Goal: Task Accomplishment & Management: Manage account settings

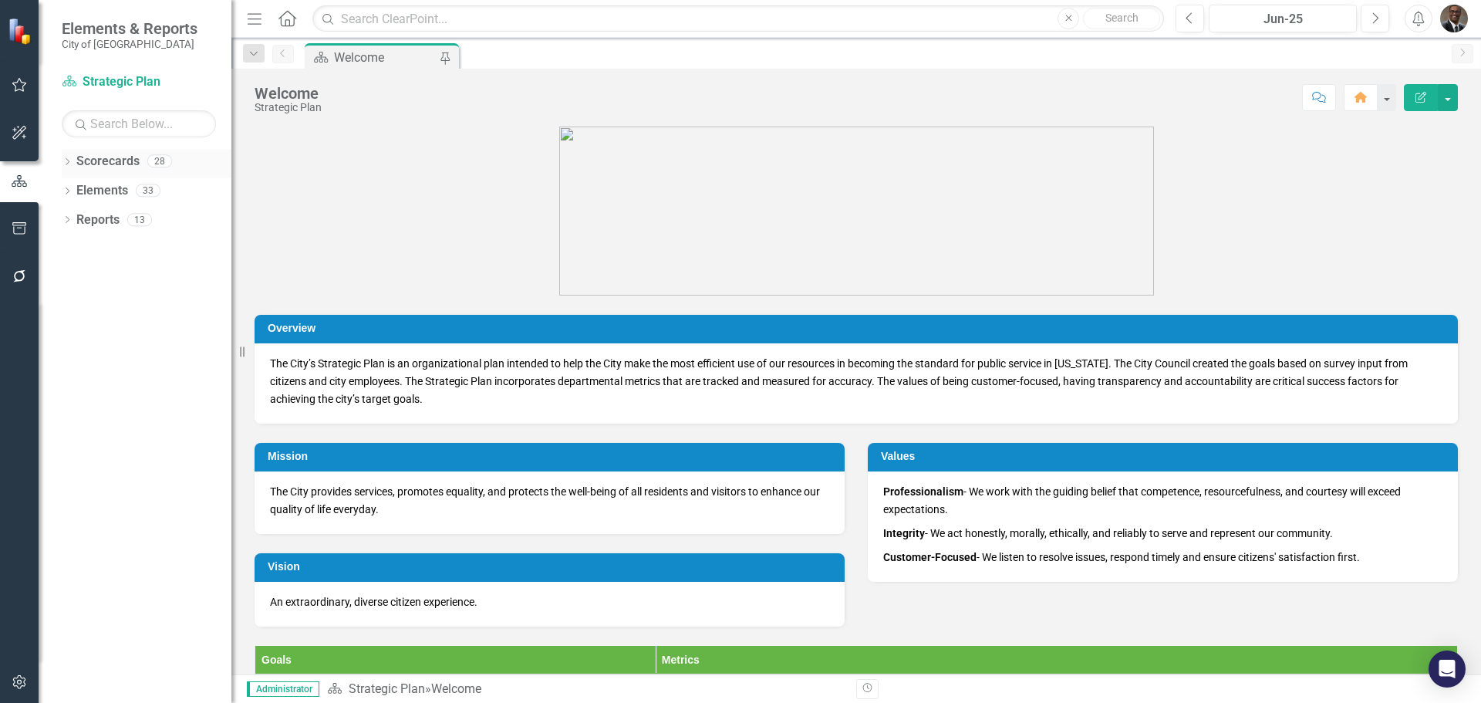
click at [122, 157] on link "Scorecards" at bounding box center [107, 162] width 63 height 18
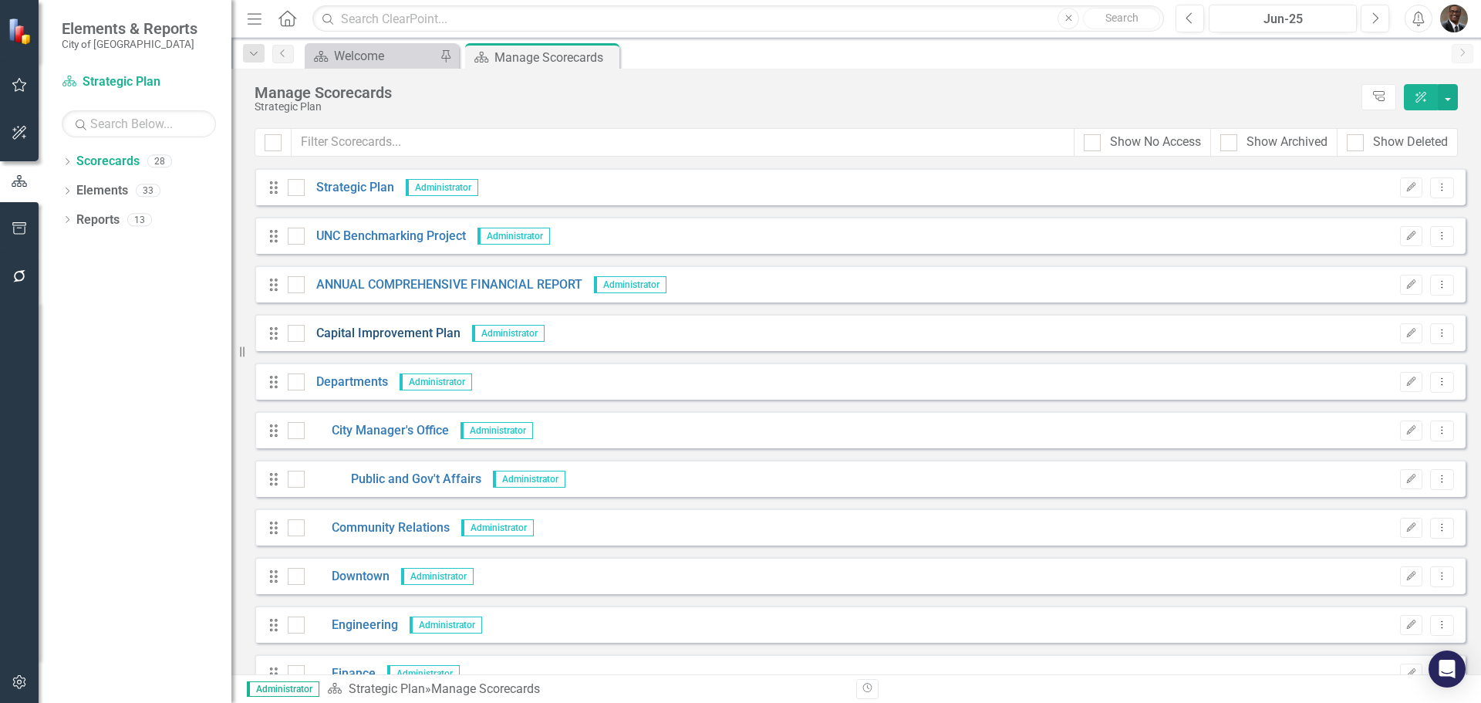
click at [344, 331] on link "Capital Improvement Plan" at bounding box center [383, 334] width 156 height 18
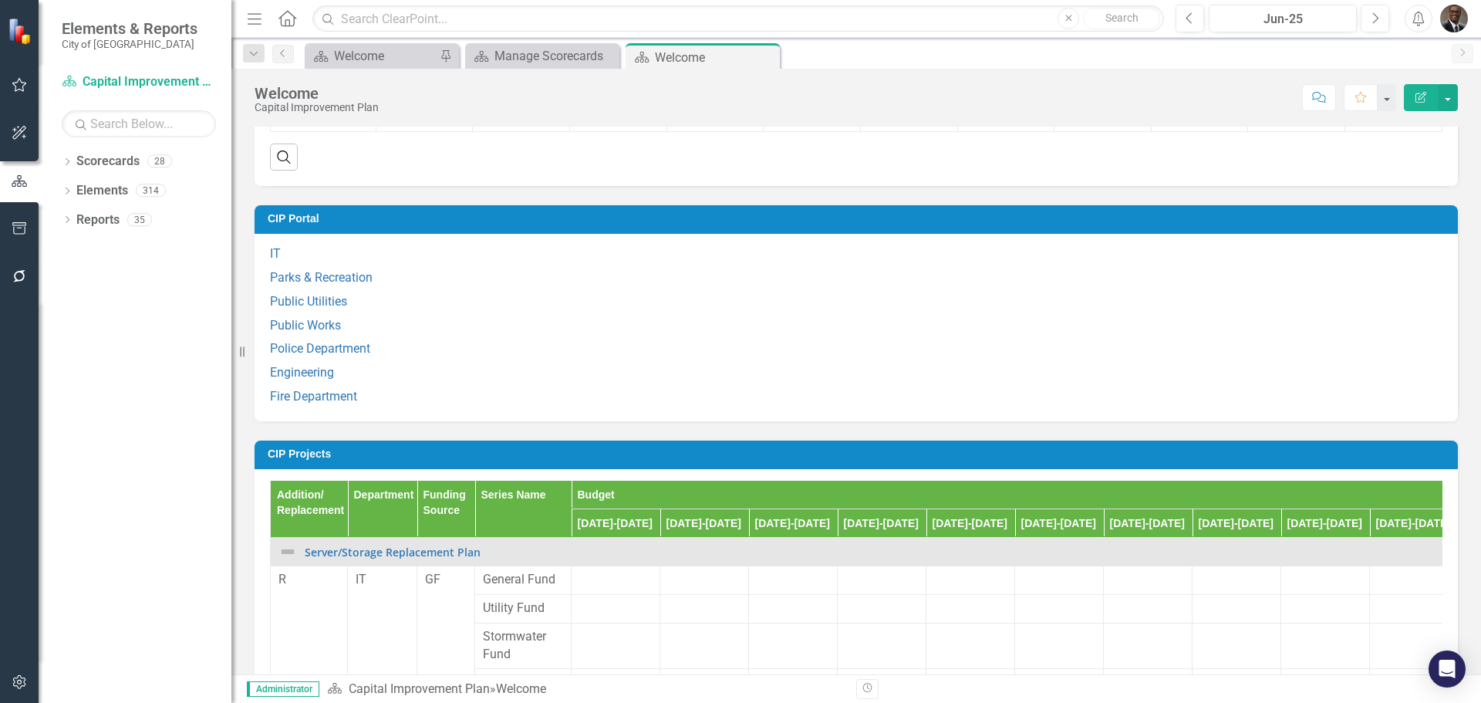
scroll to position [1234, 0]
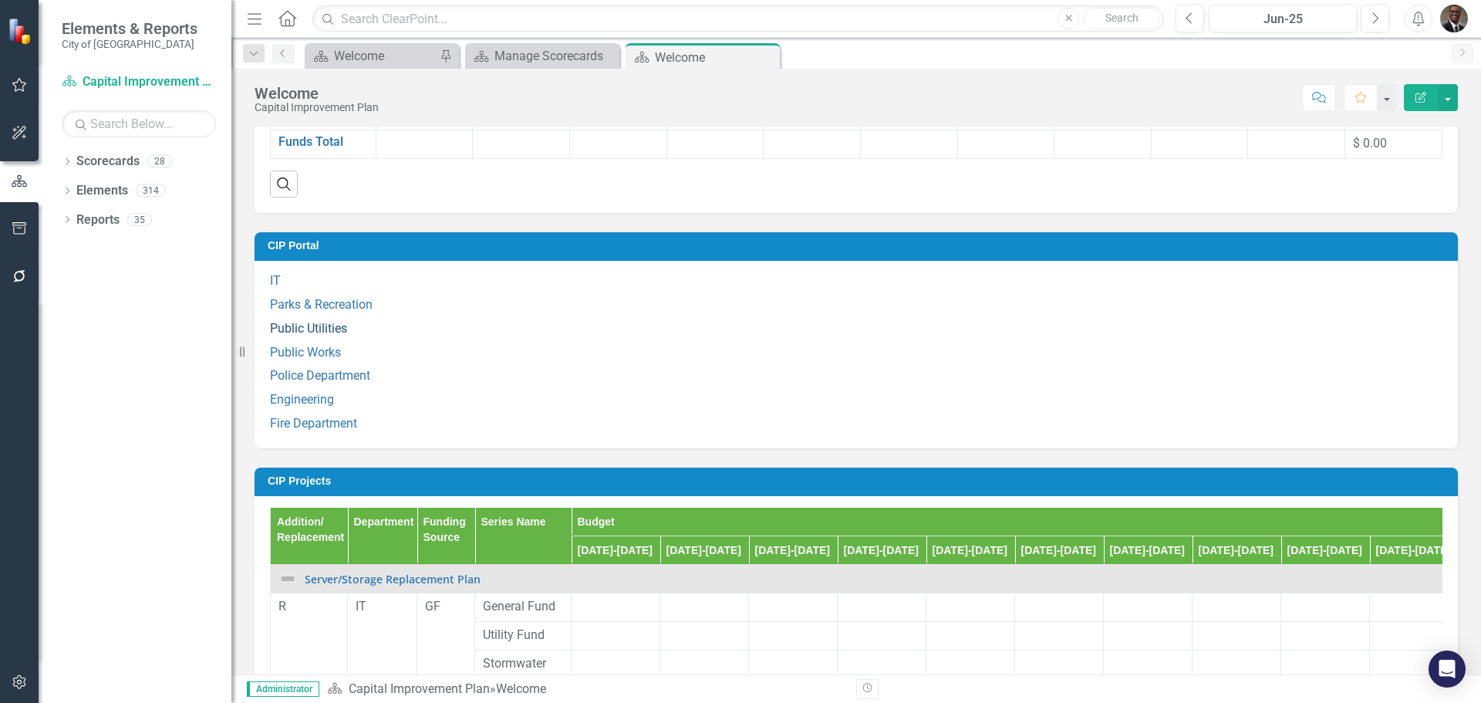
click at [321, 336] on link "Public Utilities" at bounding box center [308, 328] width 77 height 15
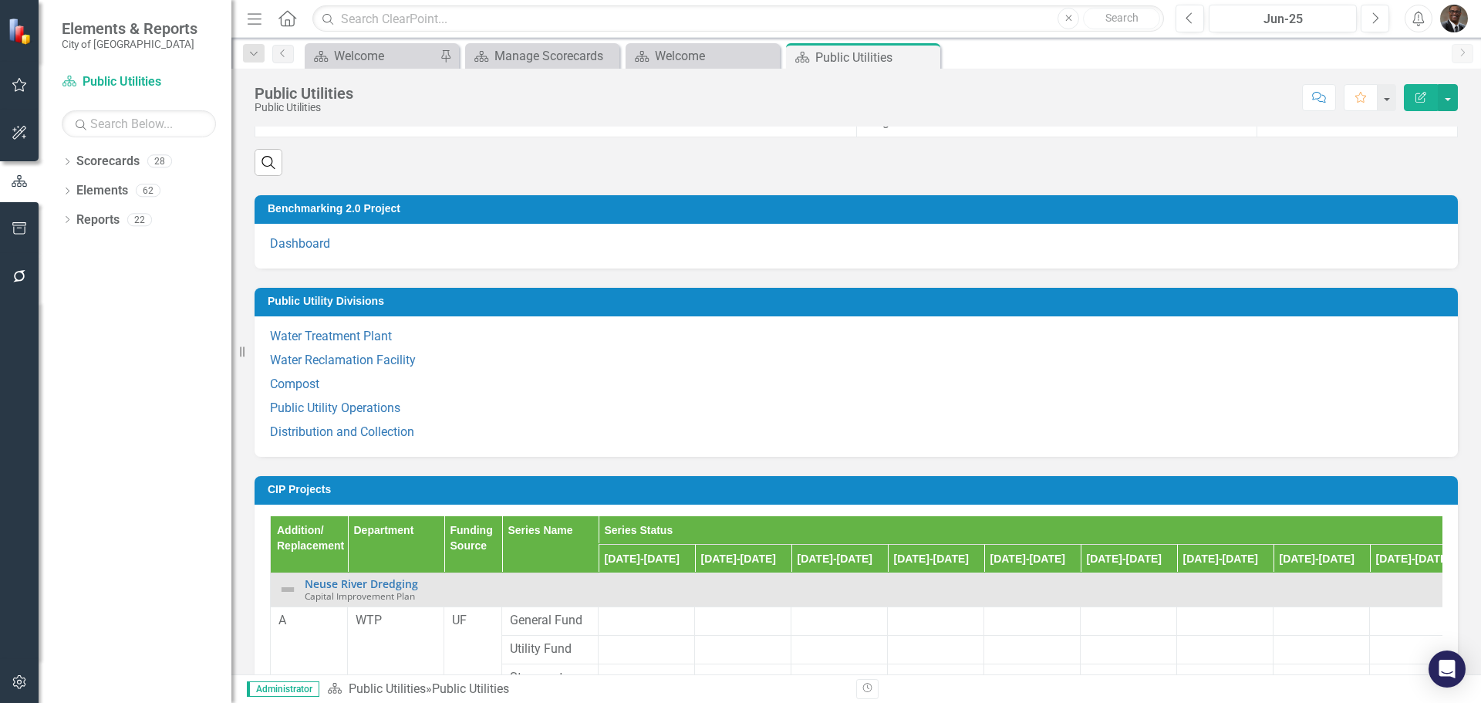
scroll to position [231, 0]
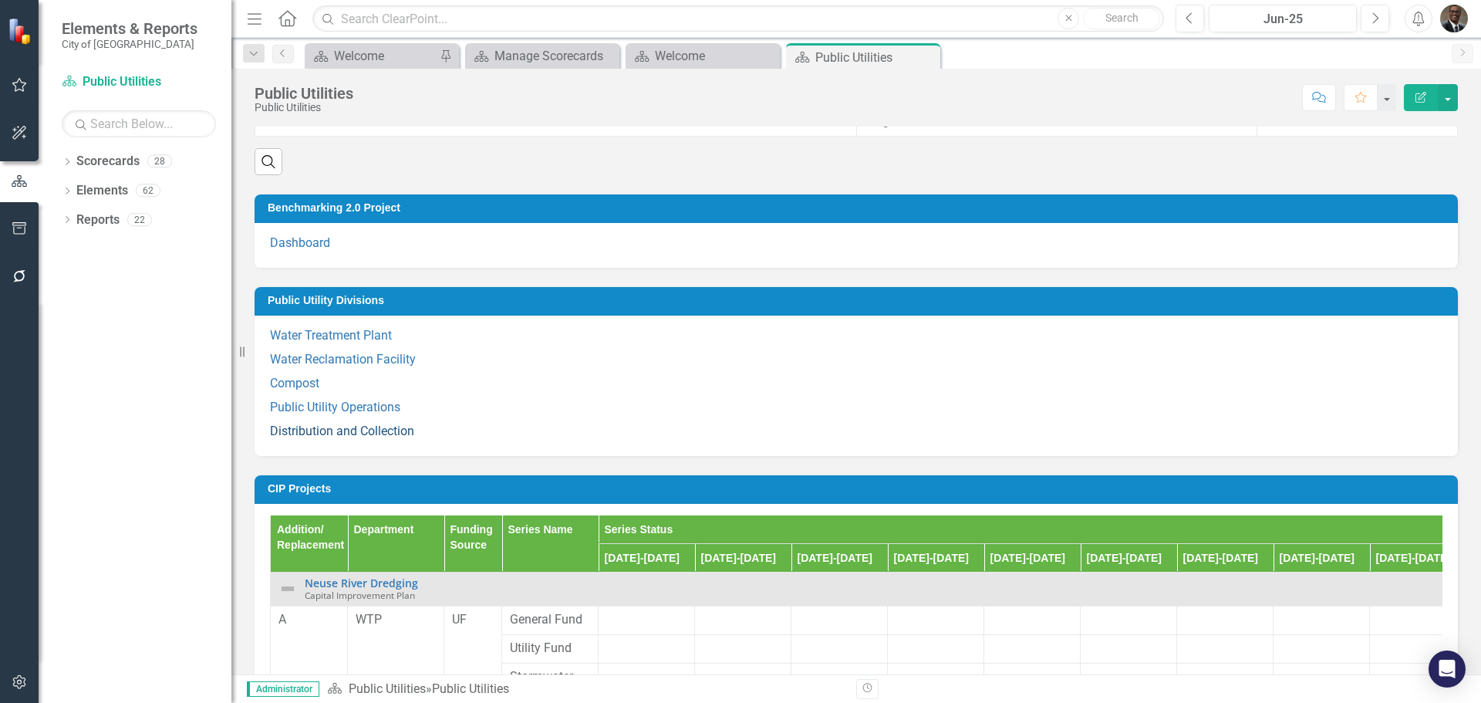
click at [299, 429] on link "Distribution and Collection" at bounding box center [342, 430] width 144 height 15
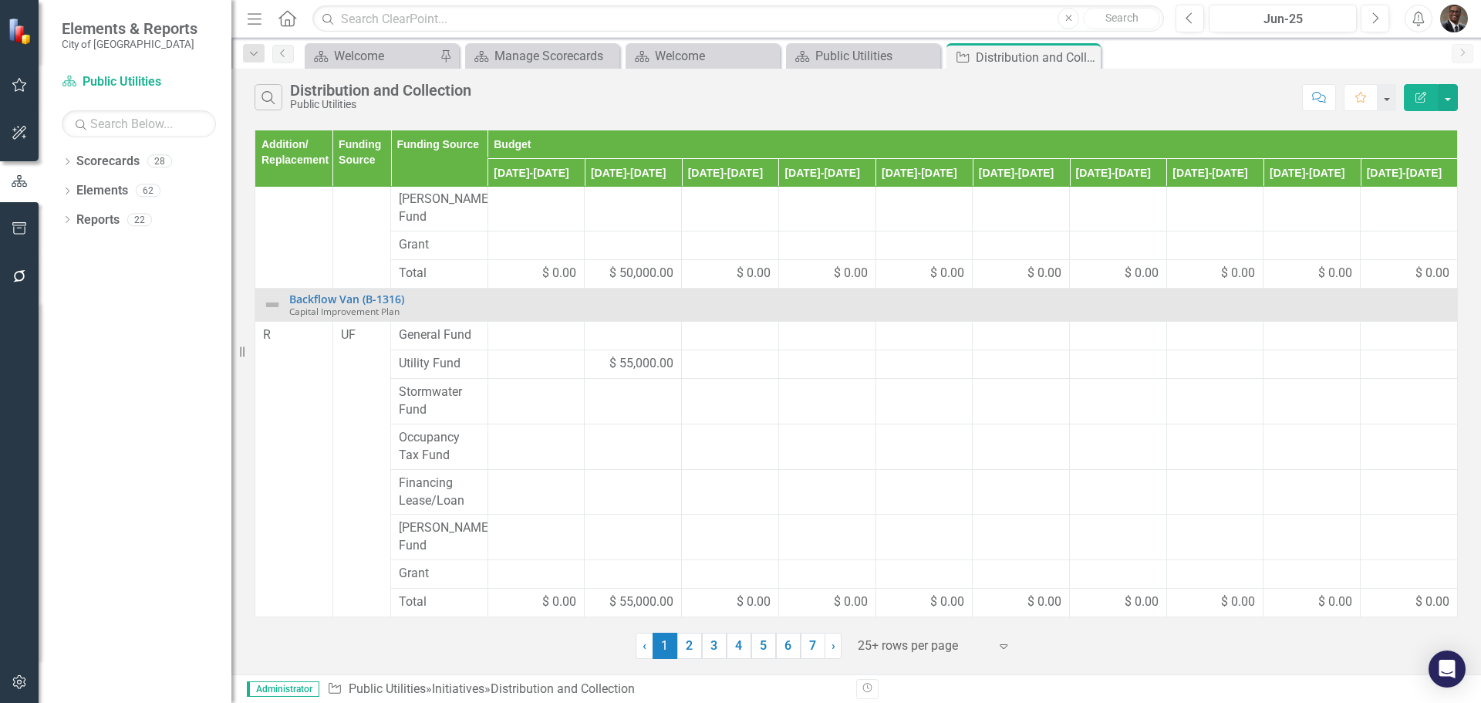
scroll to position [898, 0]
click at [692, 639] on link "2" at bounding box center [689, 646] width 25 height 26
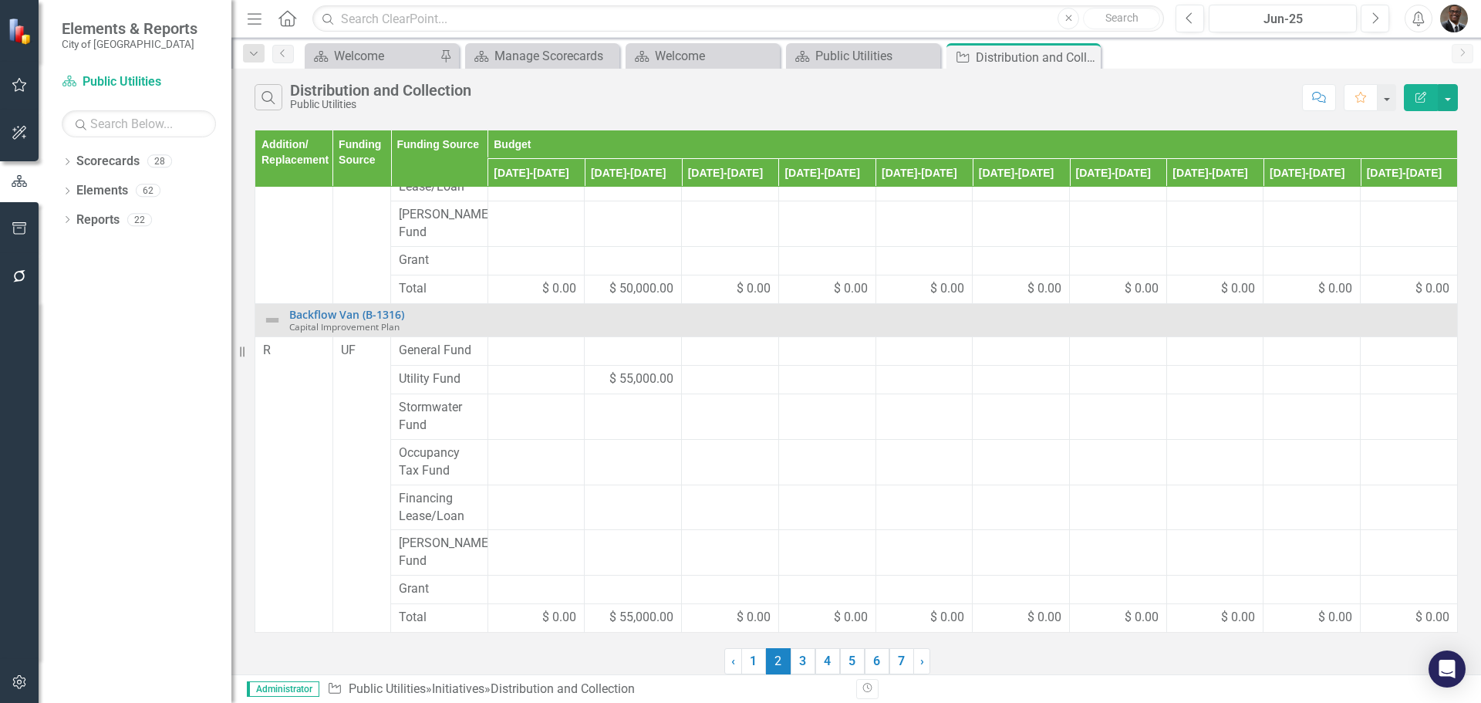
scroll to position [0, 0]
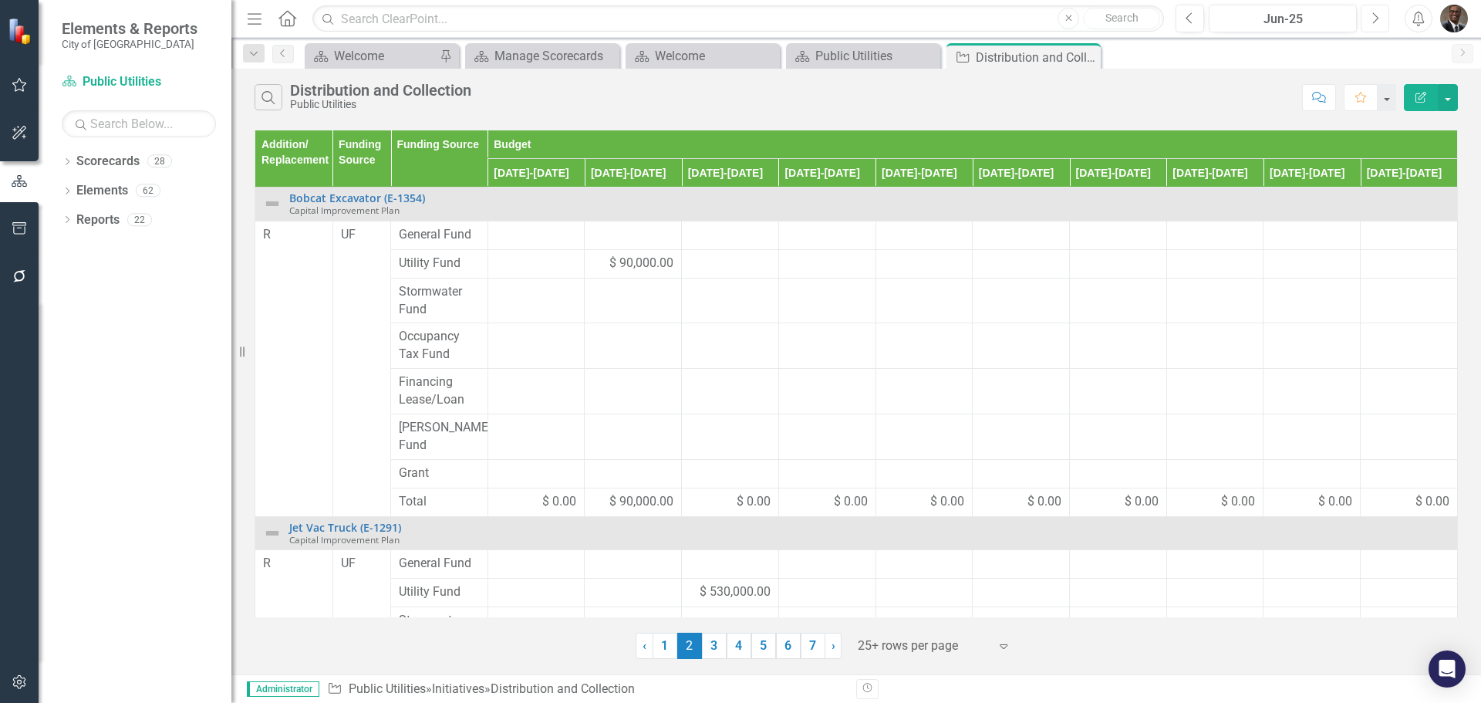
click at [1375, 19] on icon "Next" at bounding box center [1375, 19] width 8 height 14
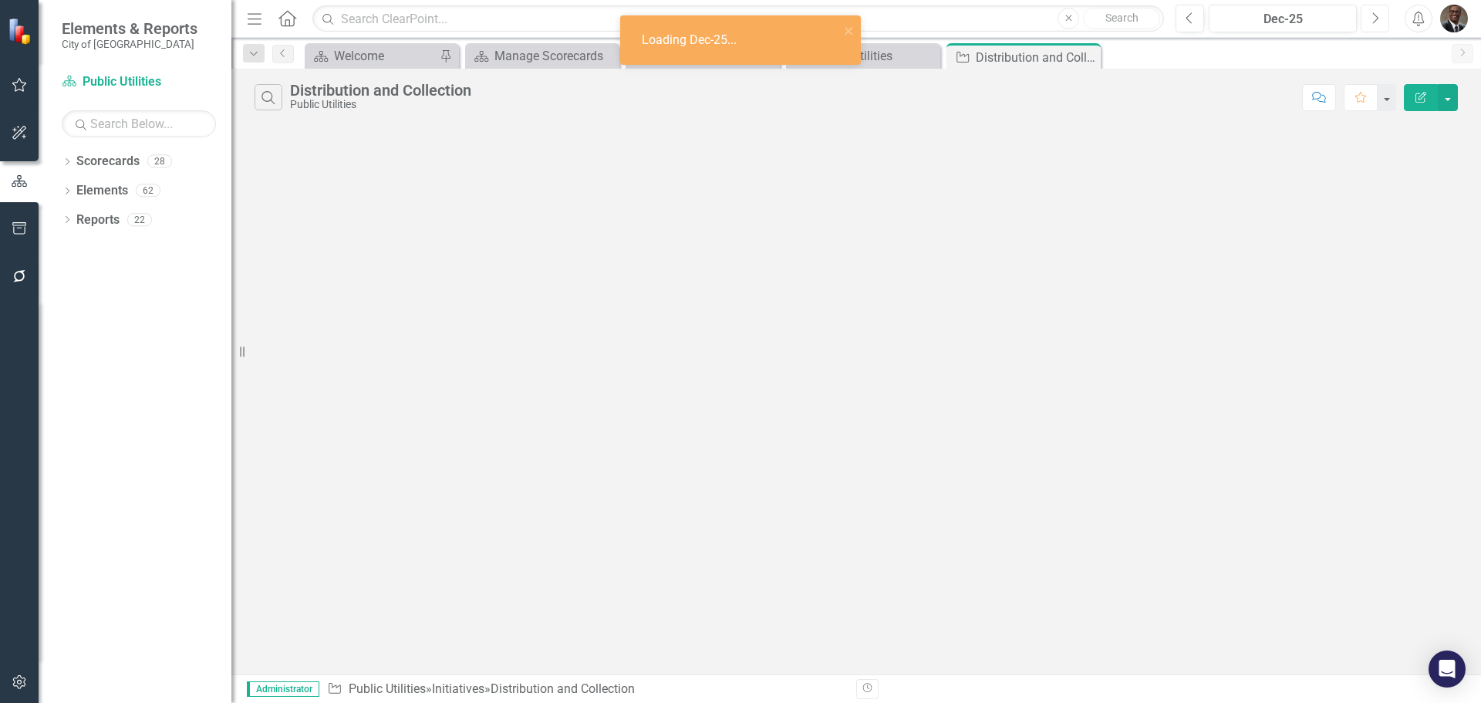
click at [1375, 19] on icon "Next" at bounding box center [1375, 19] width 8 height 14
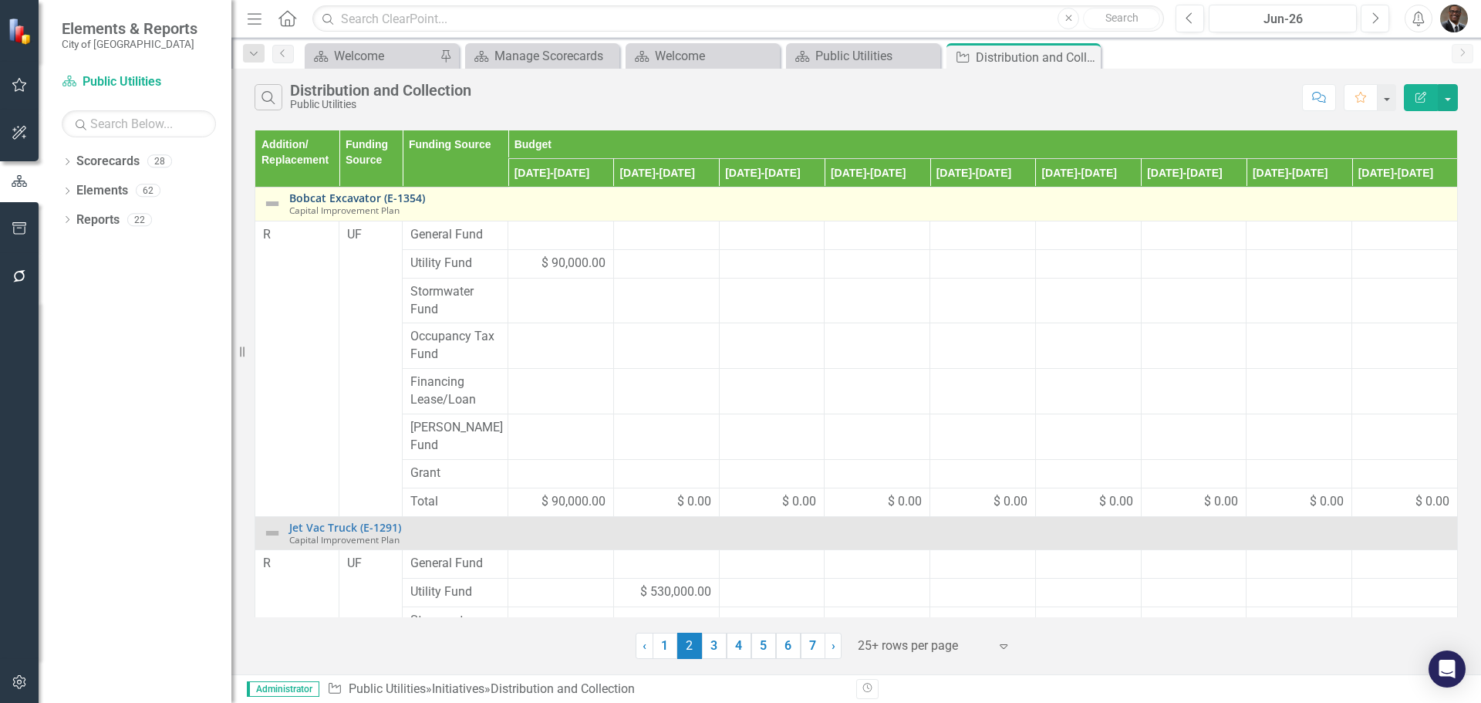
click at [351, 197] on link "Bobcat Excavator (E-1354)" at bounding box center [869, 198] width 1160 height 12
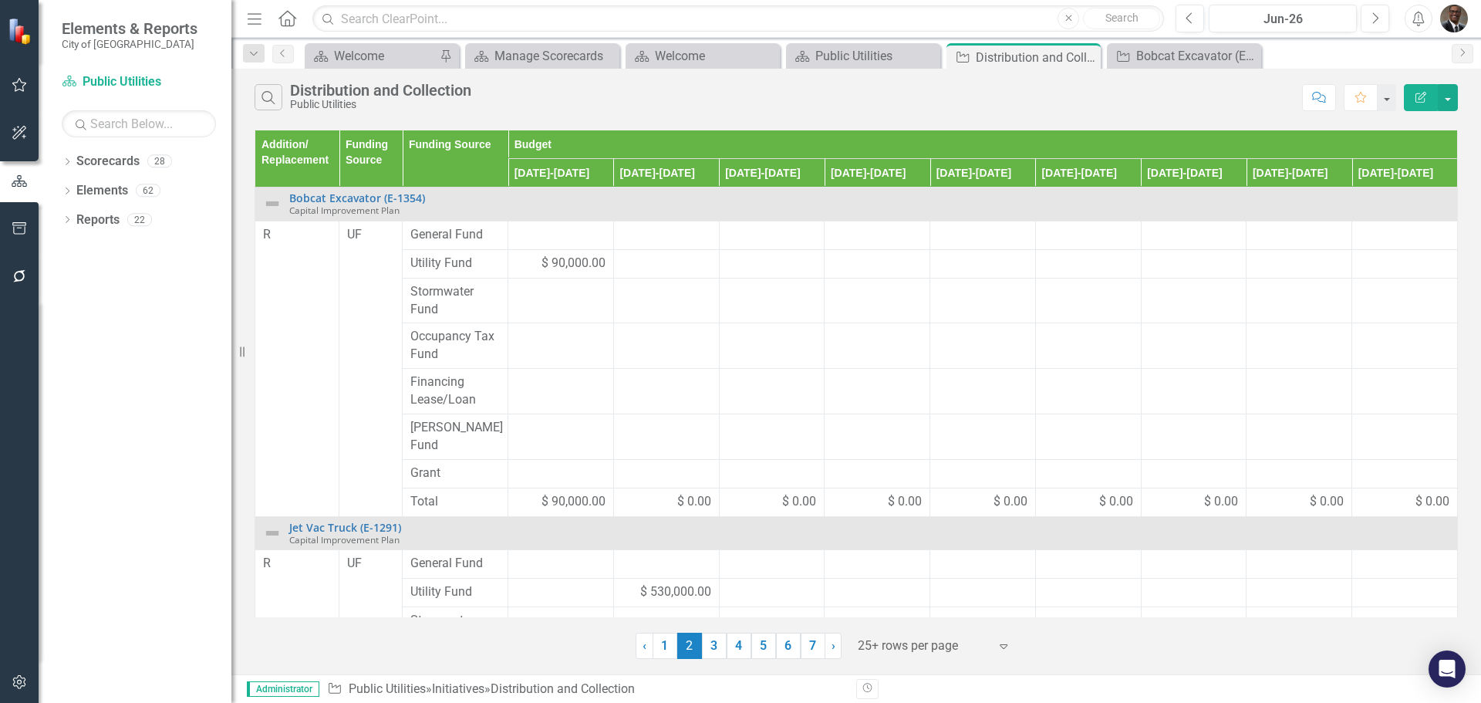
click at [249, 16] on icon "Menu" at bounding box center [255, 18] width 20 height 16
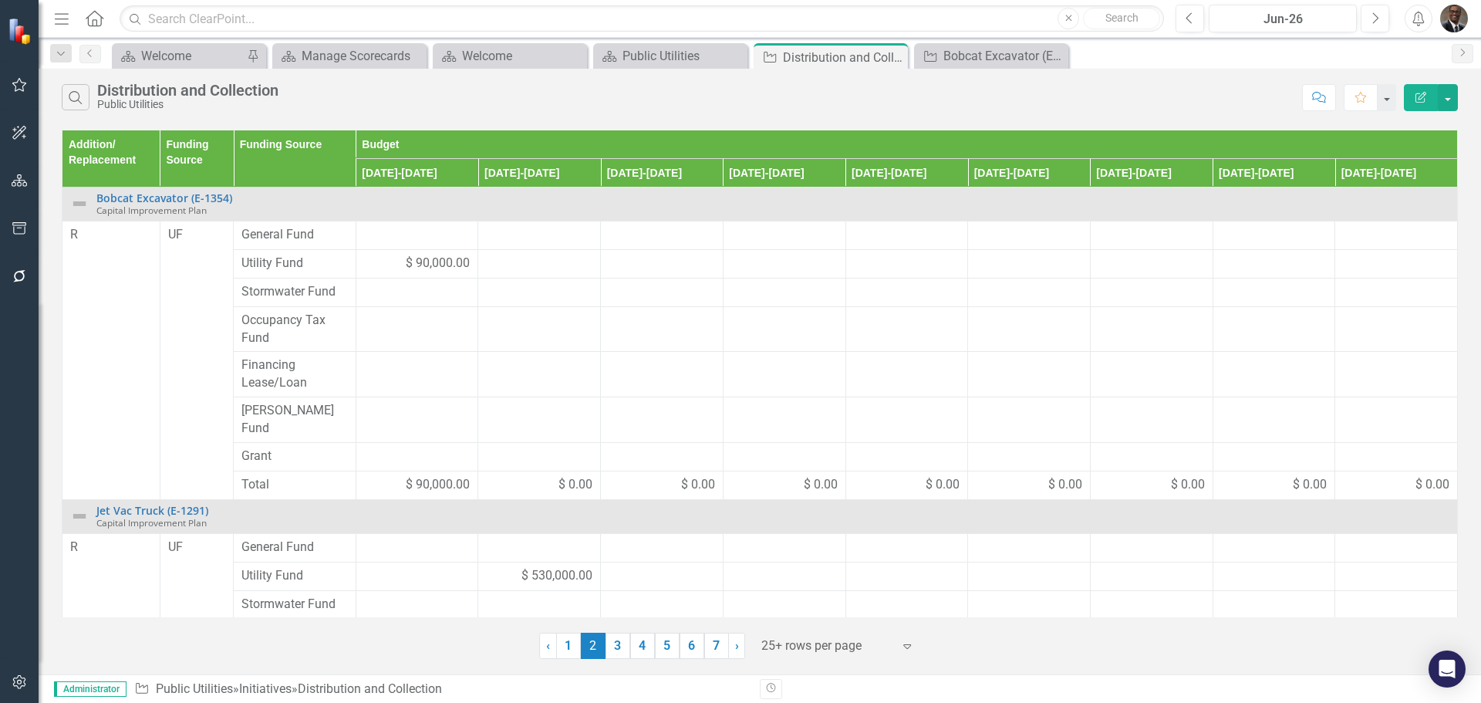
click at [60, 13] on icon "Menu" at bounding box center [62, 18] width 20 height 16
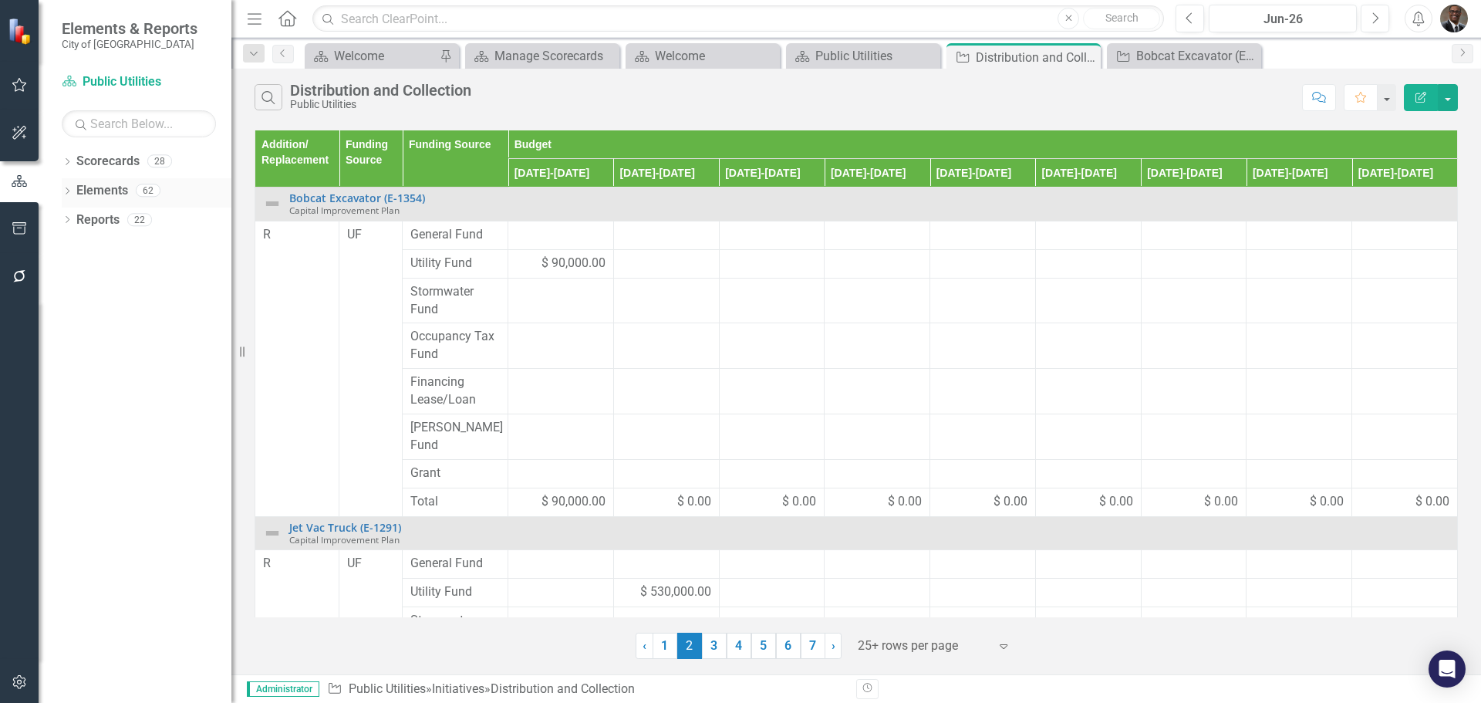
click at [111, 188] on link "Elements" at bounding box center [102, 191] width 52 height 18
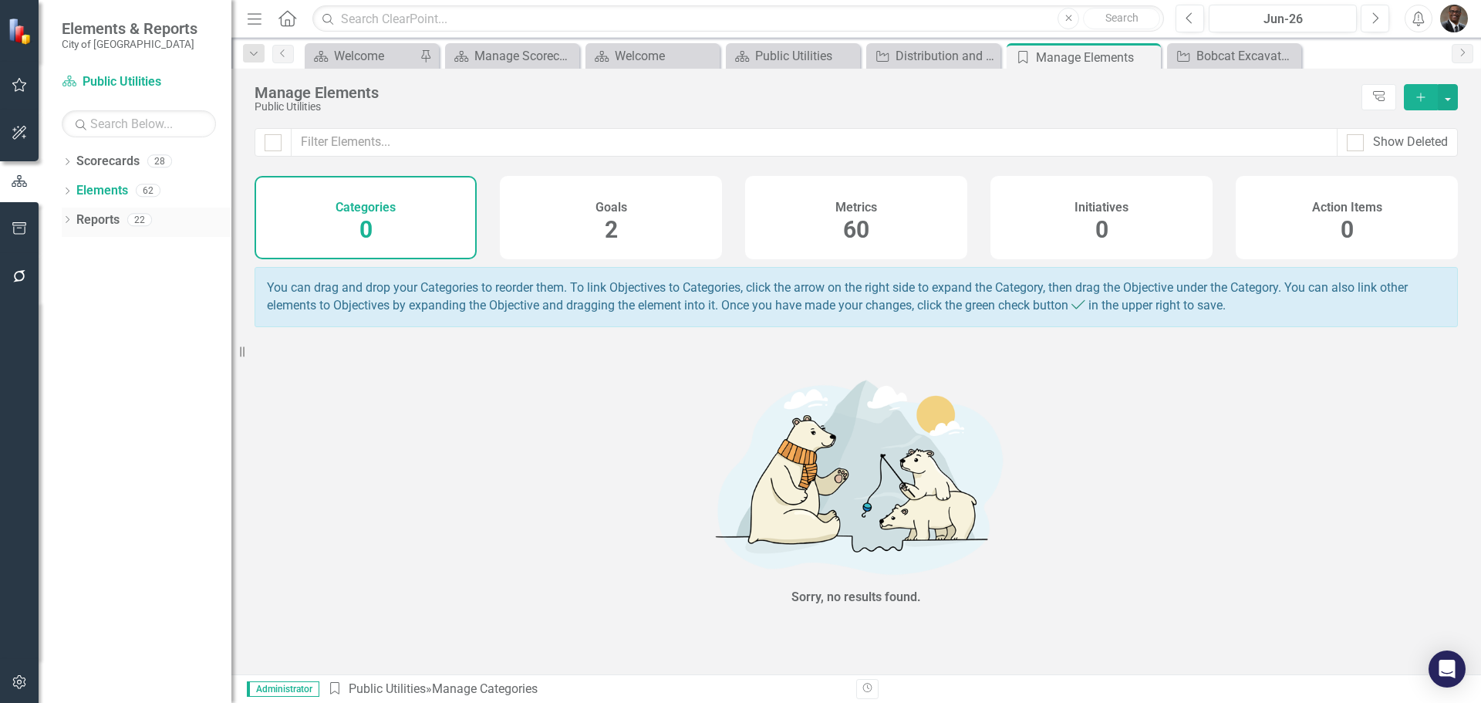
click at [105, 211] on link "Reports" at bounding box center [97, 220] width 43 height 18
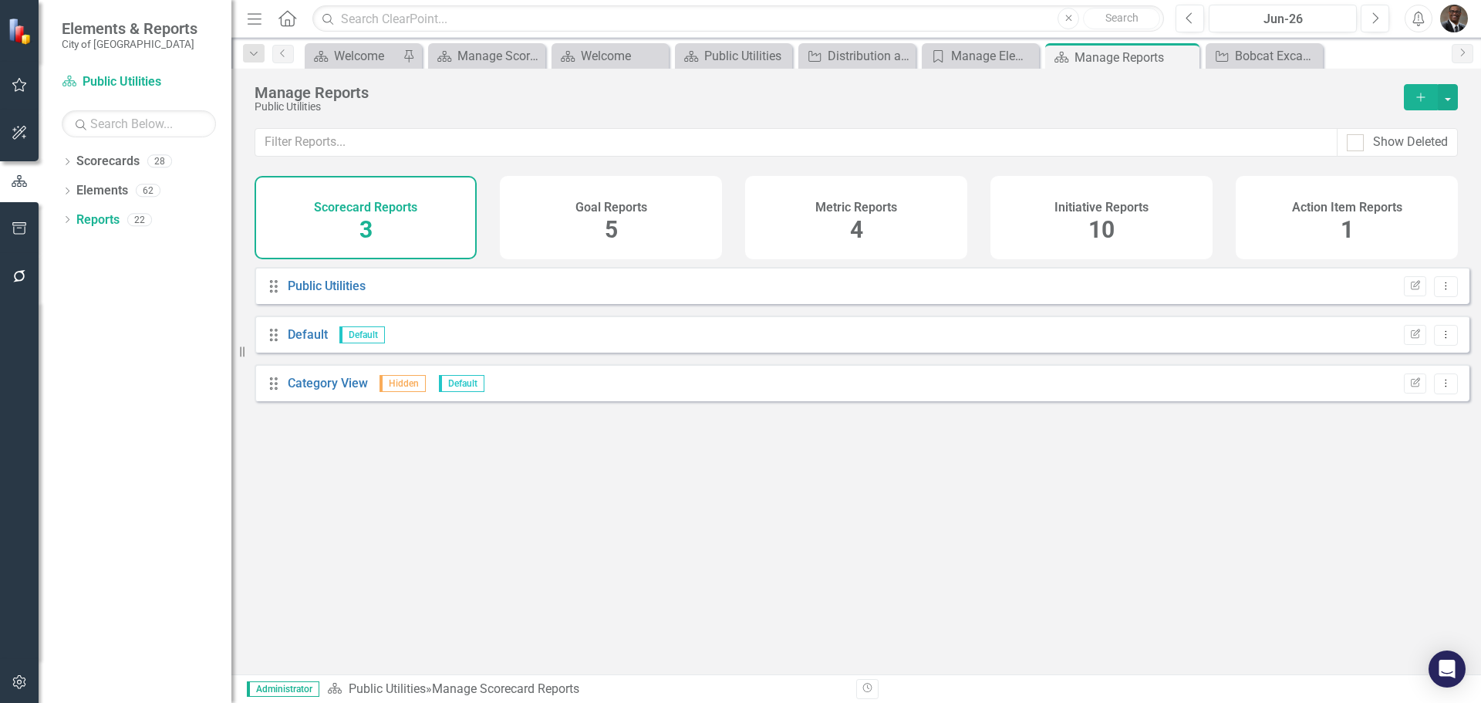
click at [1099, 221] on span "10" at bounding box center [1101, 229] width 26 height 27
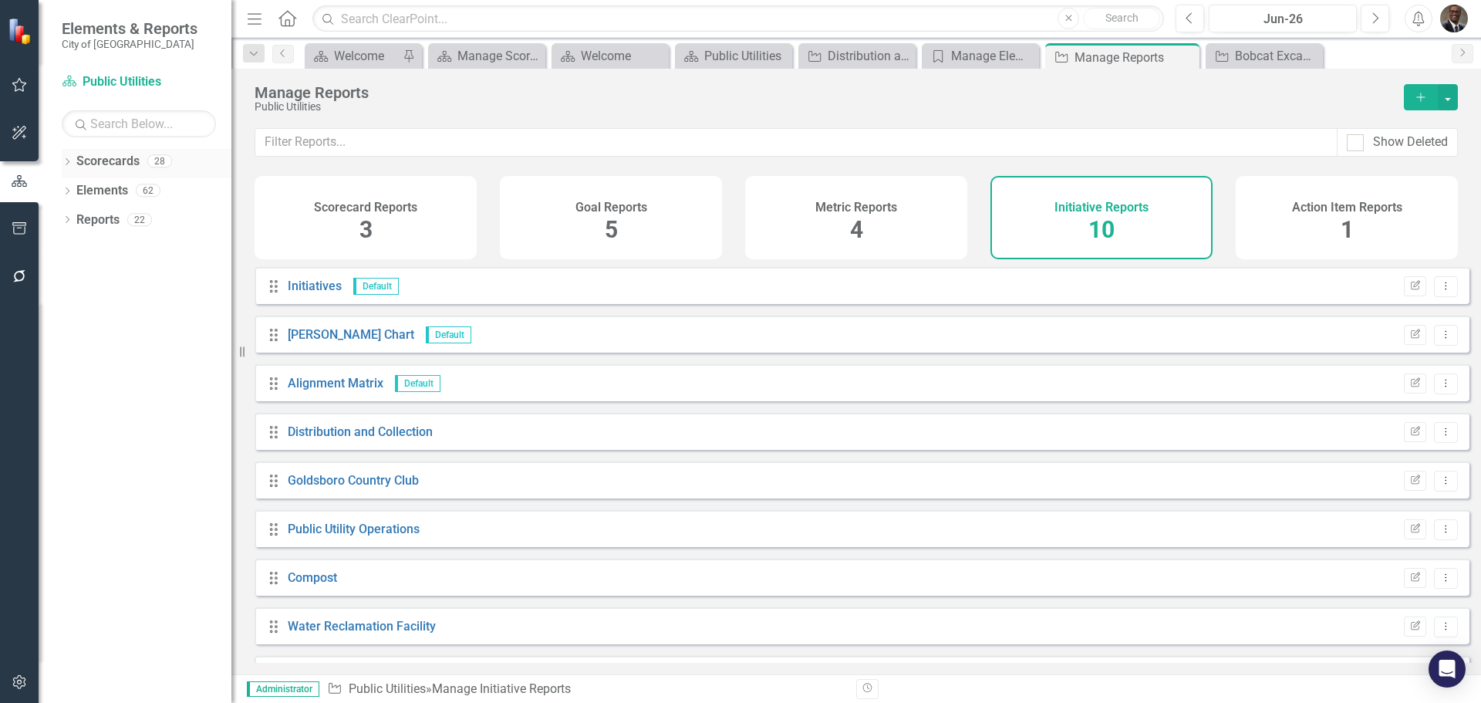
click at [120, 159] on link "Scorecards" at bounding box center [107, 162] width 63 height 18
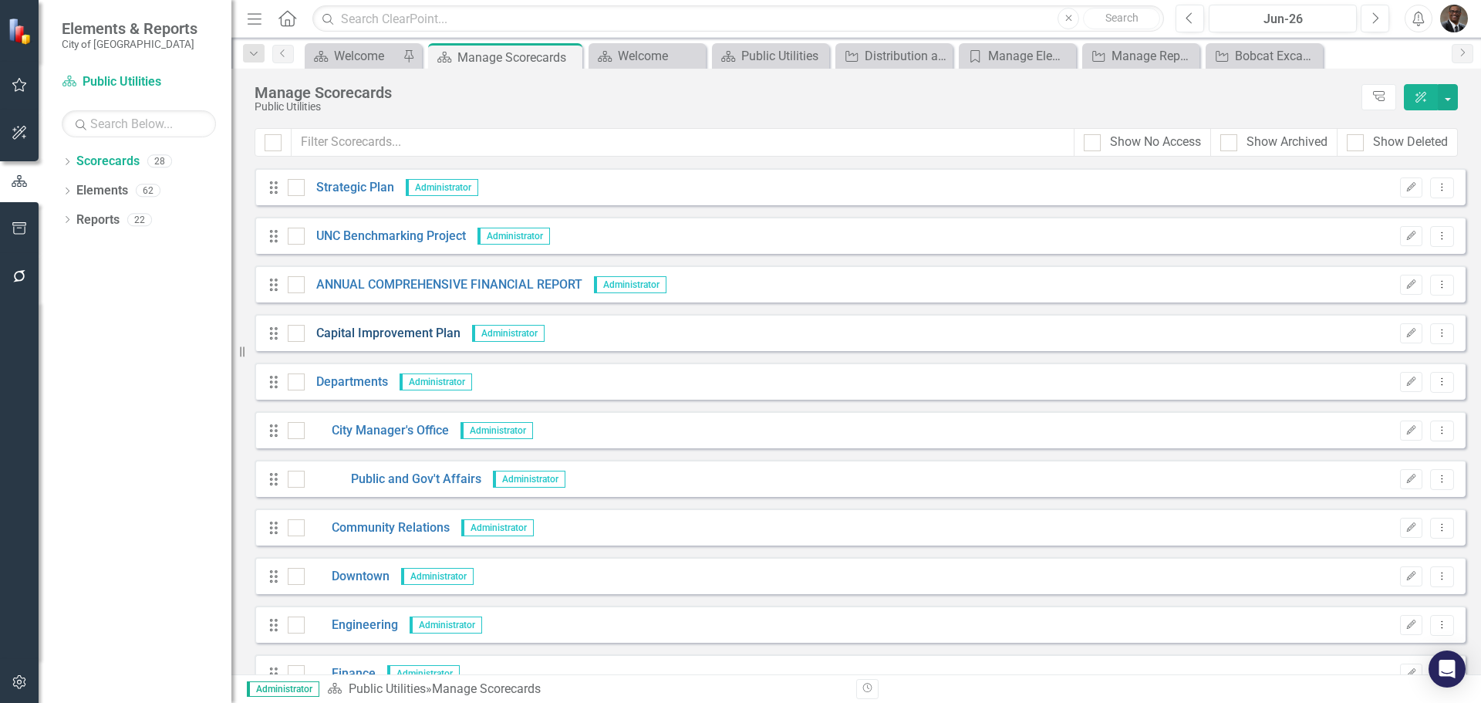
click at [420, 330] on link "Capital Improvement Plan" at bounding box center [383, 334] width 156 height 18
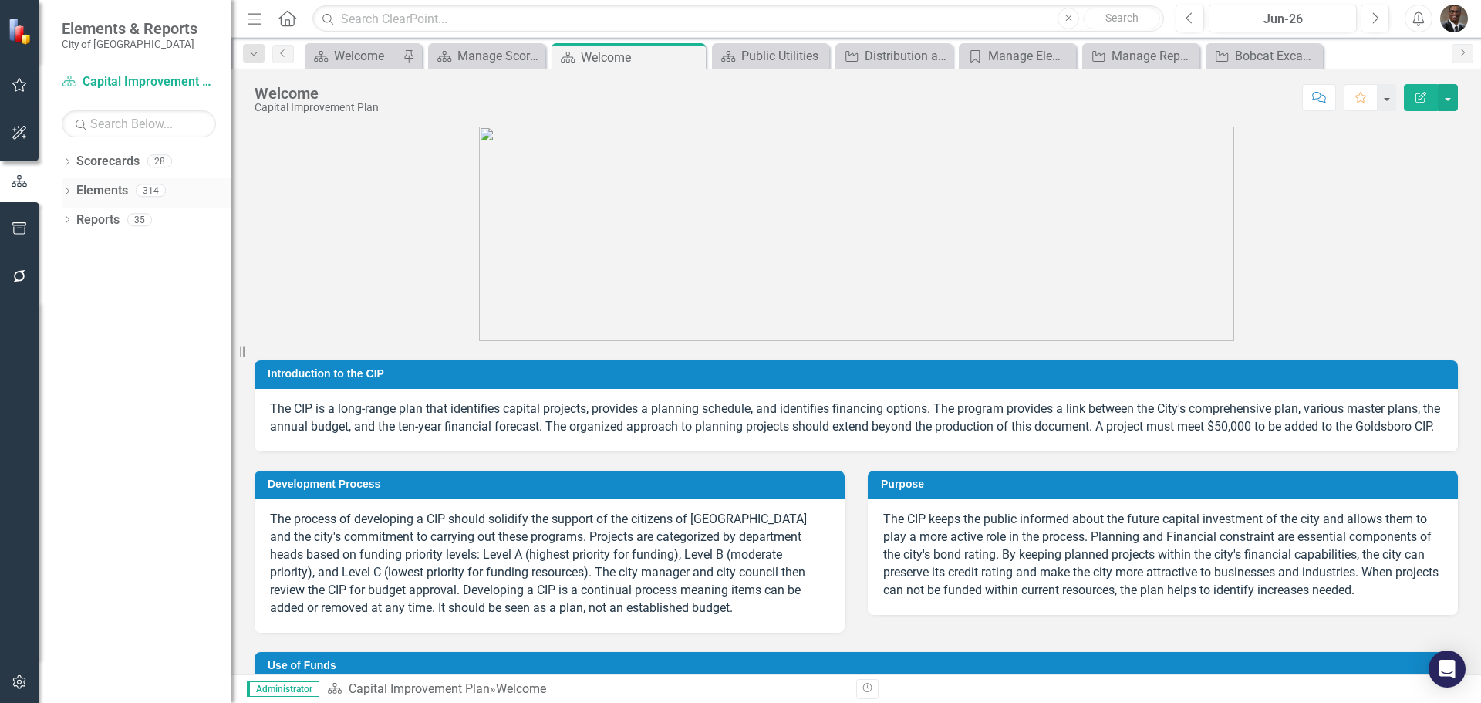
click at [123, 182] on link "Elements" at bounding box center [102, 191] width 52 height 18
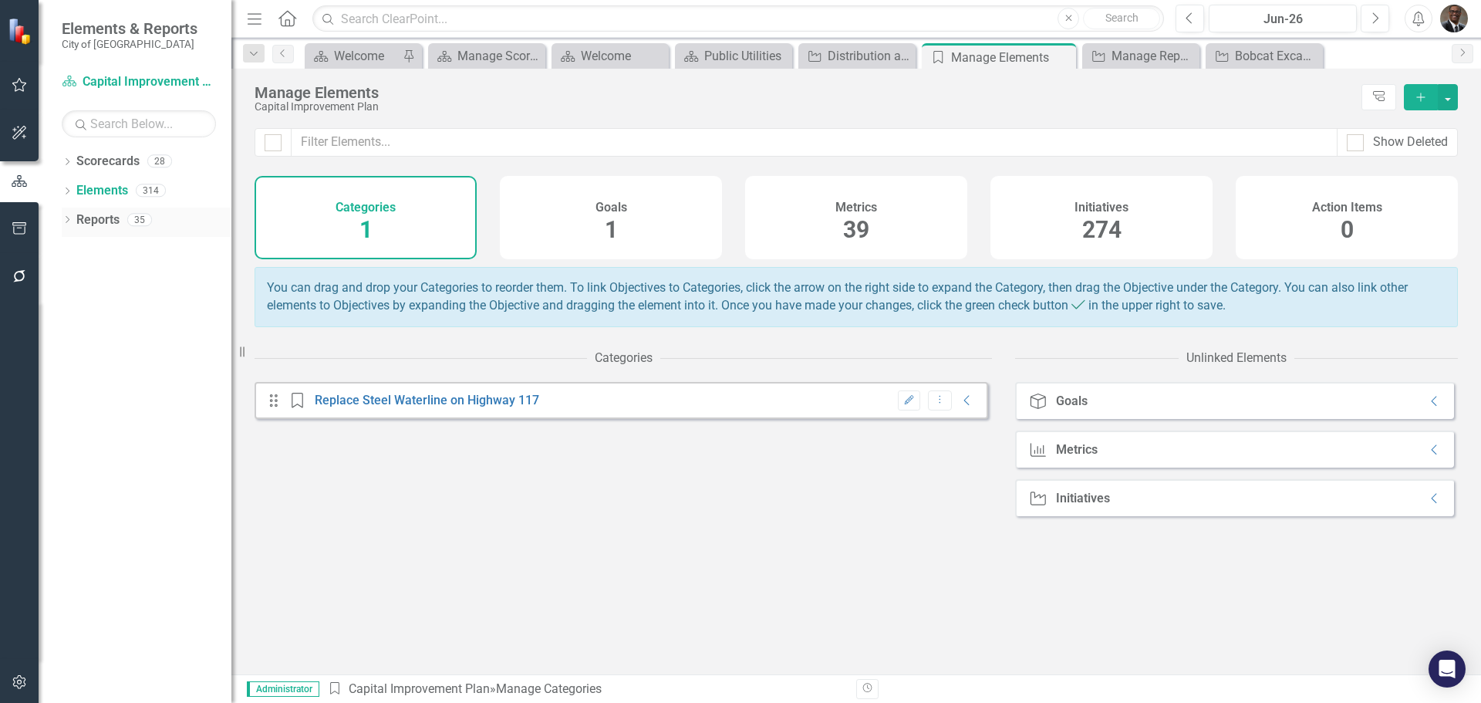
click at [105, 216] on link "Reports" at bounding box center [97, 220] width 43 height 18
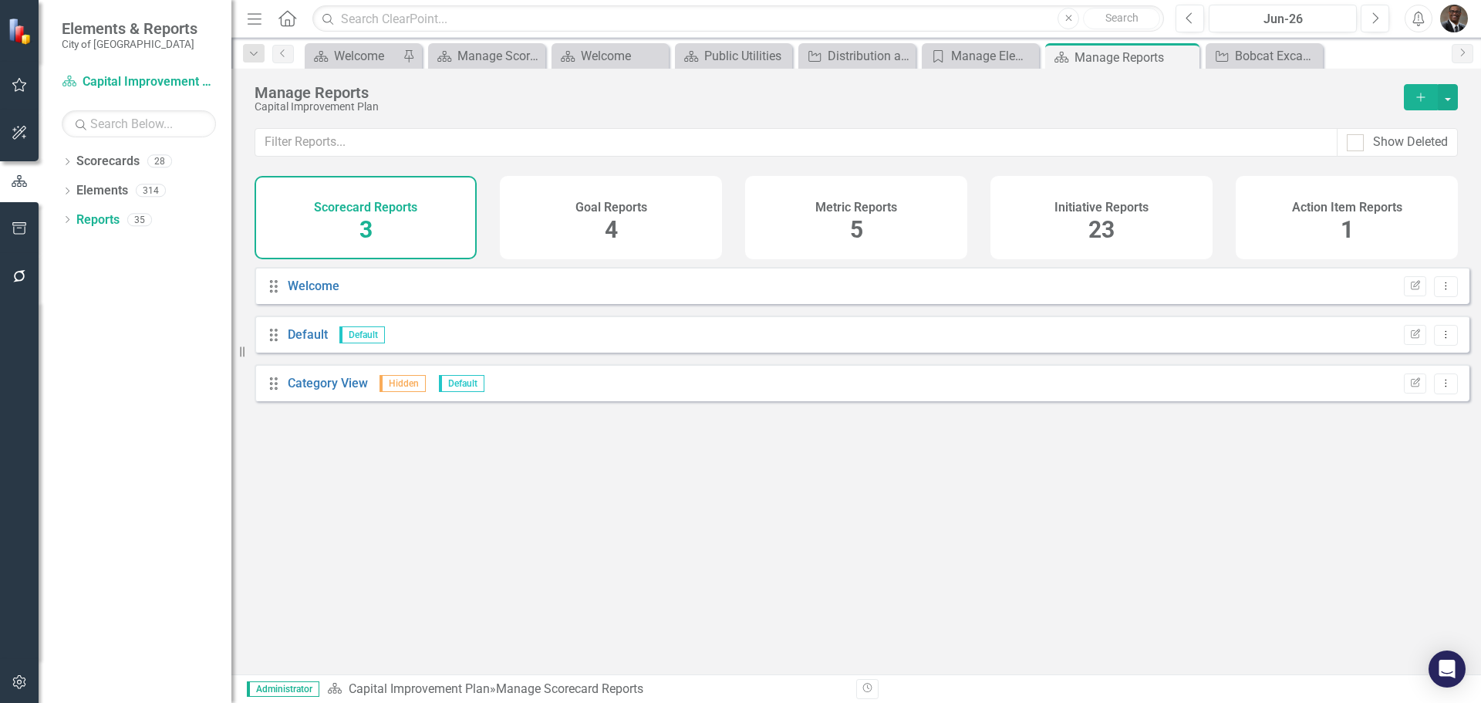
click at [1101, 224] on span "23" at bounding box center [1101, 229] width 26 height 27
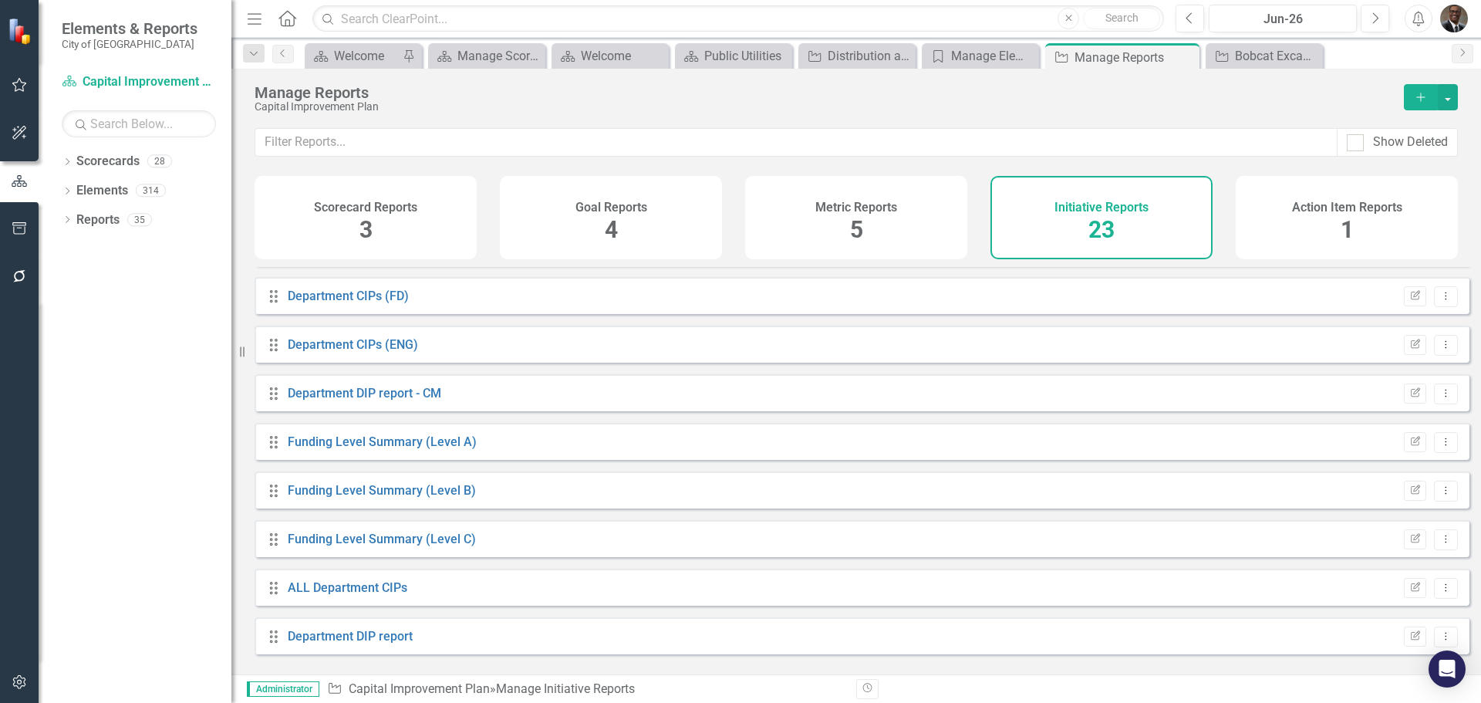
scroll to position [309, 0]
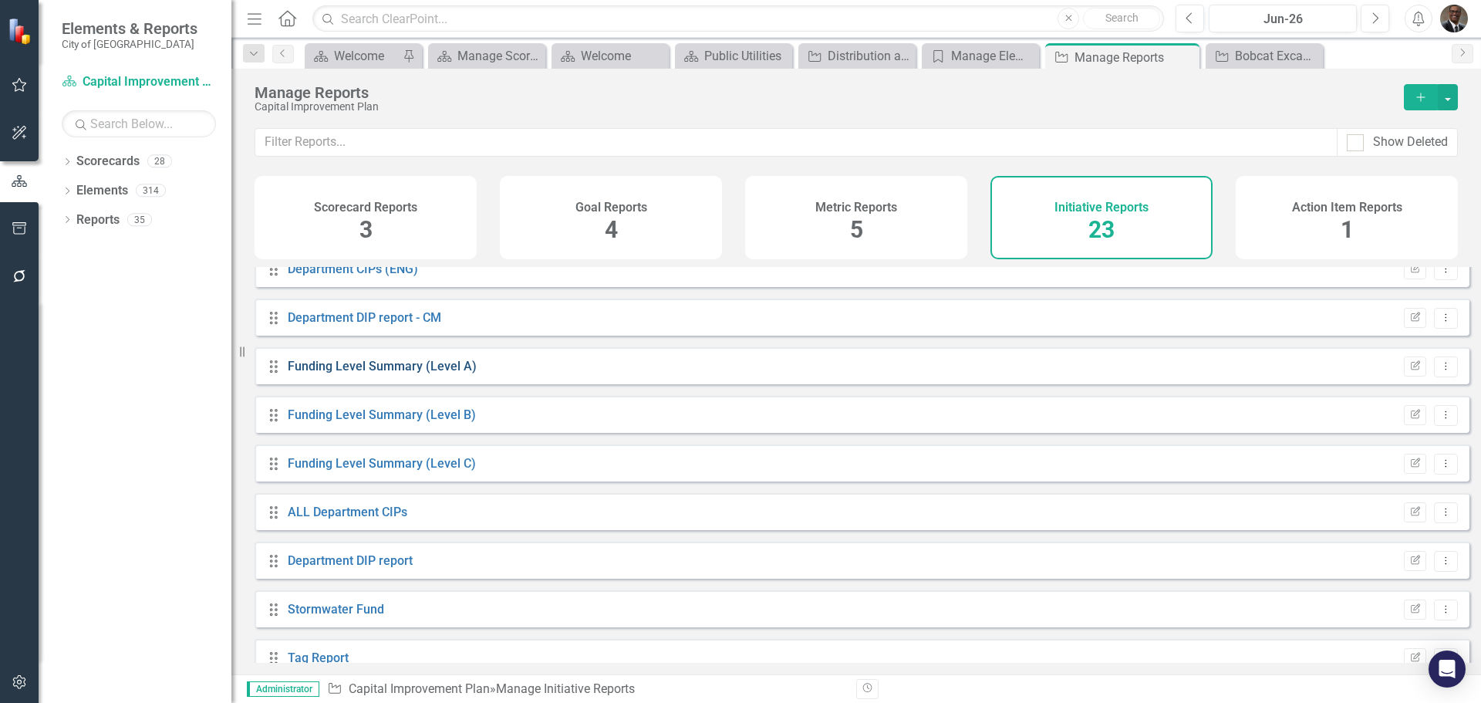
click at [344, 373] on link "Funding Level Summary (Level A)" at bounding box center [382, 366] width 189 height 15
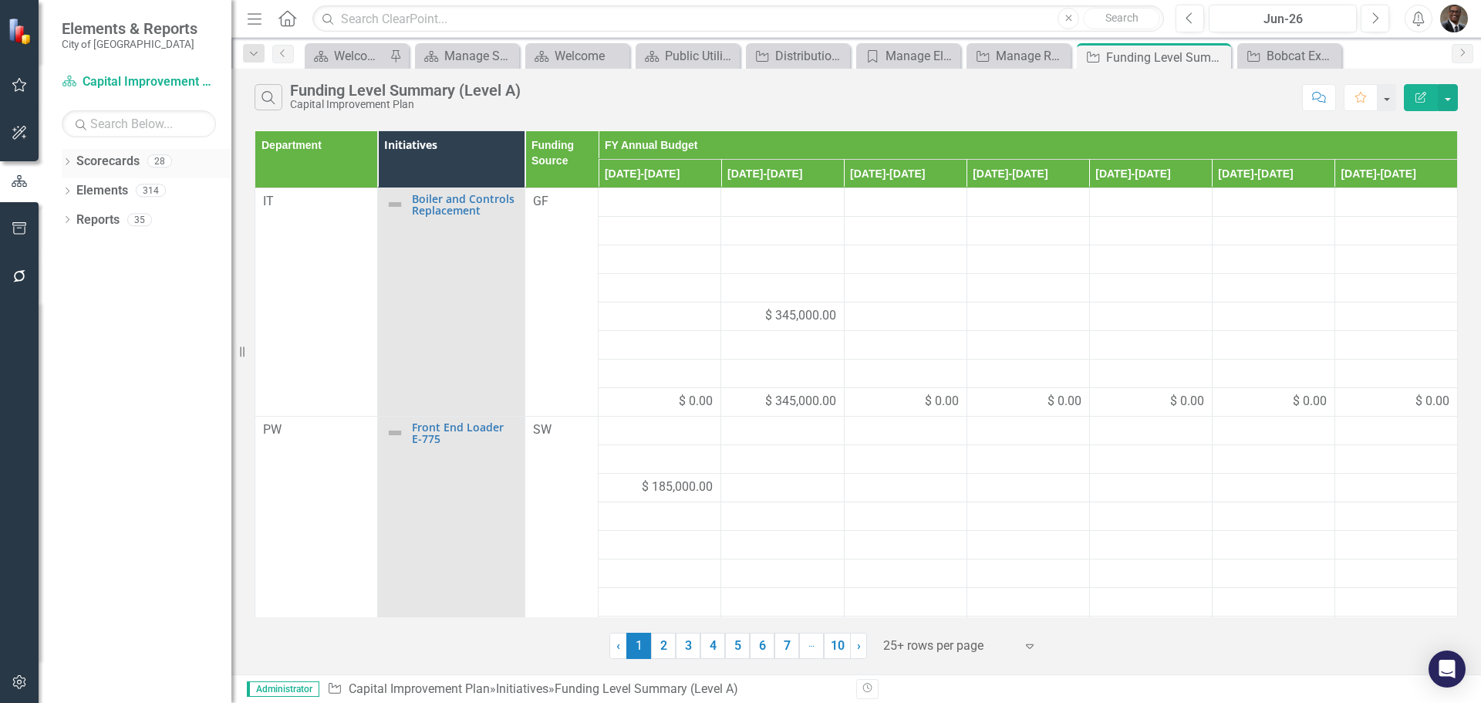
click at [113, 156] on link "Scorecards" at bounding box center [107, 162] width 63 height 18
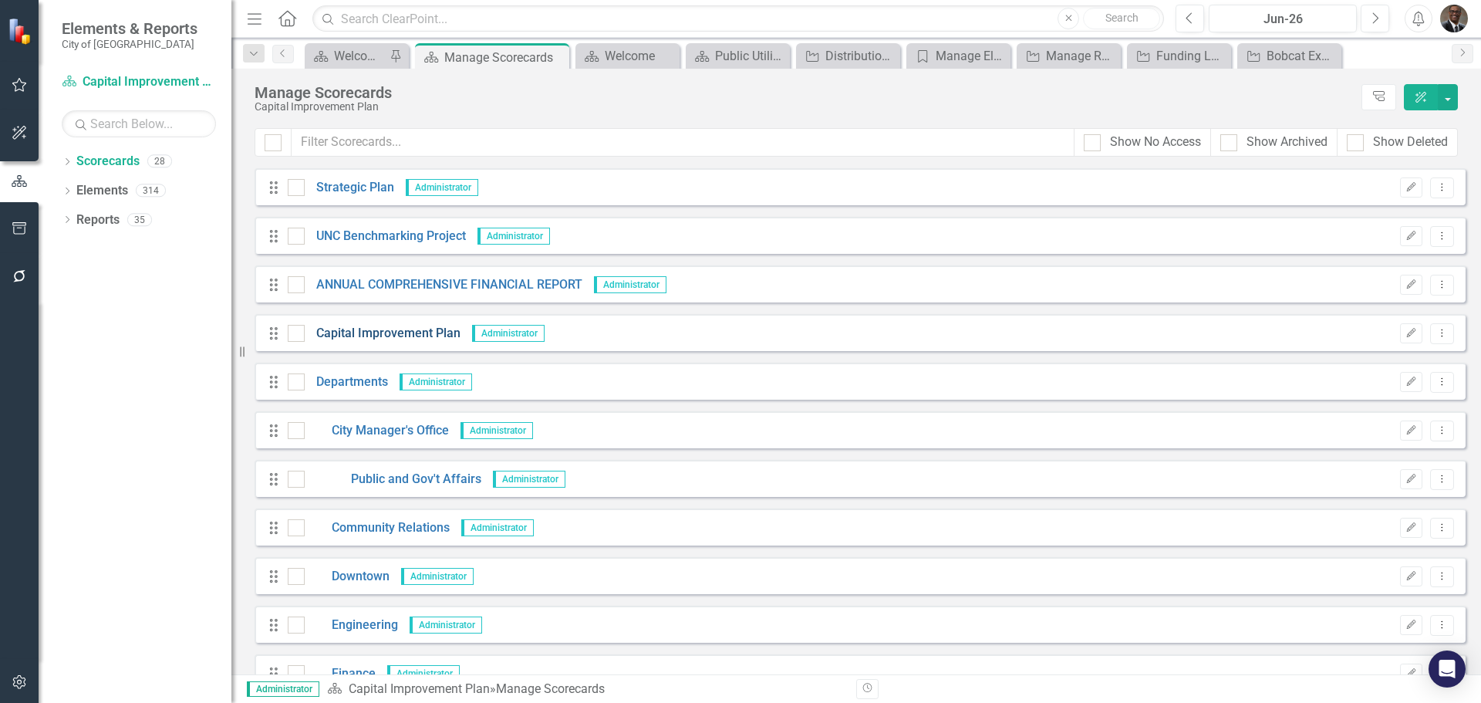
click at [403, 332] on link "Capital Improvement Plan" at bounding box center [383, 334] width 156 height 18
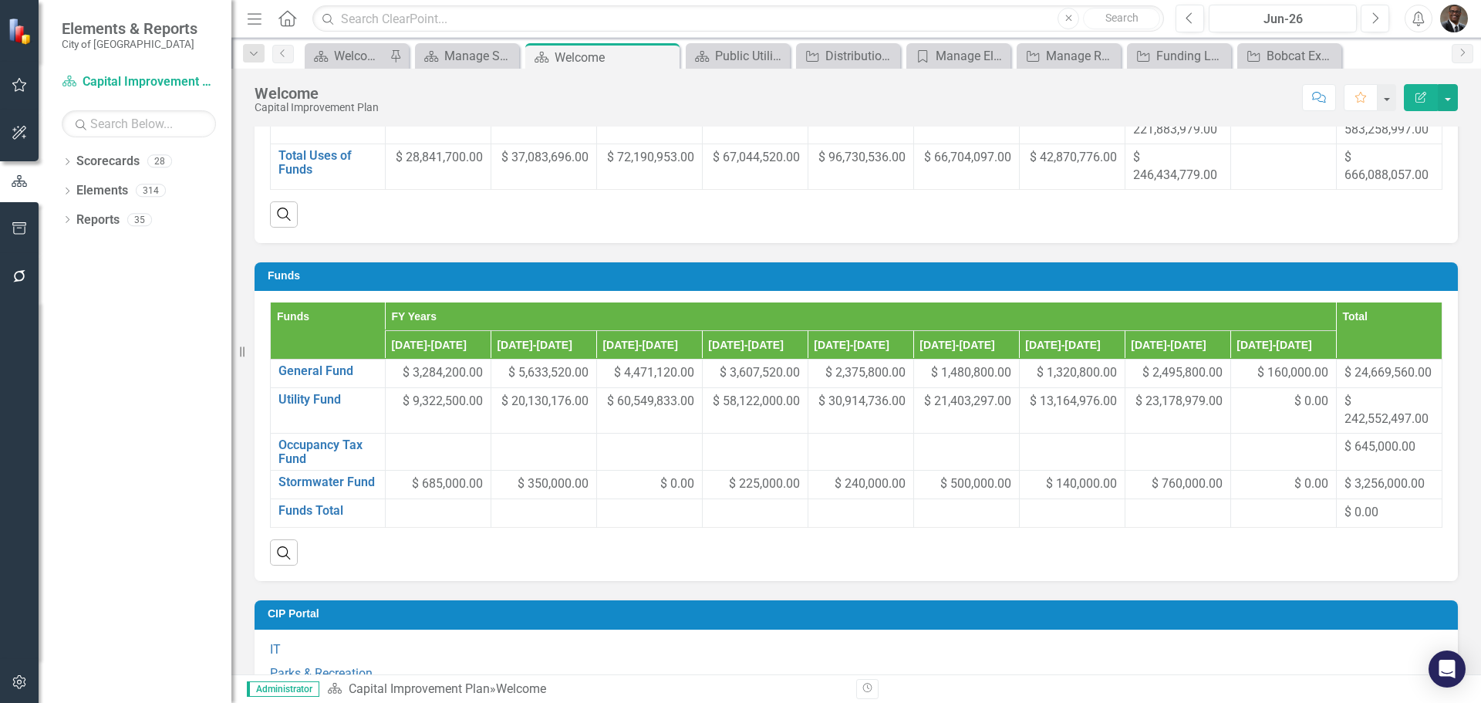
scroll to position [771, 0]
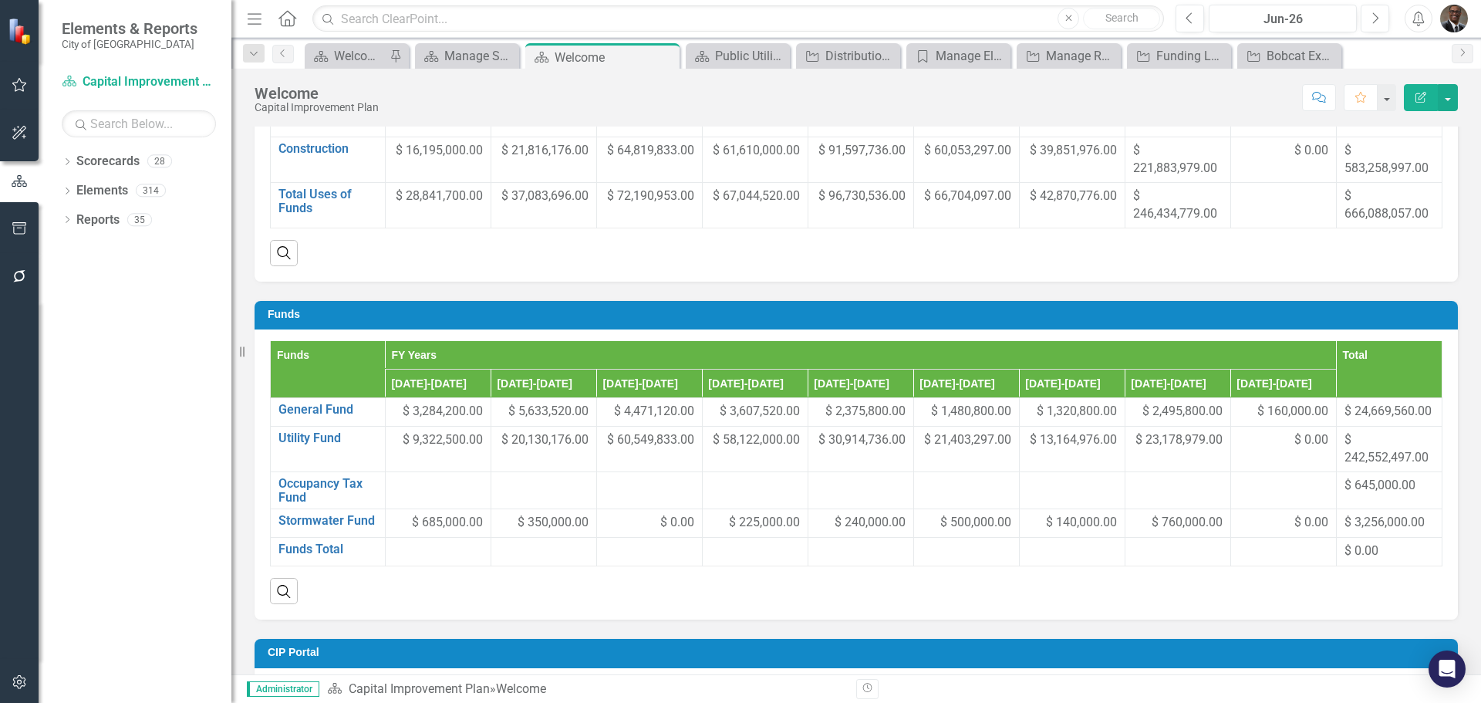
click at [252, 17] on icon "Menu" at bounding box center [255, 18] width 20 height 16
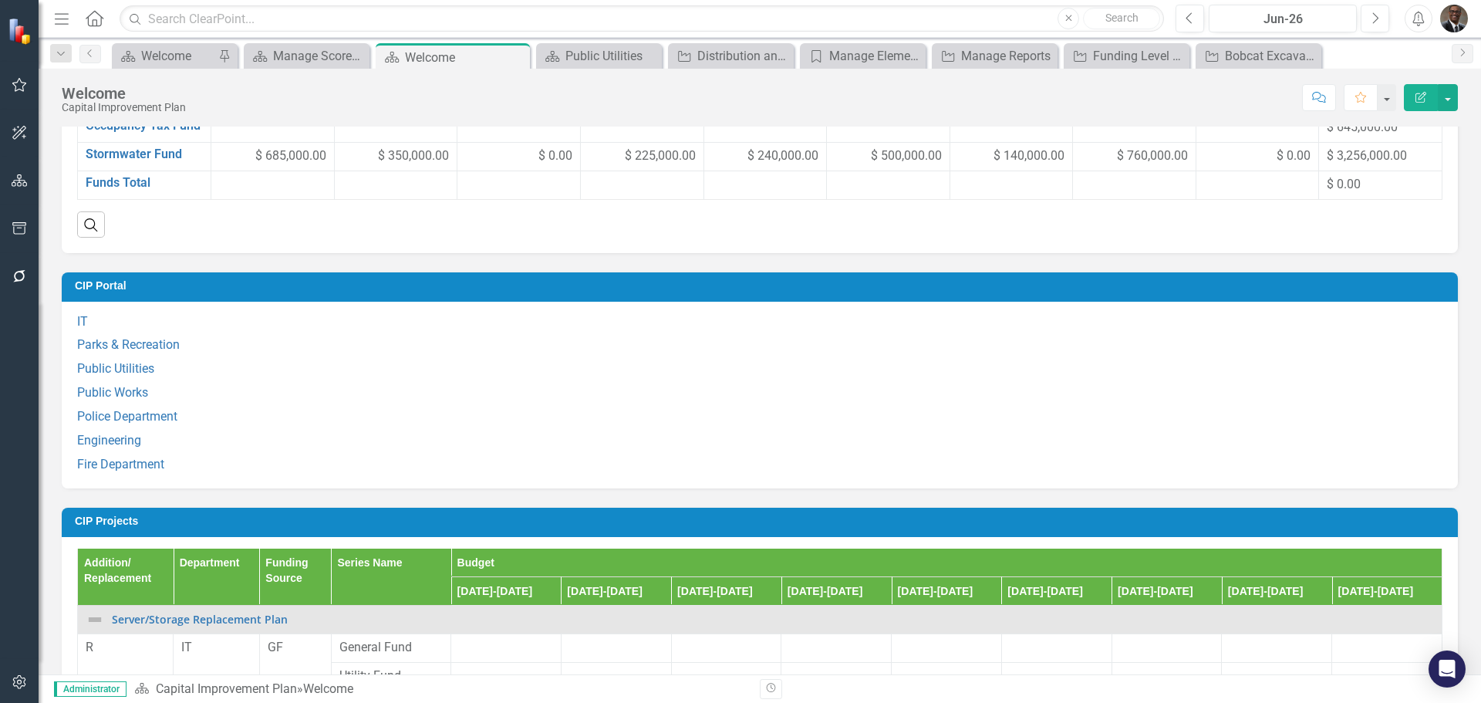
scroll to position [1080, 0]
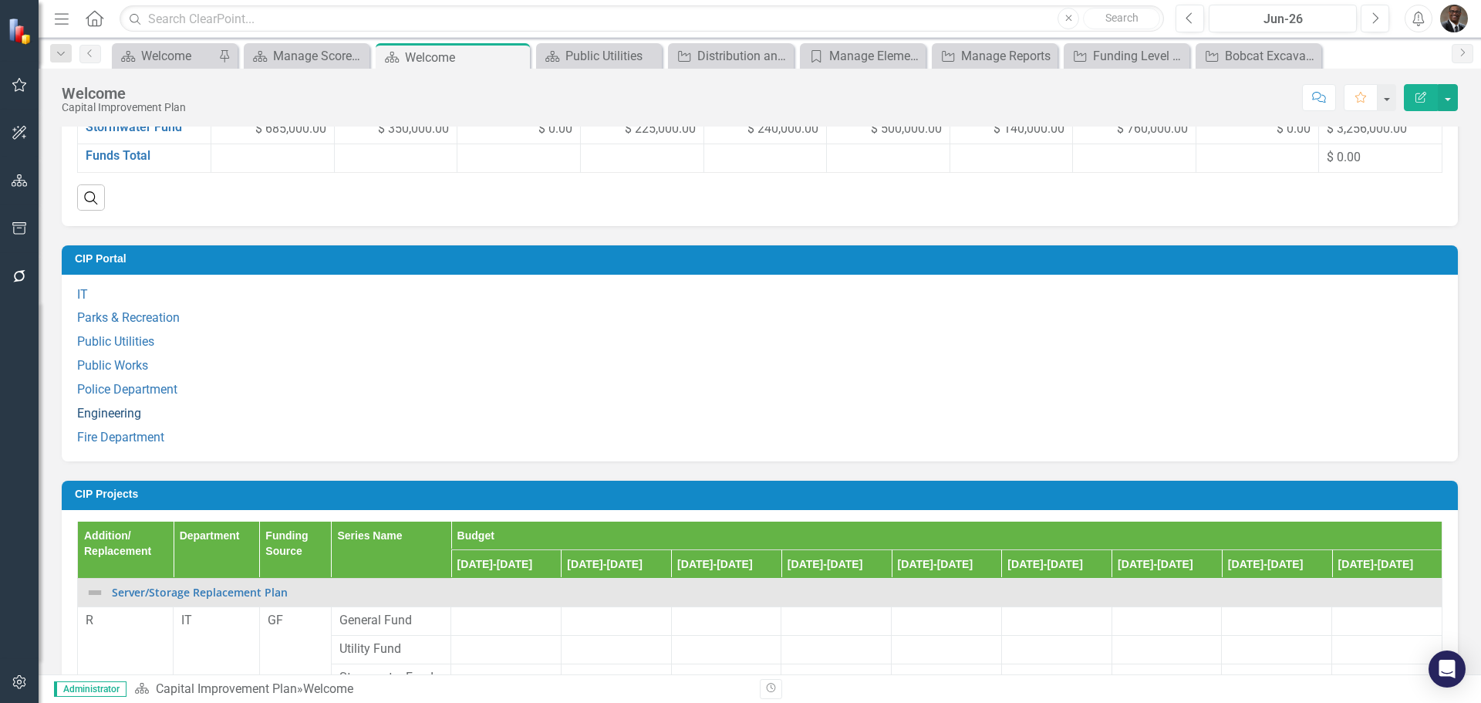
click at [124, 408] on link "Engineering" at bounding box center [109, 413] width 64 height 15
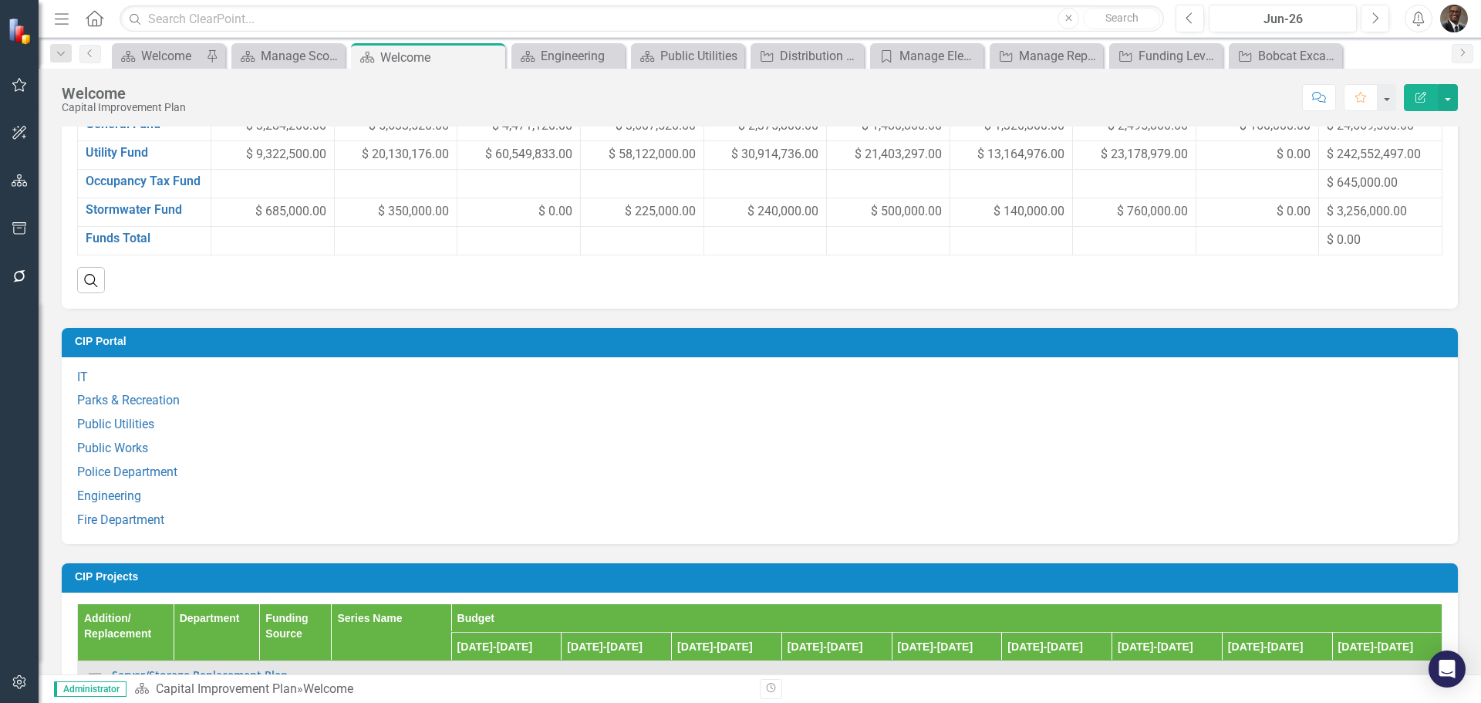
scroll to position [1003, 0]
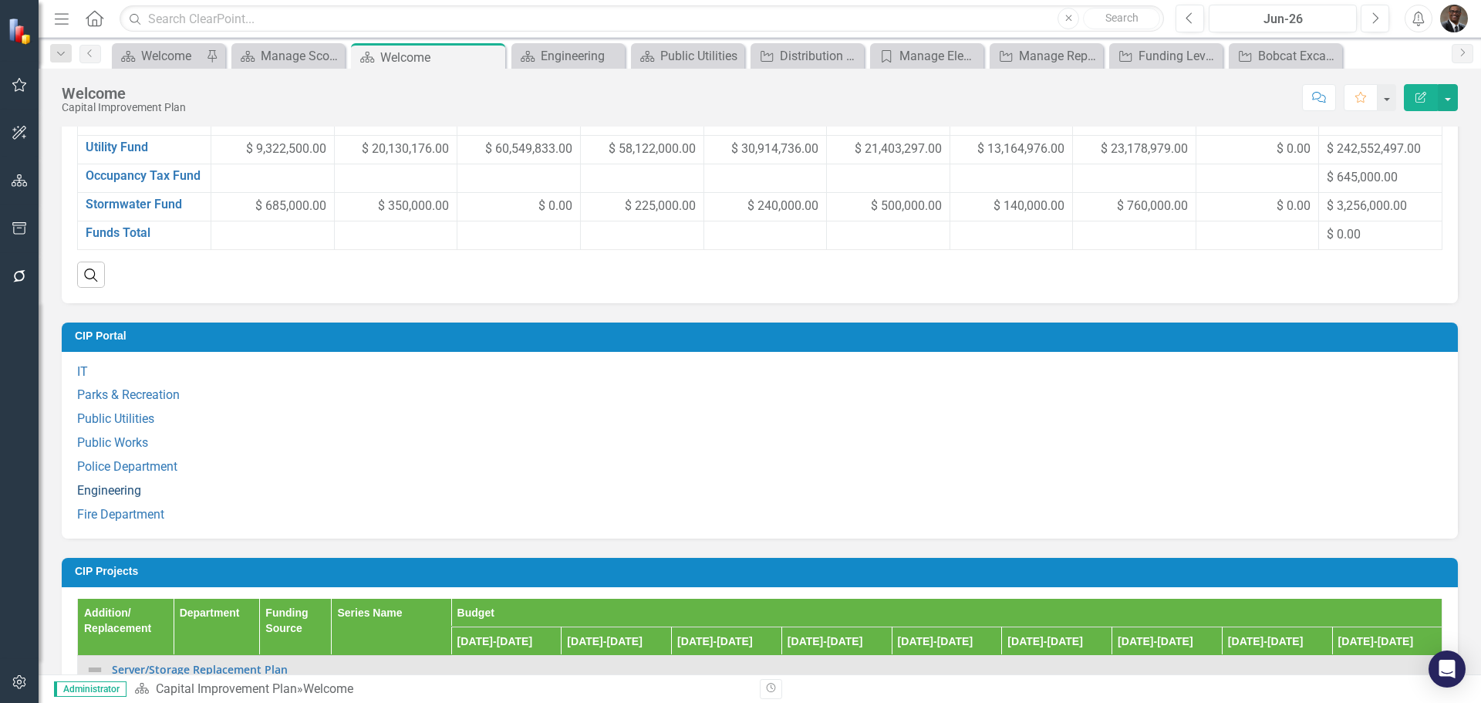
click at [116, 489] on link "Engineering" at bounding box center [109, 490] width 64 height 15
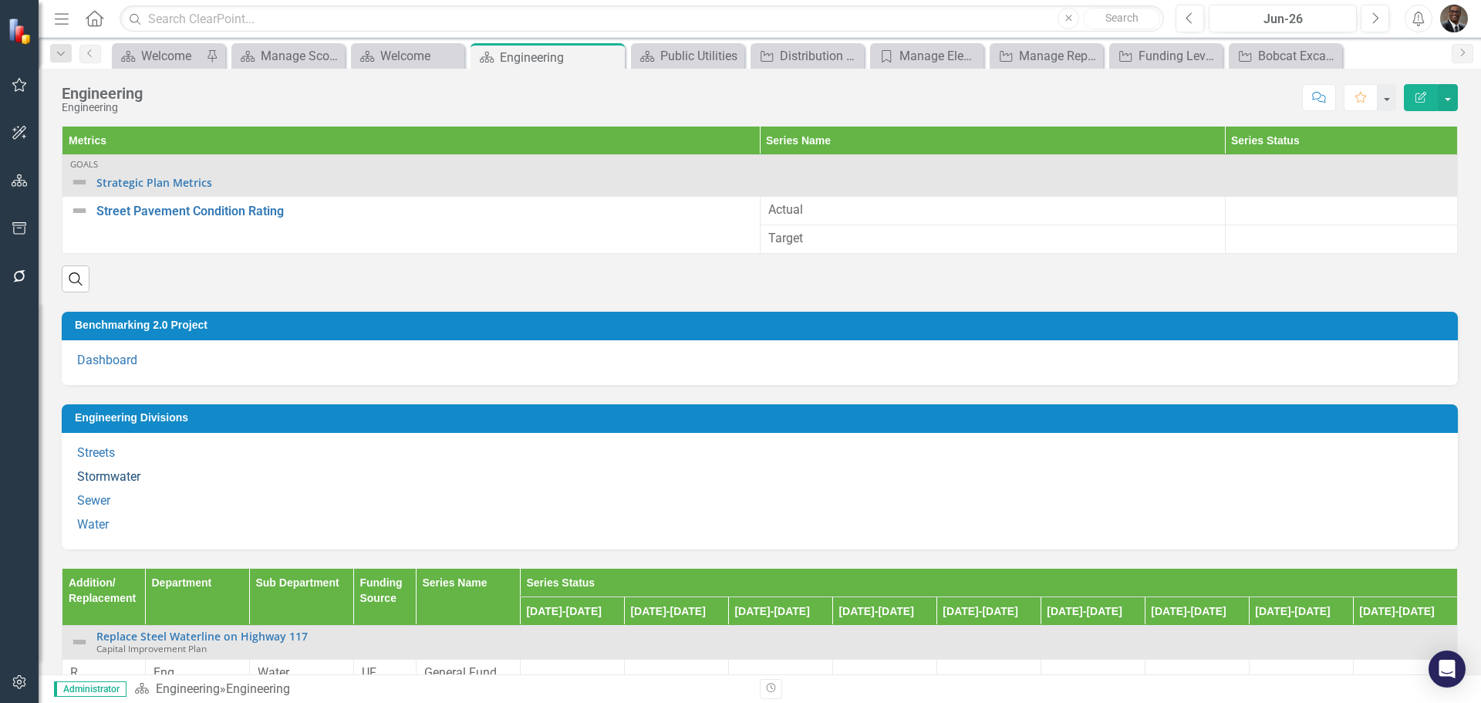
click at [102, 471] on link "Stormwater" at bounding box center [108, 476] width 63 height 15
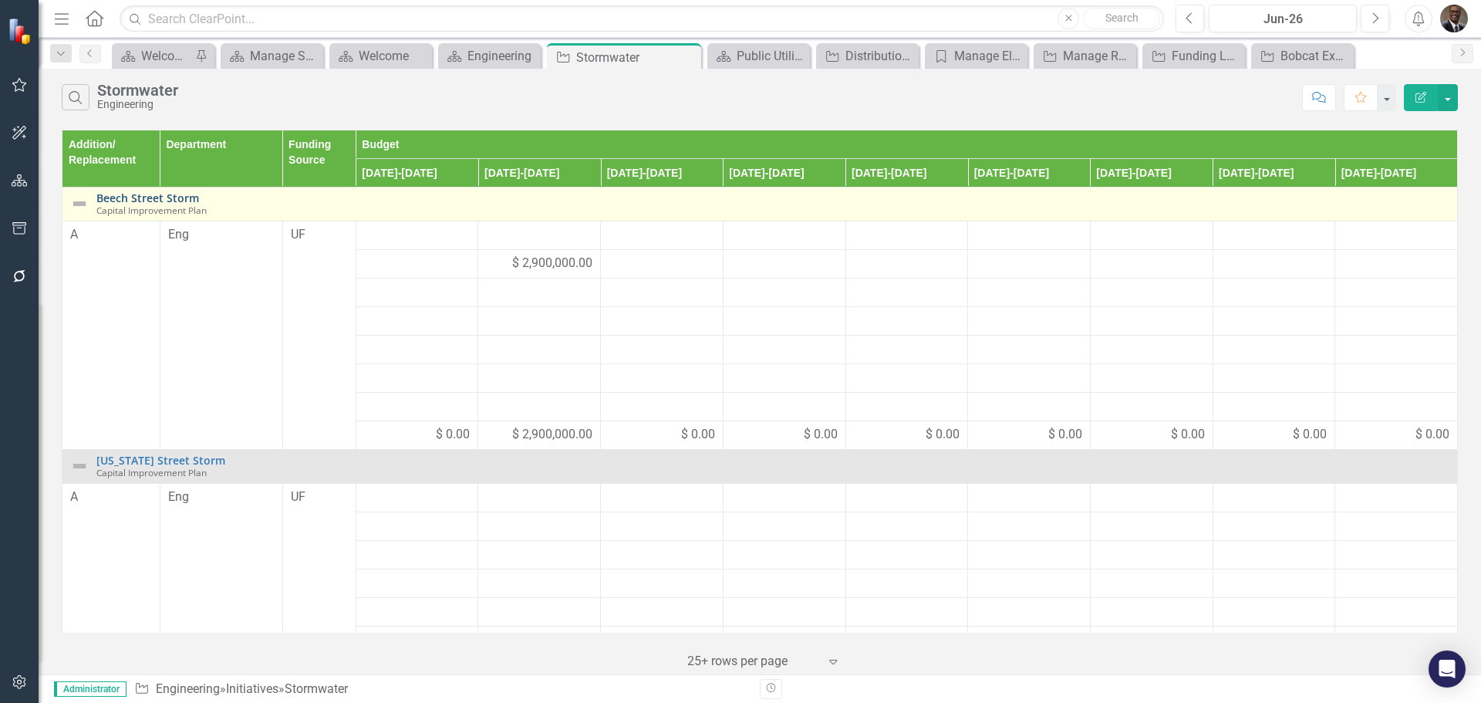
click at [152, 196] on link "Beech Street Storm" at bounding box center [772, 198] width 1353 height 12
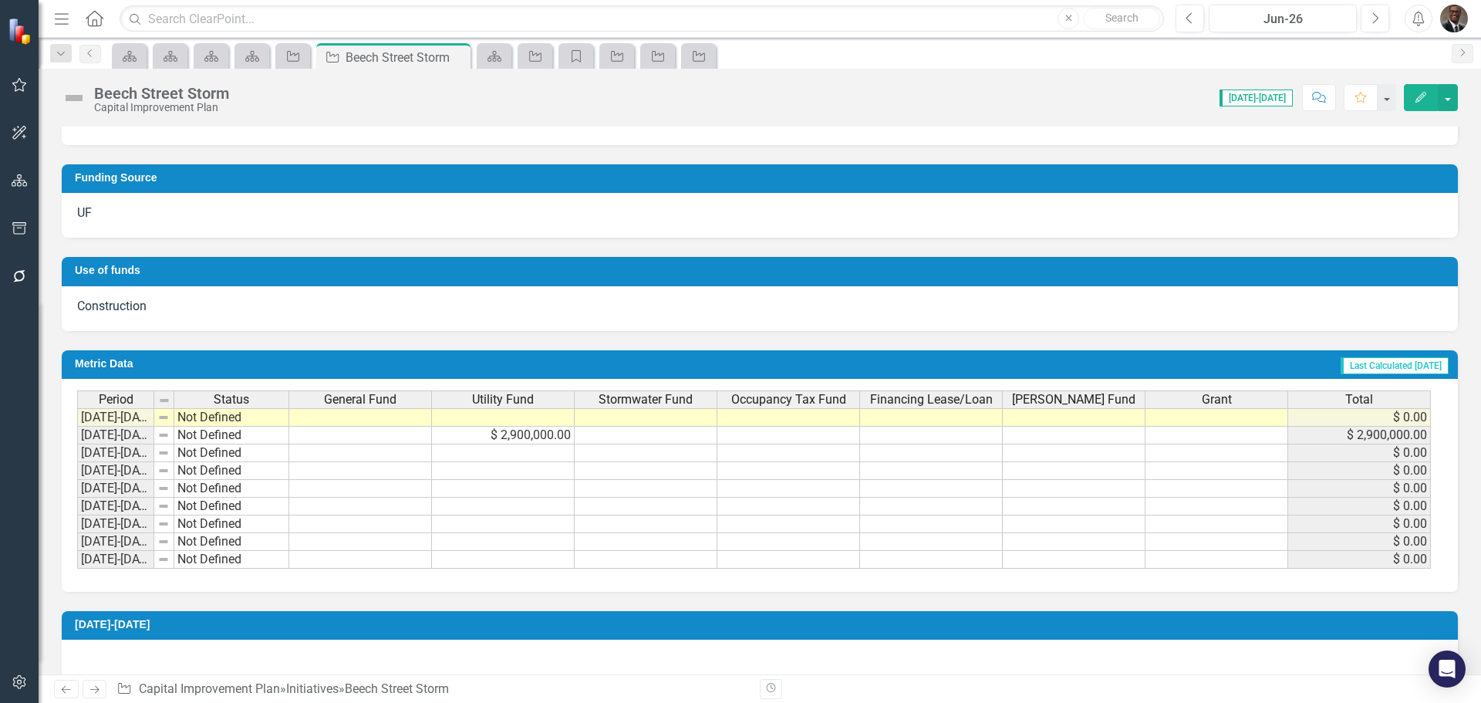
scroll to position [617, 0]
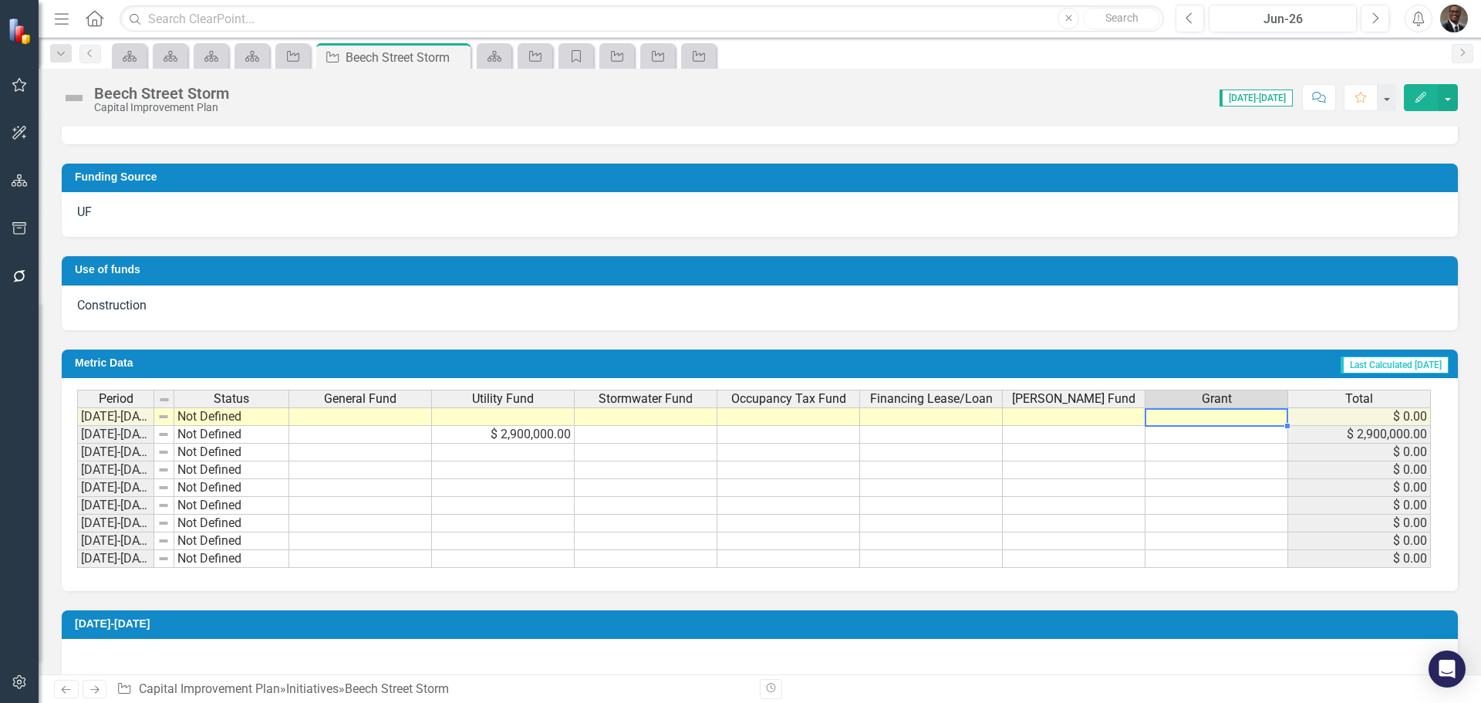
click at [1178, 417] on td at bounding box center [1216, 416] width 143 height 19
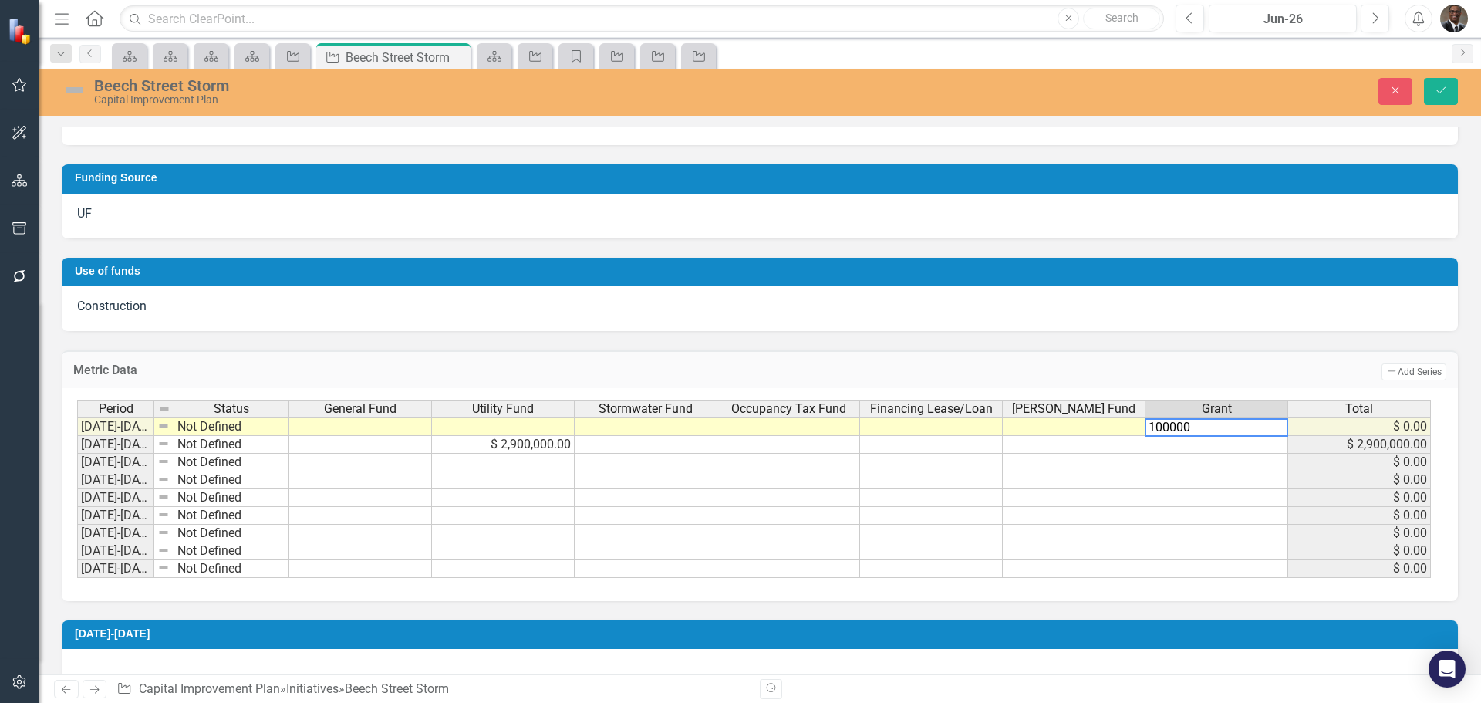
type textarea "100000"
drag, startPoint x: 1052, startPoint y: 473, endPoint x: 1049, endPoint y: 451, distance: 21.8
click at [77, 472] on div "Period Status General Fund Utility Fund Stormwater Fund Occupancy Tax Fund Fina…" at bounding box center [77, 489] width 0 height 178
click at [1042, 424] on td at bounding box center [1074, 426] width 143 height 19
type textarea "12000000"
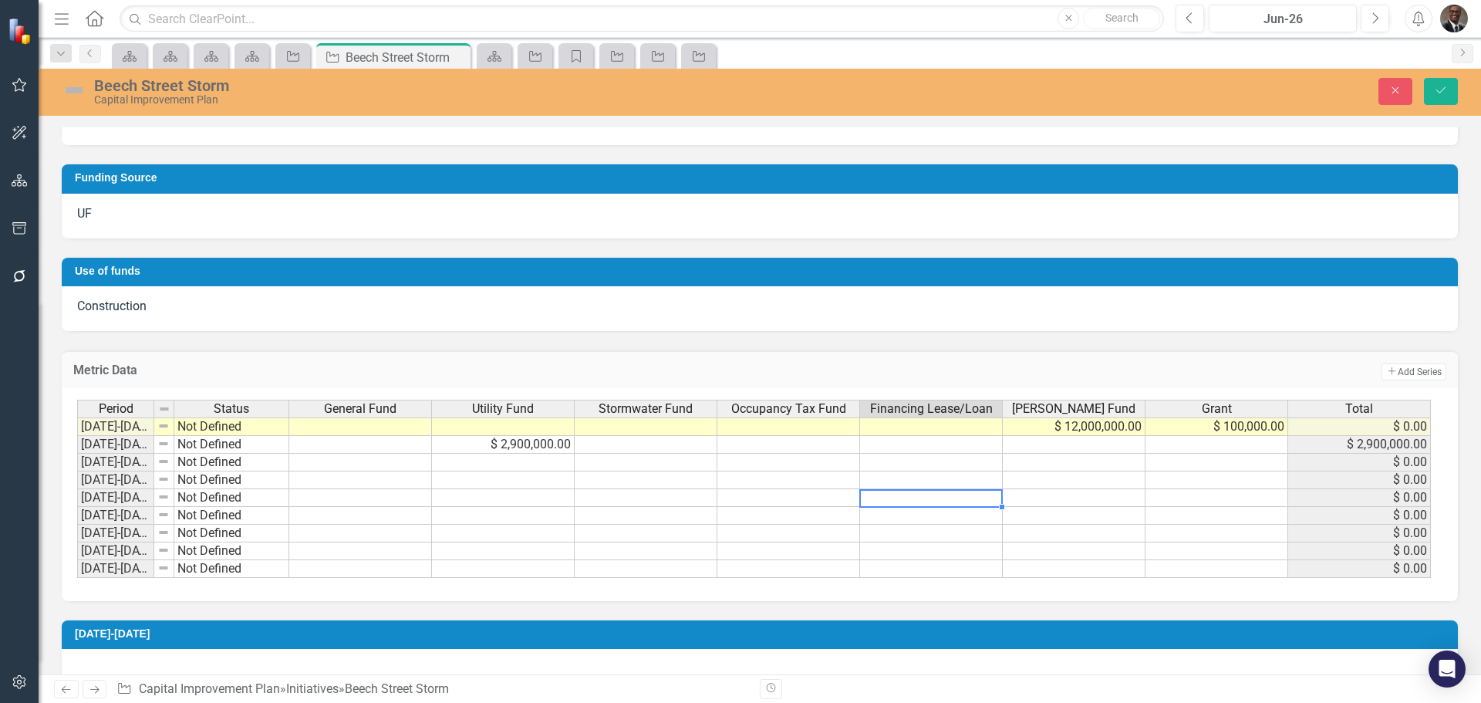
click at [77, 490] on div "Period Status General Fund Utility Fund Stormwater Fund Occupancy Tax Fund Fina…" at bounding box center [77, 489] width 0 height 178
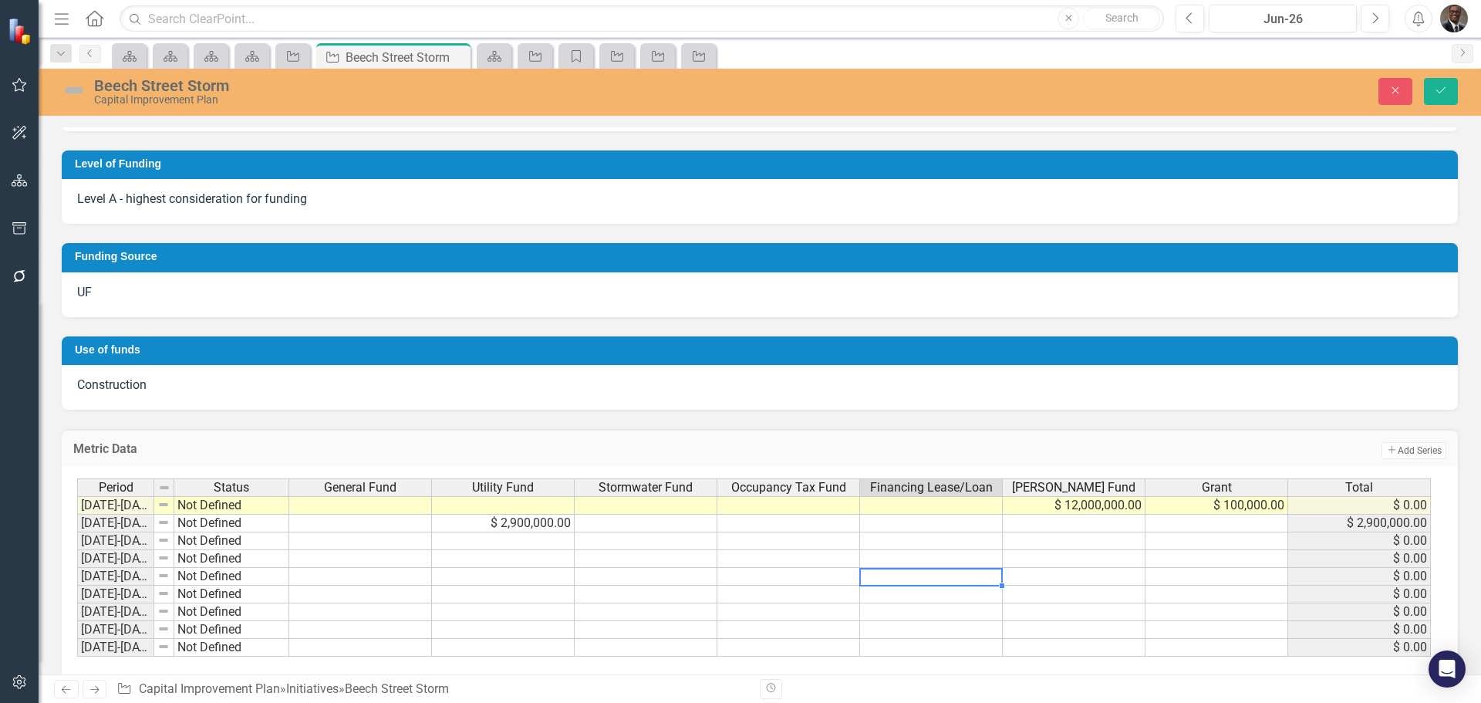
scroll to position [540, 0]
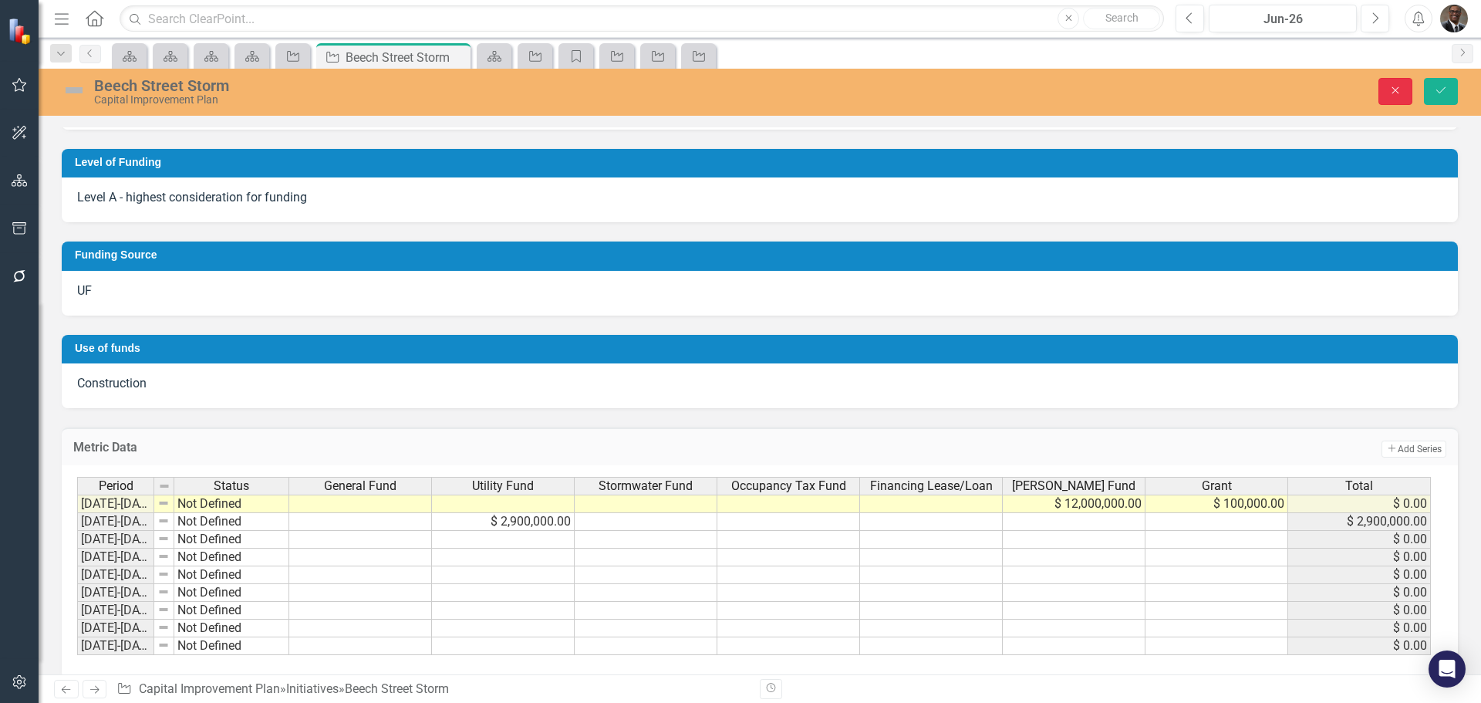
click at [1392, 92] on icon "Close" at bounding box center [1395, 90] width 14 height 11
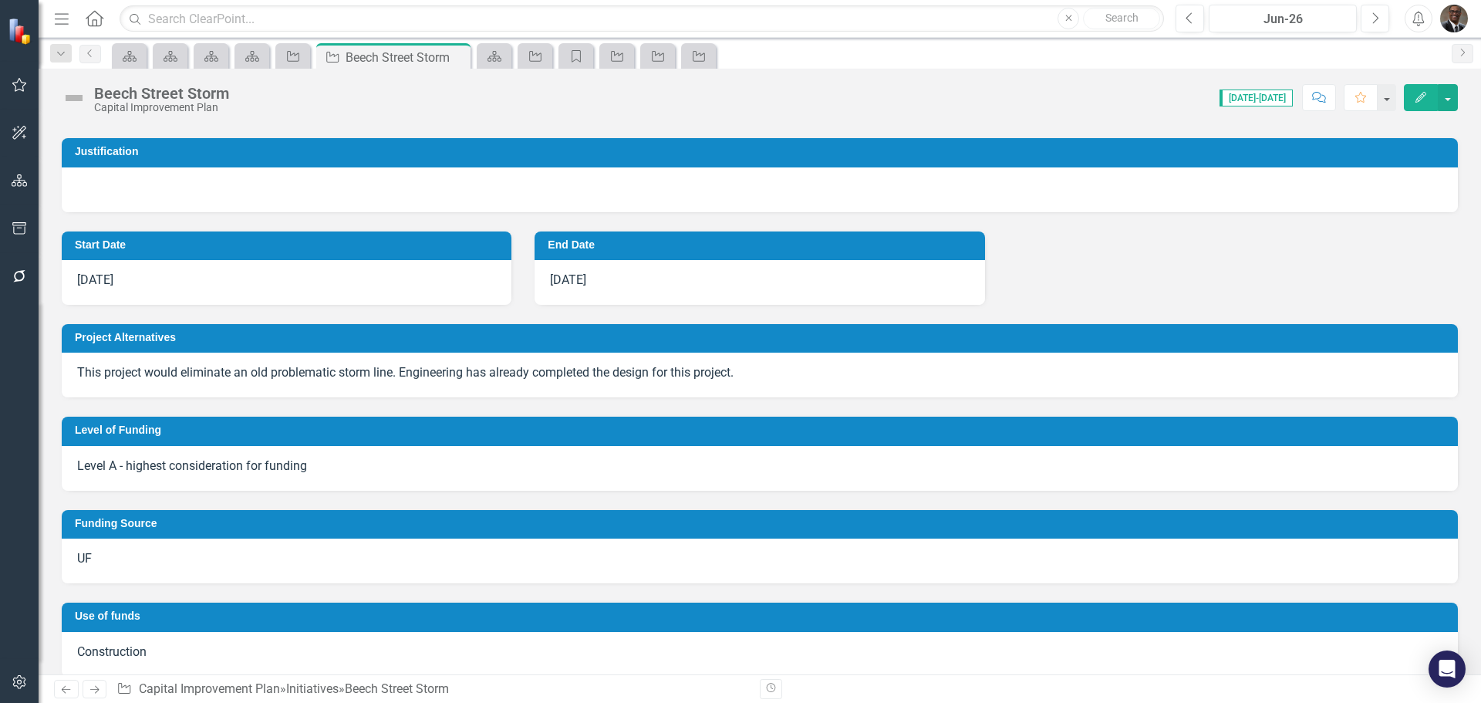
scroll to position [309, 0]
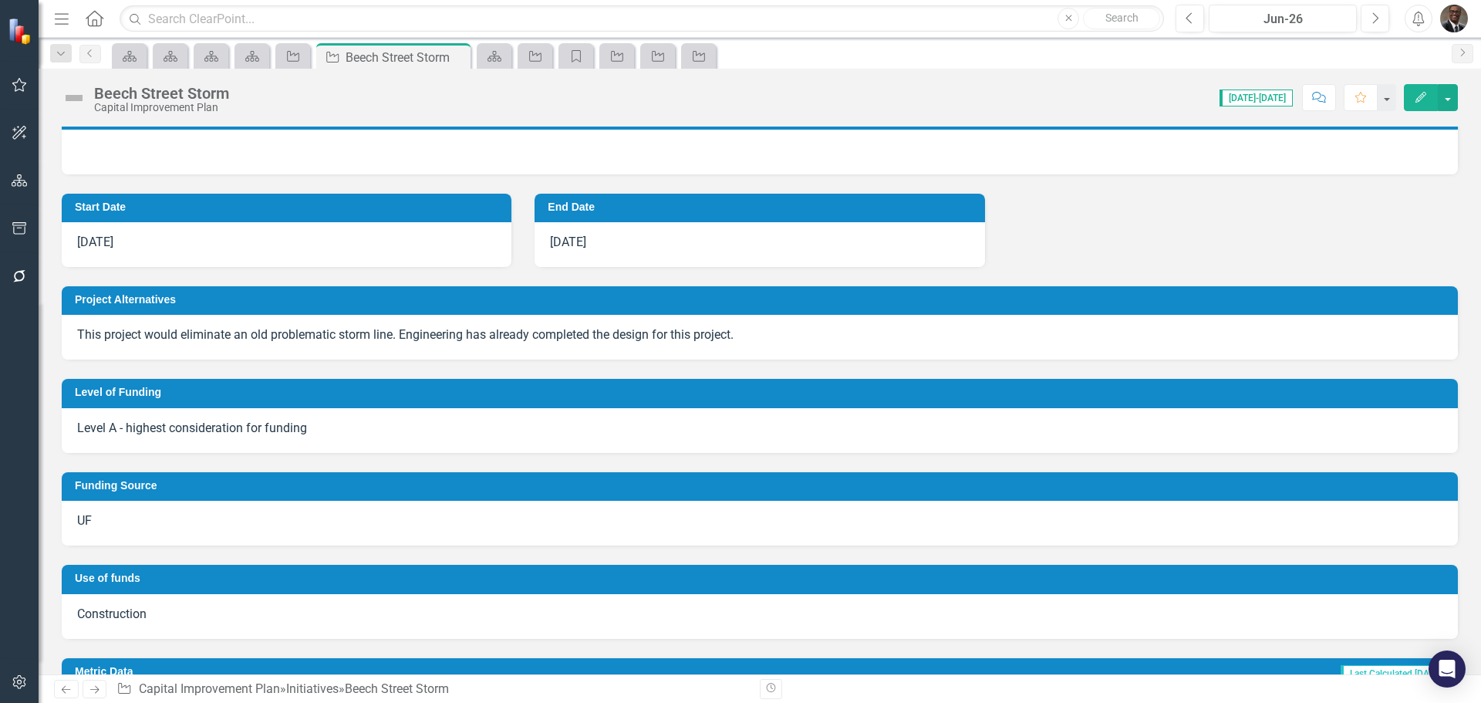
click at [63, 13] on icon "Menu" at bounding box center [62, 18] width 20 height 16
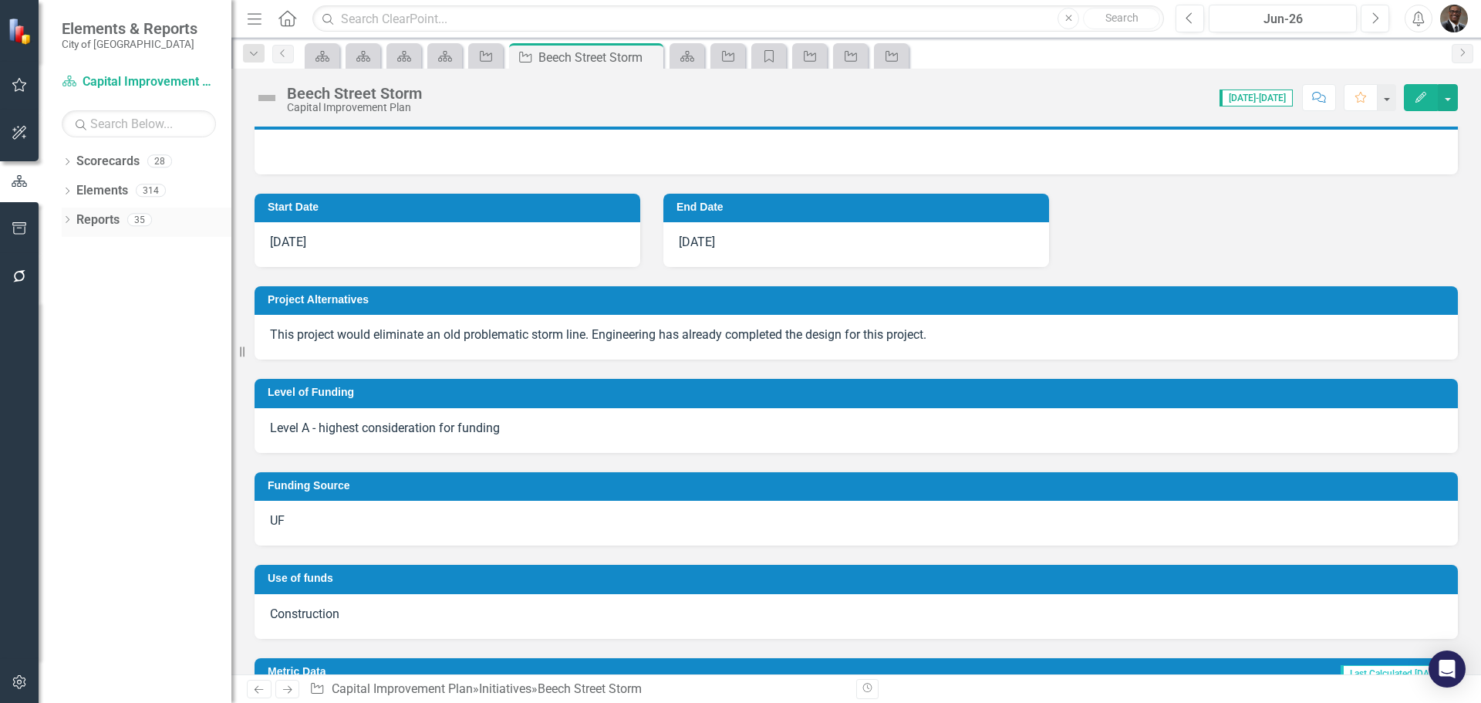
click at [108, 218] on link "Reports" at bounding box center [97, 220] width 43 height 18
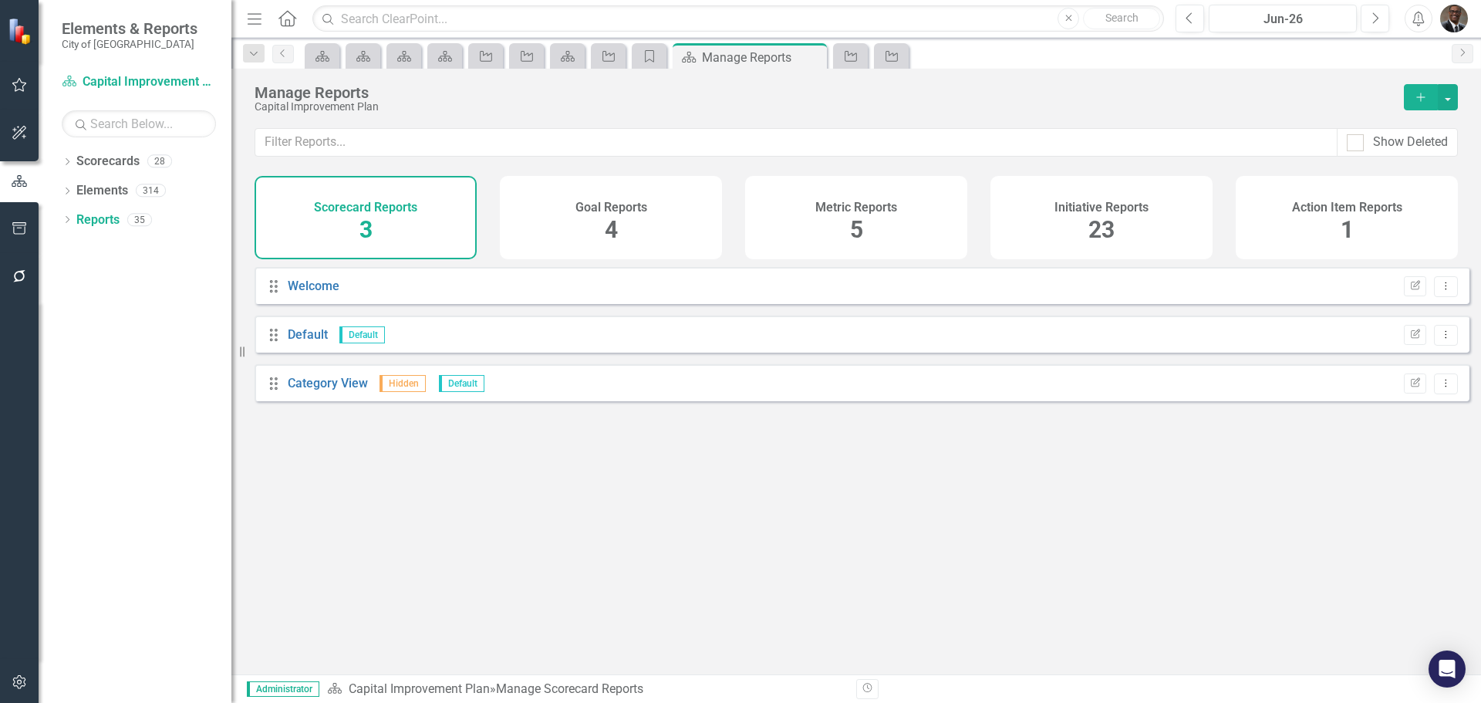
click at [1102, 220] on span "23" at bounding box center [1101, 229] width 26 height 27
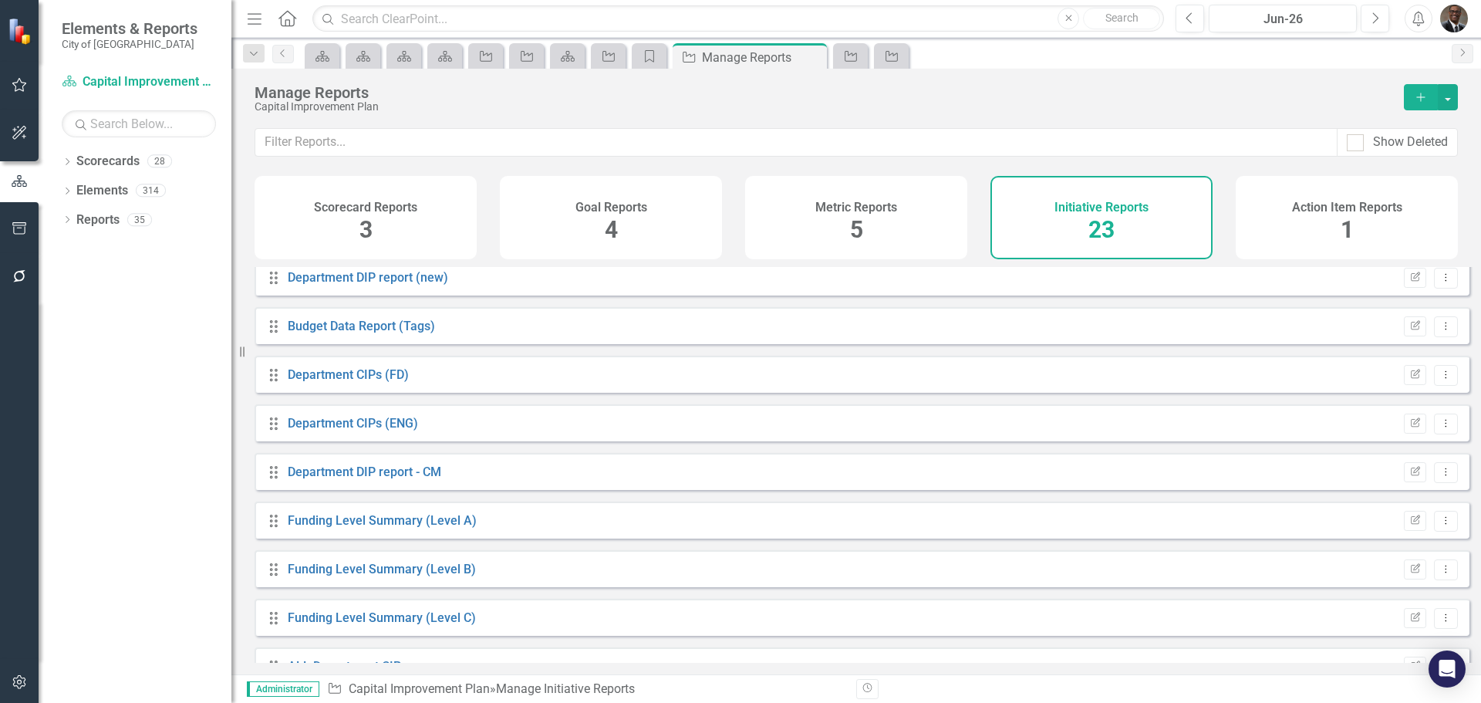
scroll to position [231, 0]
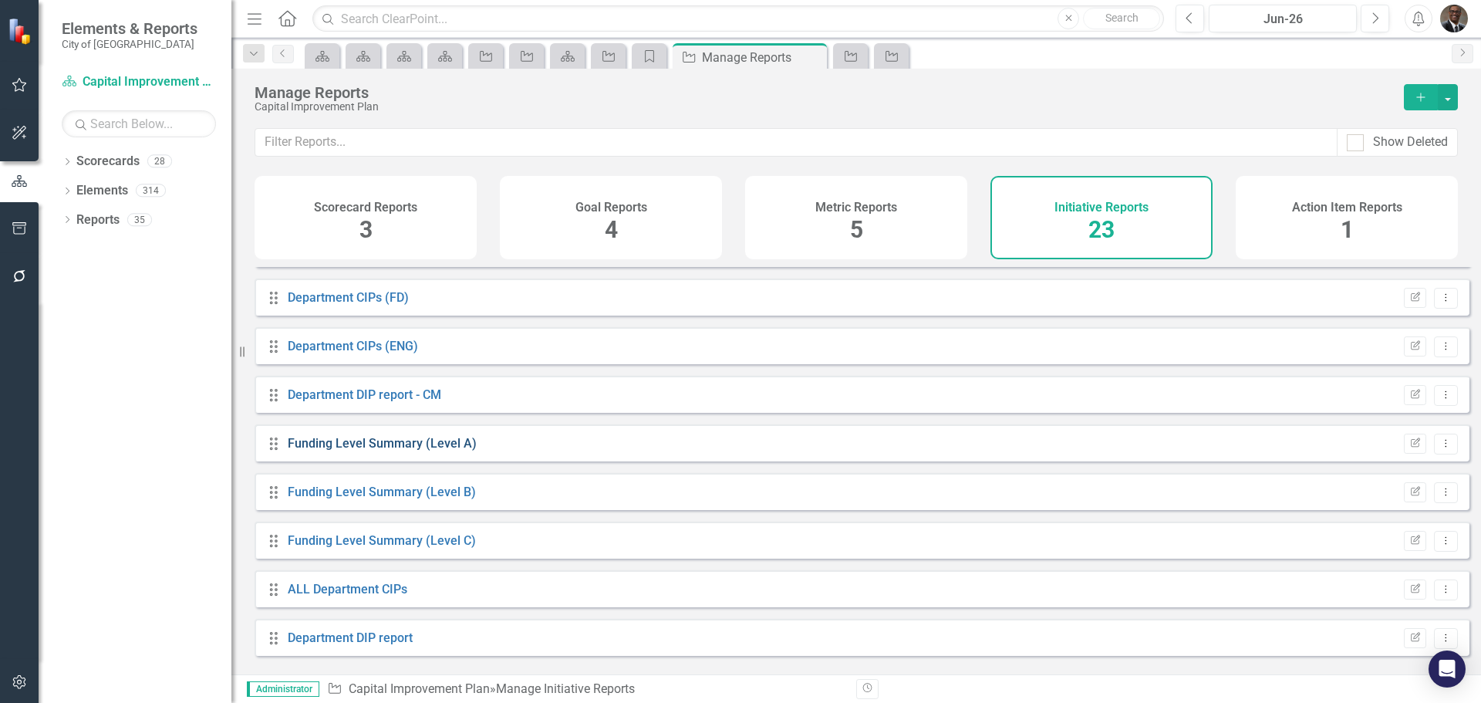
click at [389, 450] on link "Funding Level Summary (Level A)" at bounding box center [382, 443] width 189 height 15
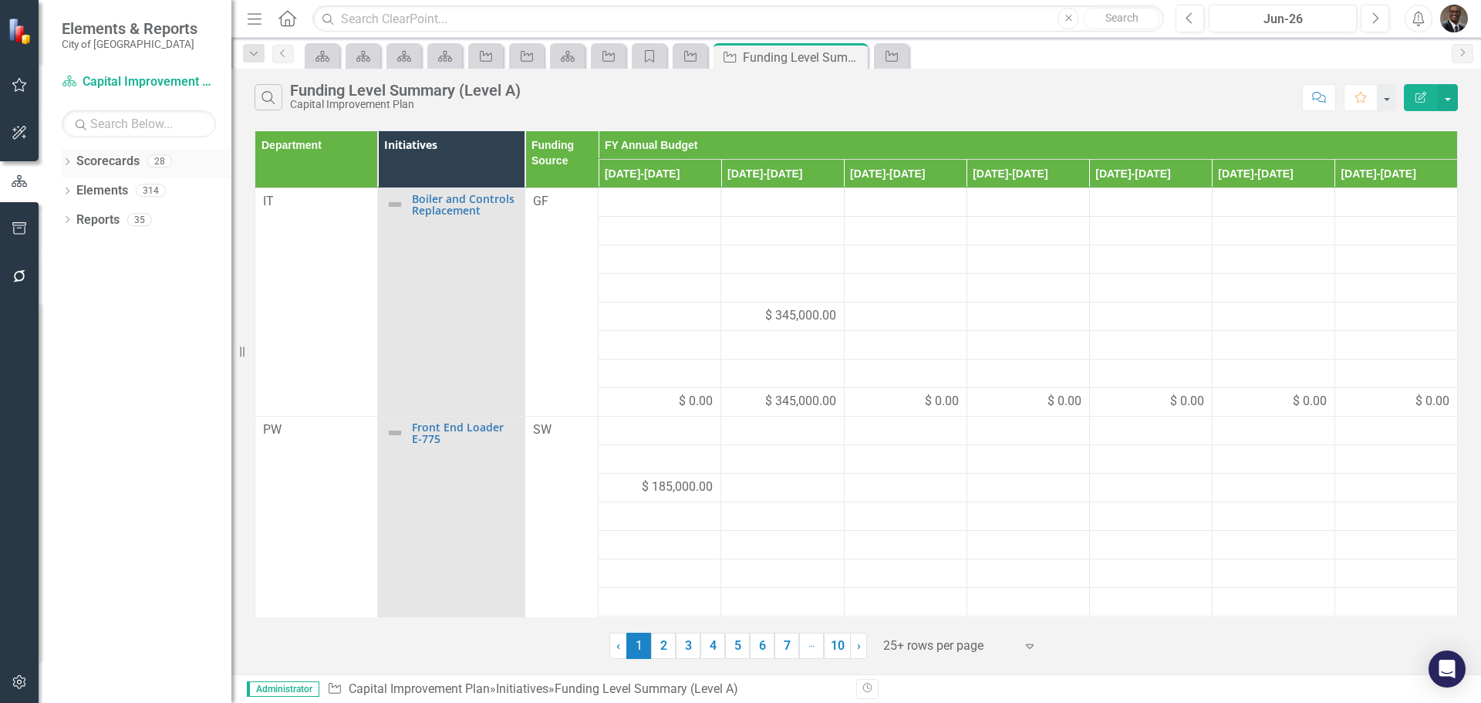
click at [126, 158] on link "Scorecards" at bounding box center [107, 162] width 63 height 18
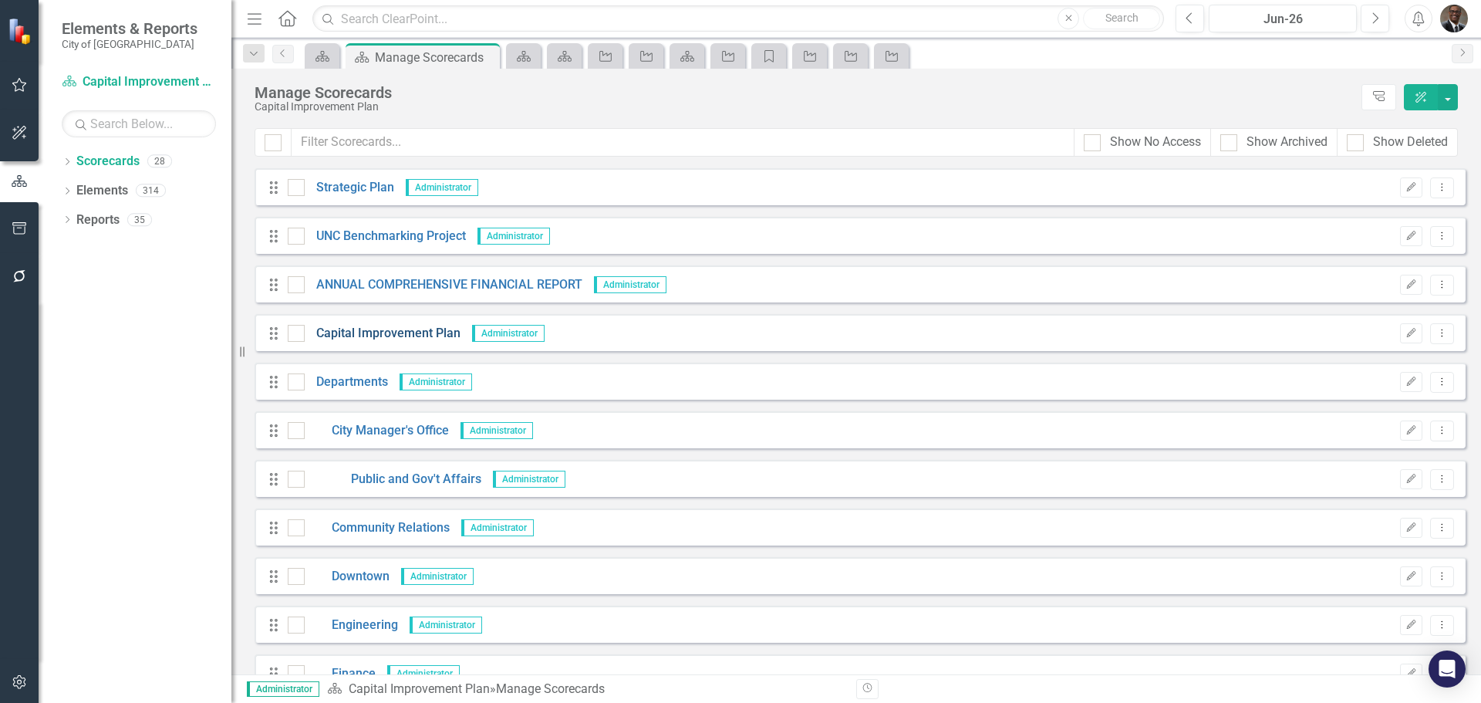
click at [386, 331] on link "Capital Improvement Plan" at bounding box center [383, 334] width 156 height 18
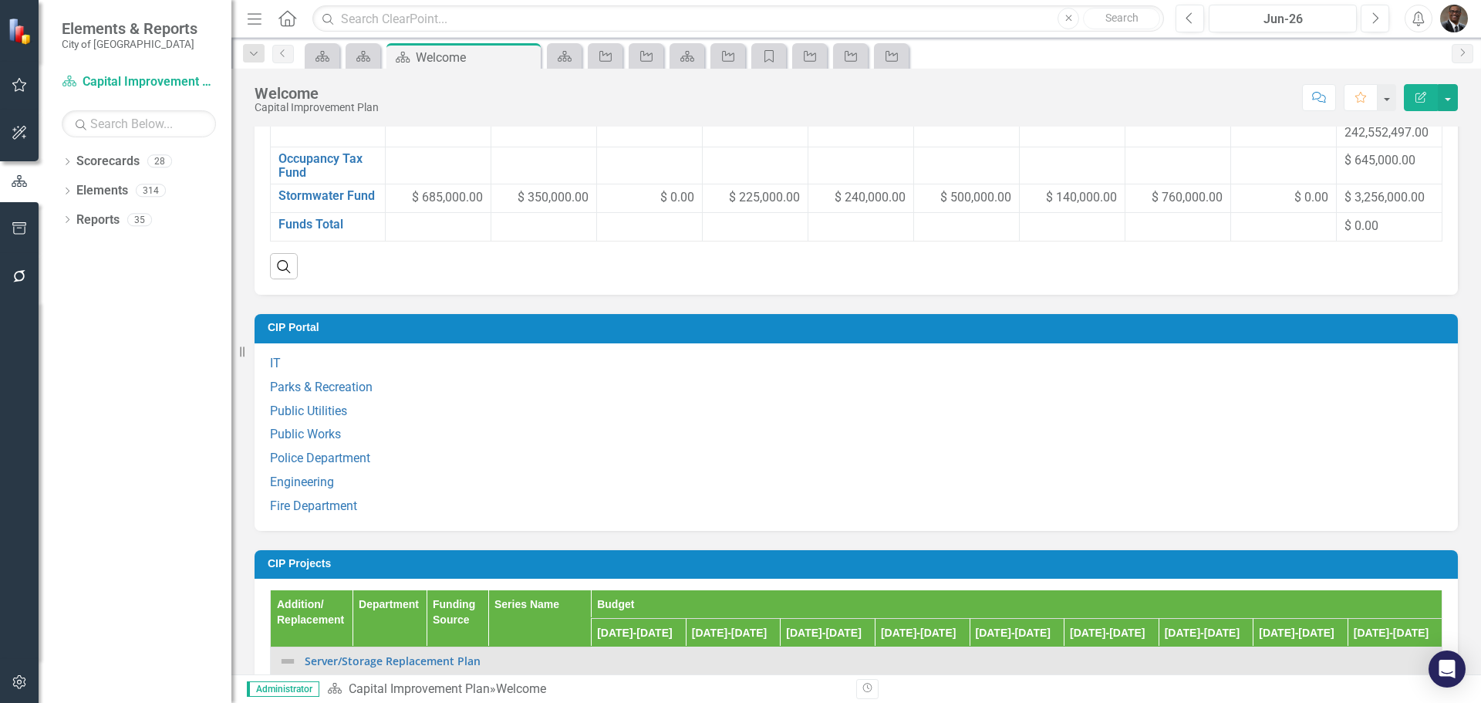
scroll to position [1311, 0]
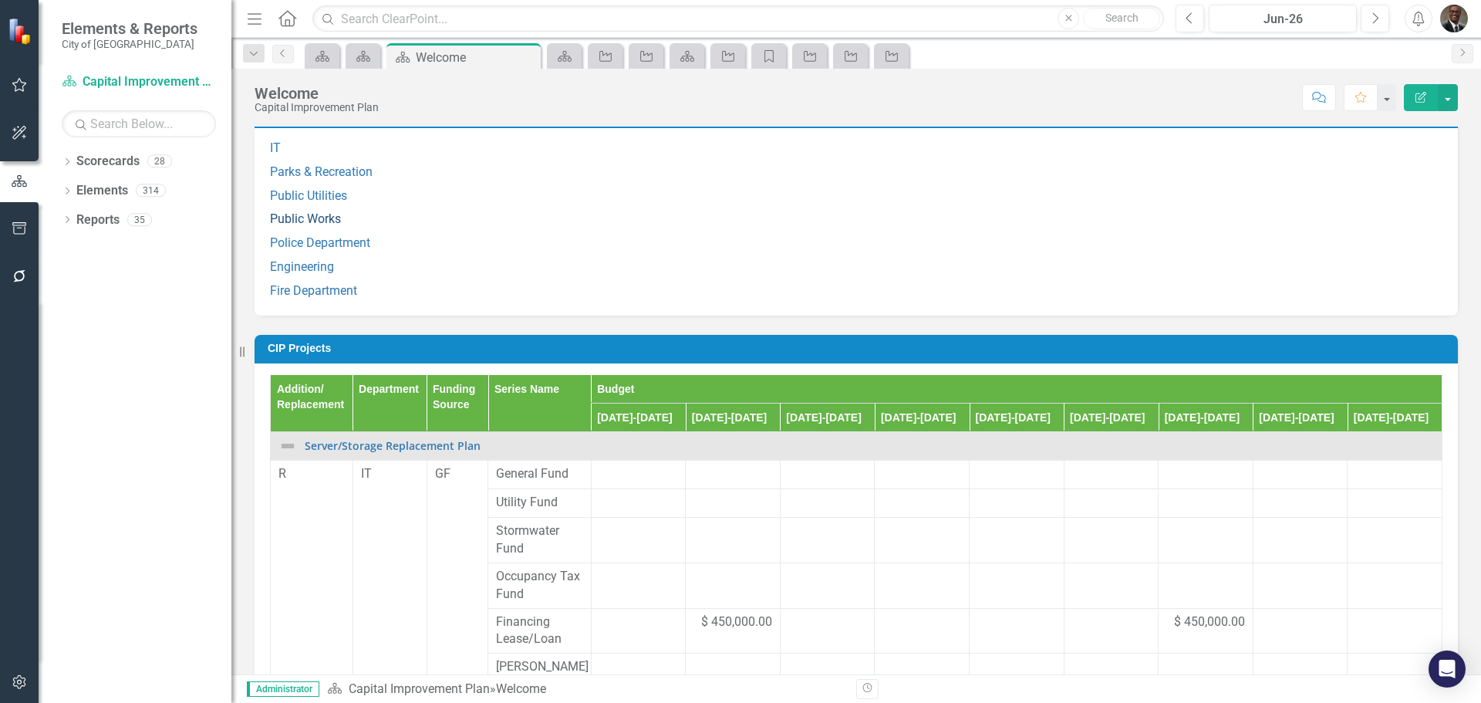
click at [296, 226] on link "Public Works" at bounding box center [305, 218] width 71 height 15
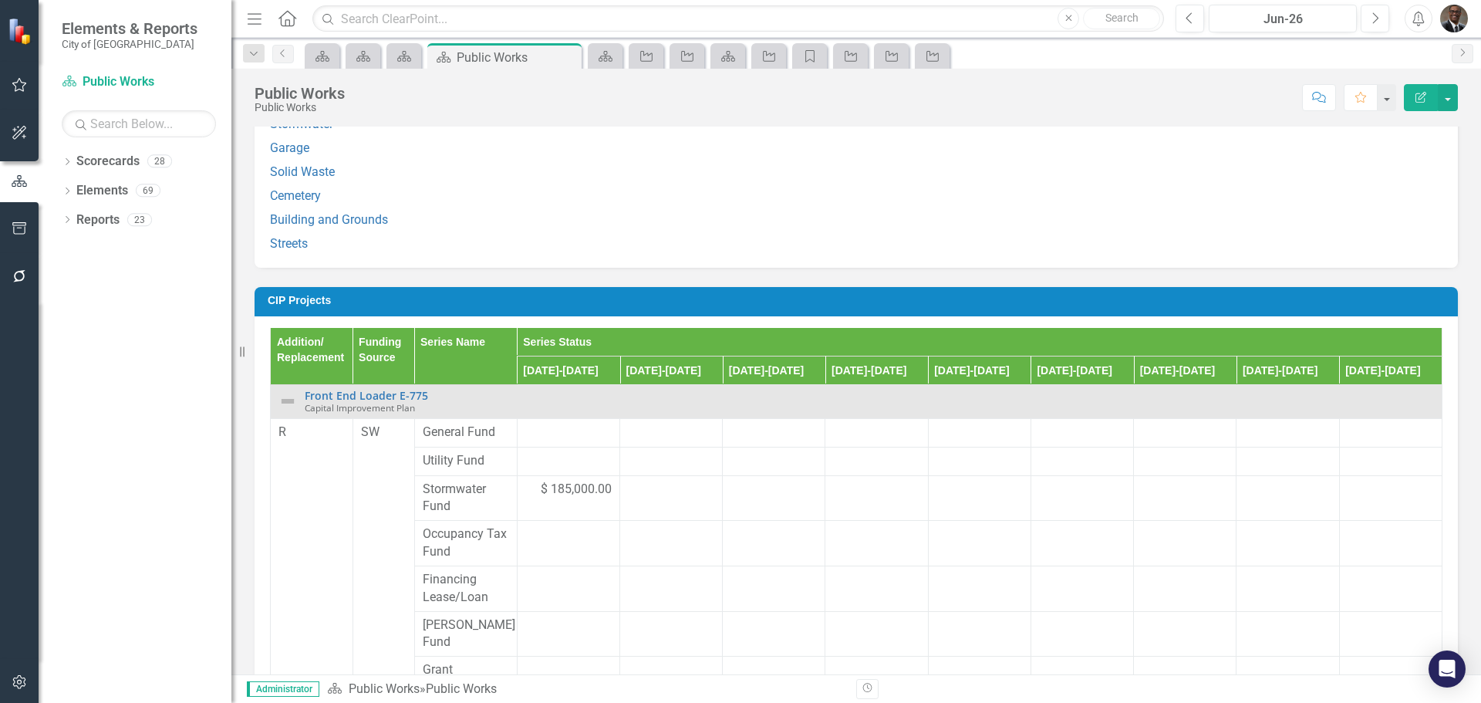
scroll to position [563, 0]
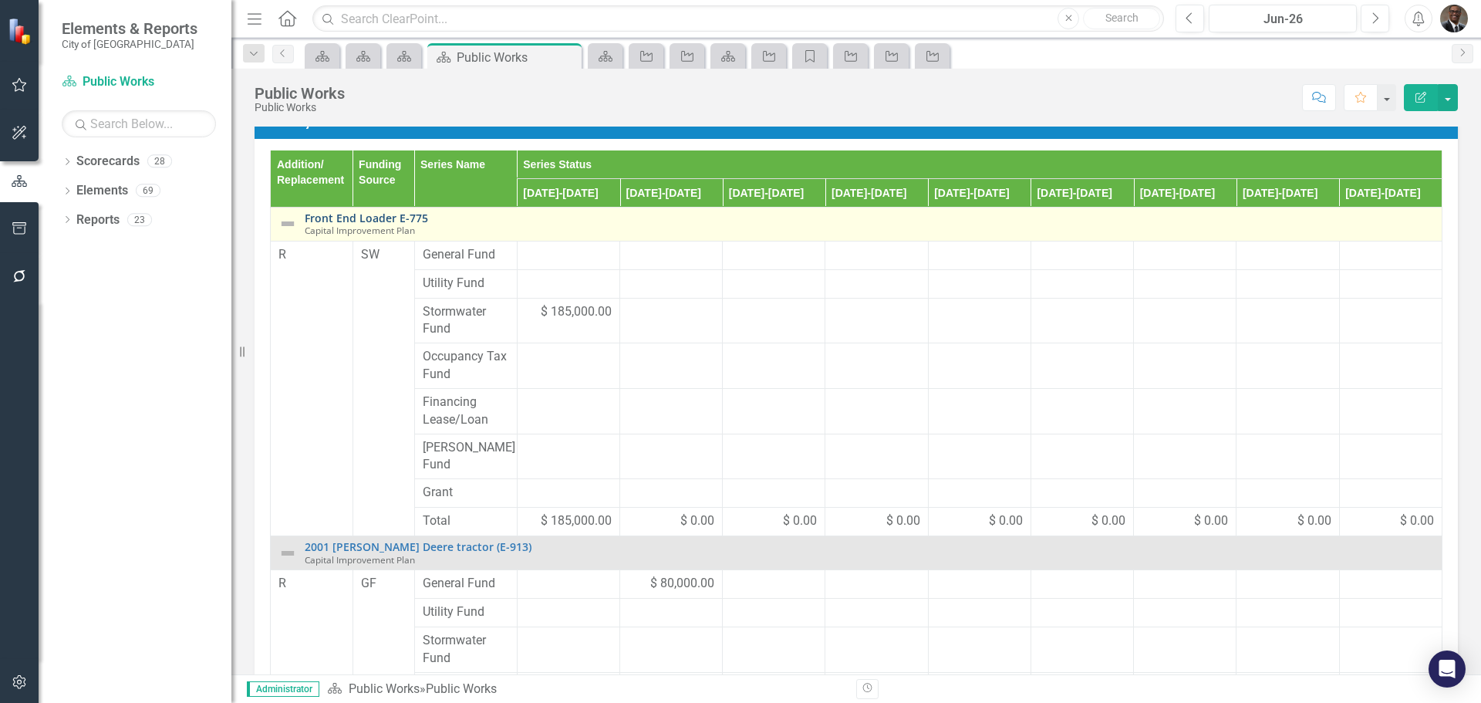
click at [359, 214] on link "Front End Loader E-775" at bounding box center [869, 218] width 1129 height 12
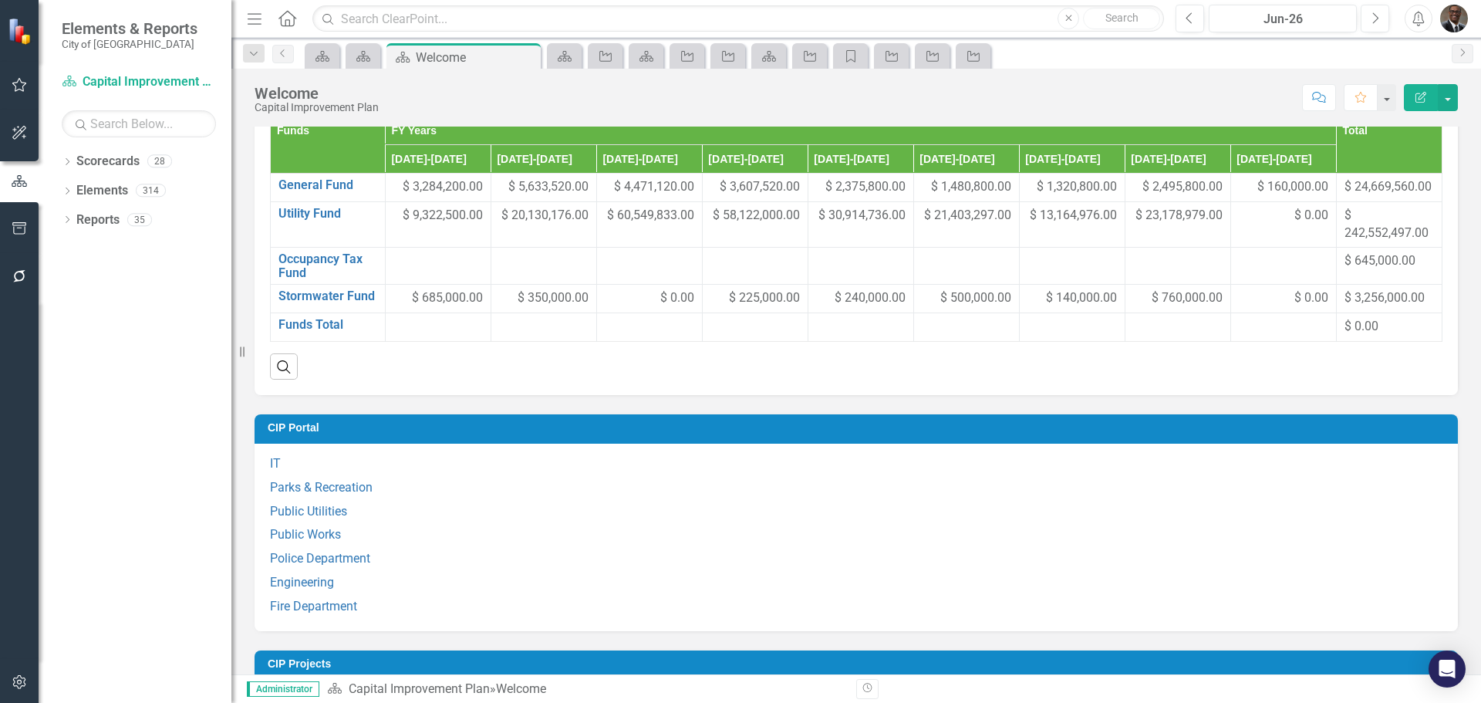
scroll to position [1003, 0]
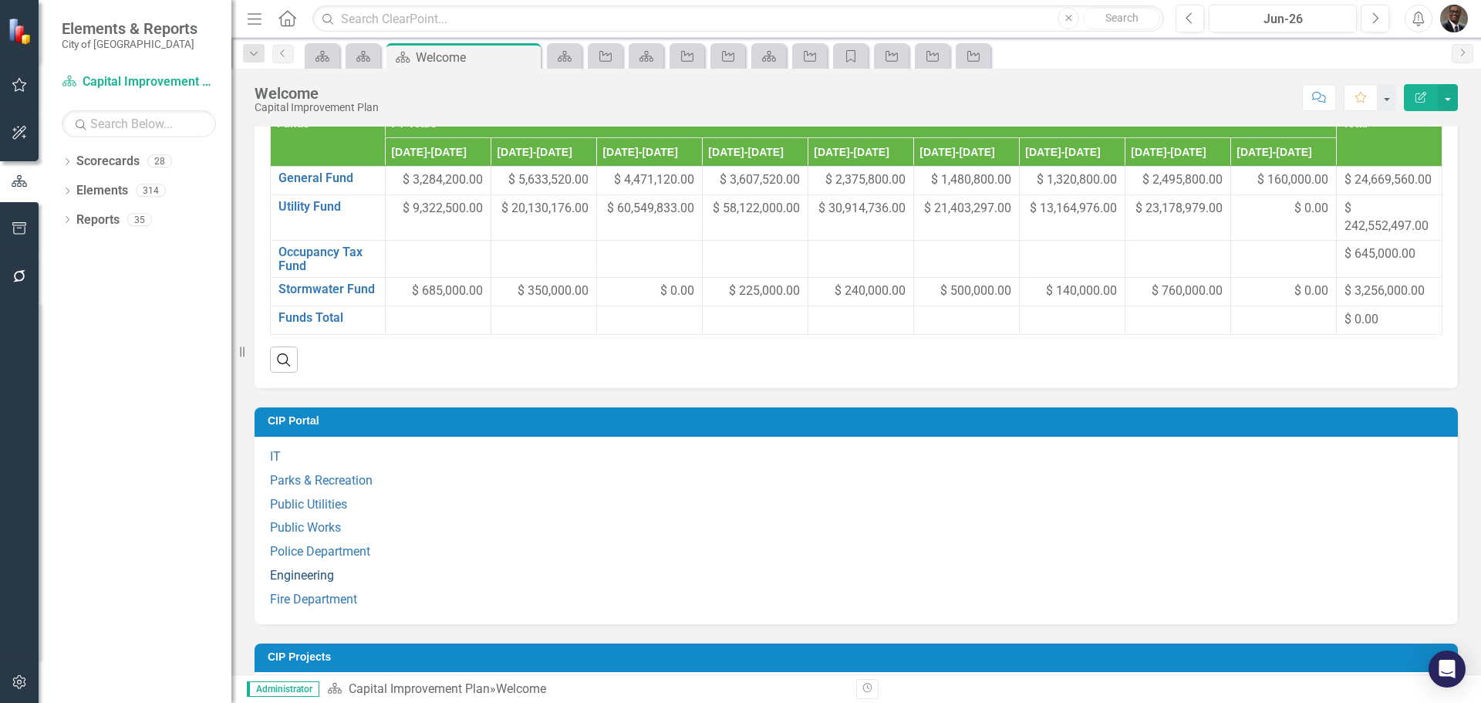
click at [305, 582] on link "Engineering" at bounding box center [302, 575] width 64 height 15
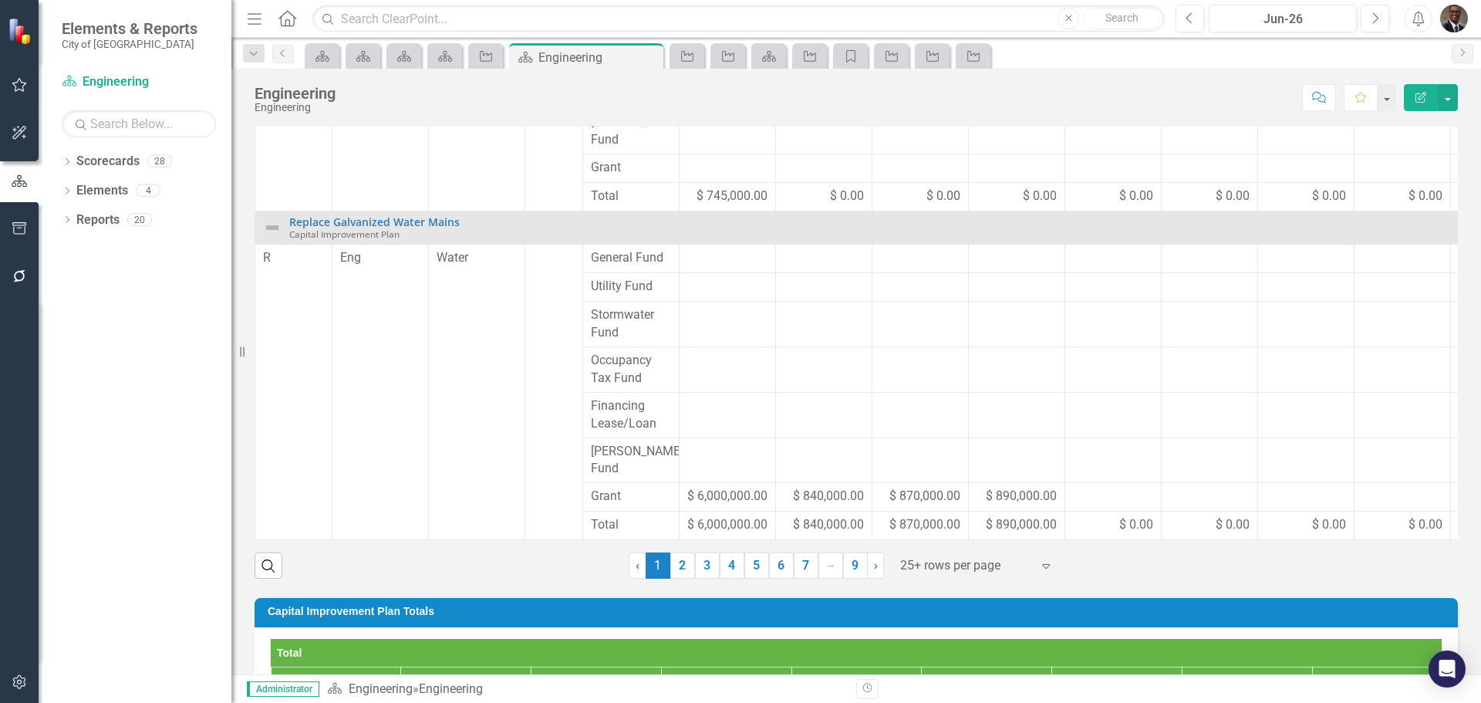
scroll to position [958, 0]
click at [677, 570] on link "2" at bounding box center [682, 565] width 25 height 26
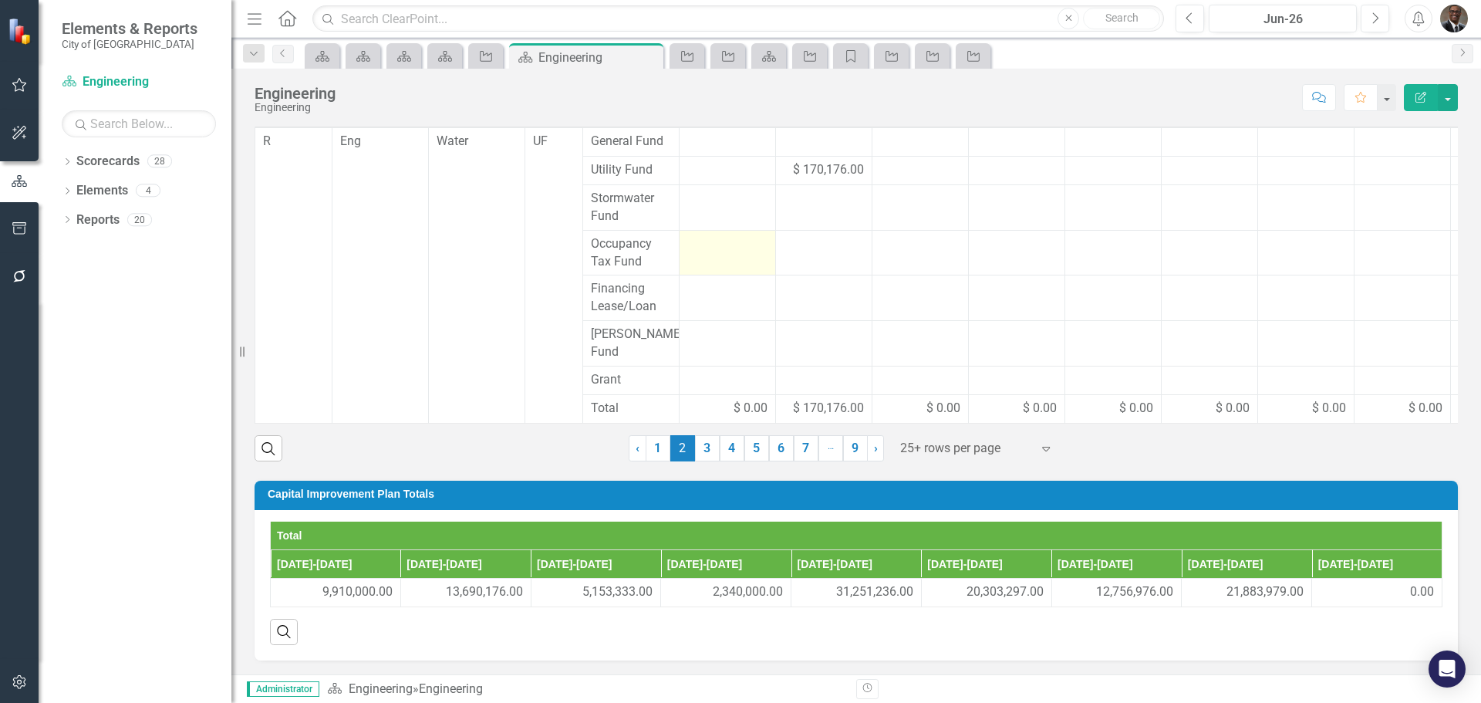
scroll to position [673, 0]
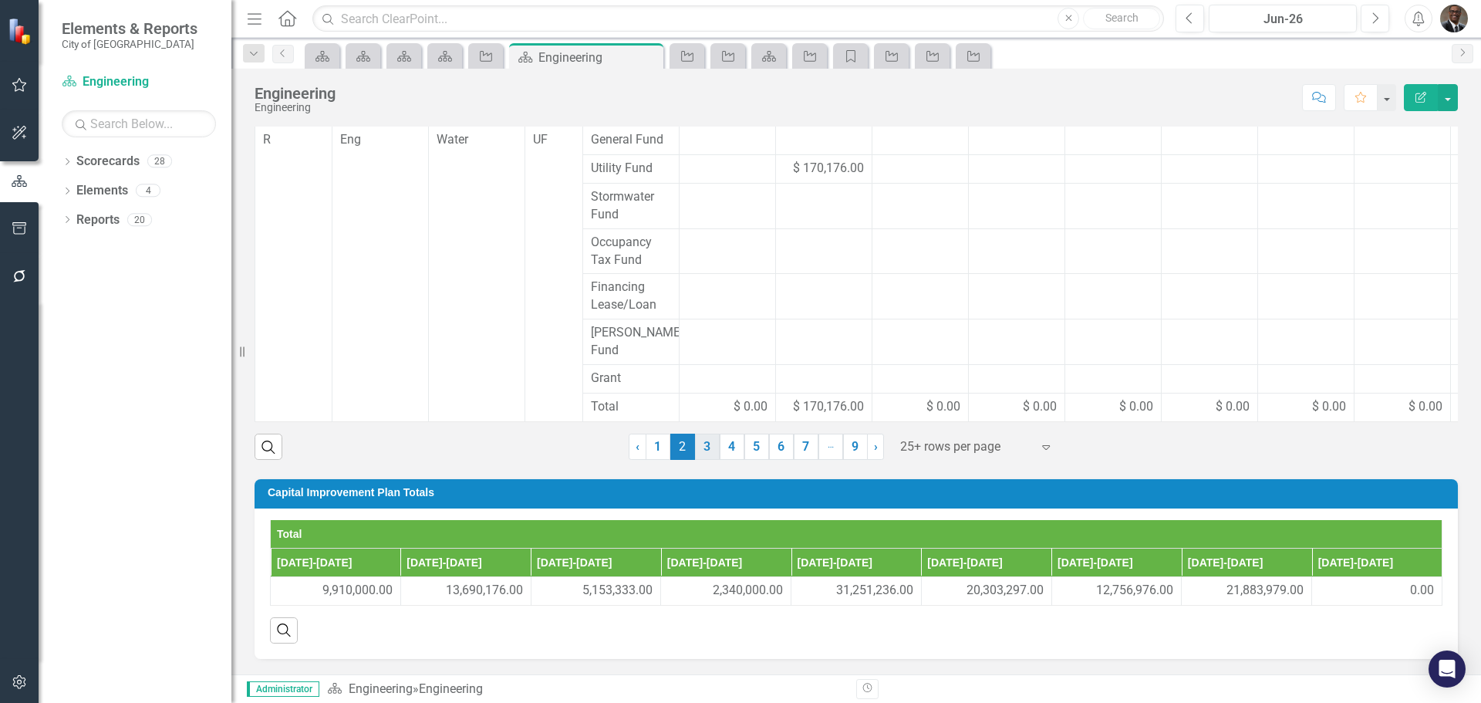
click at [703, 440] on link "3" at bounding box center [707, 447] width 25 height 26
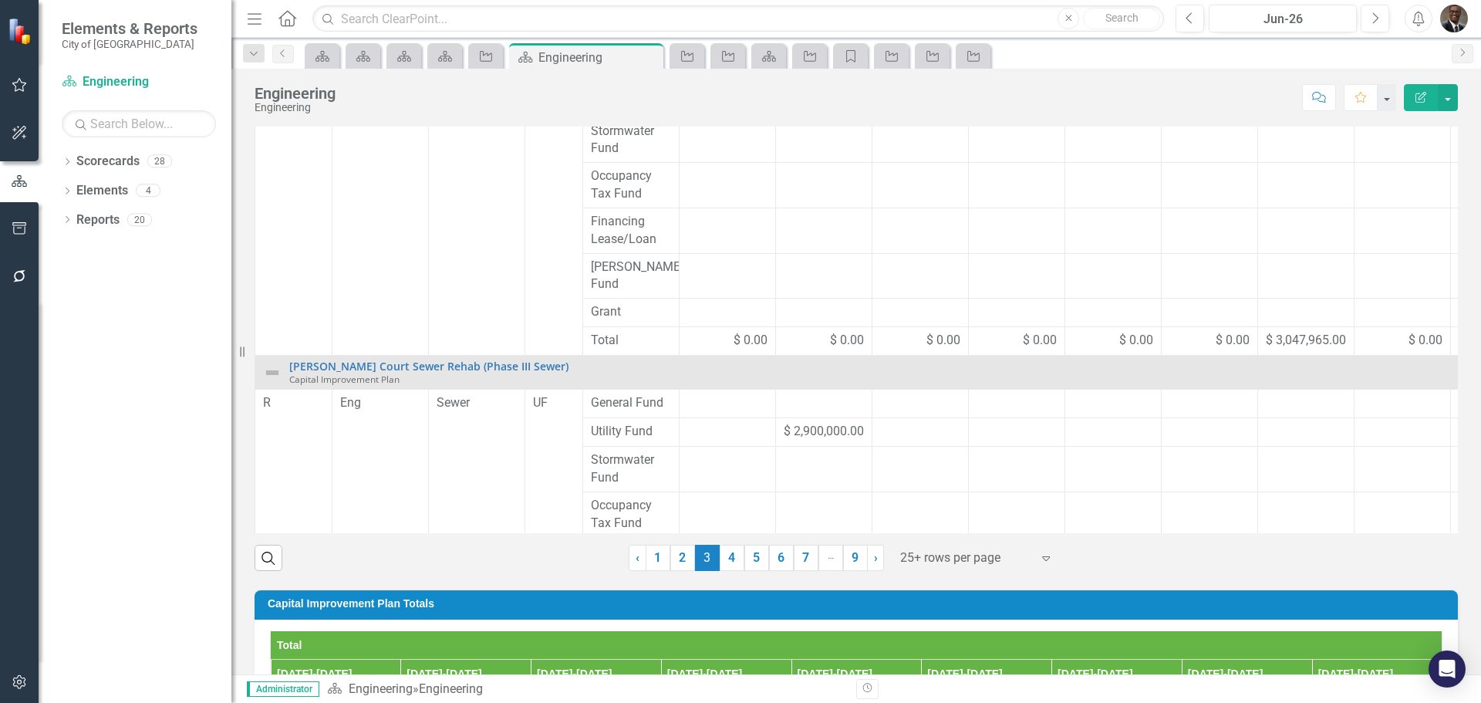
scroll to position [565, 0]
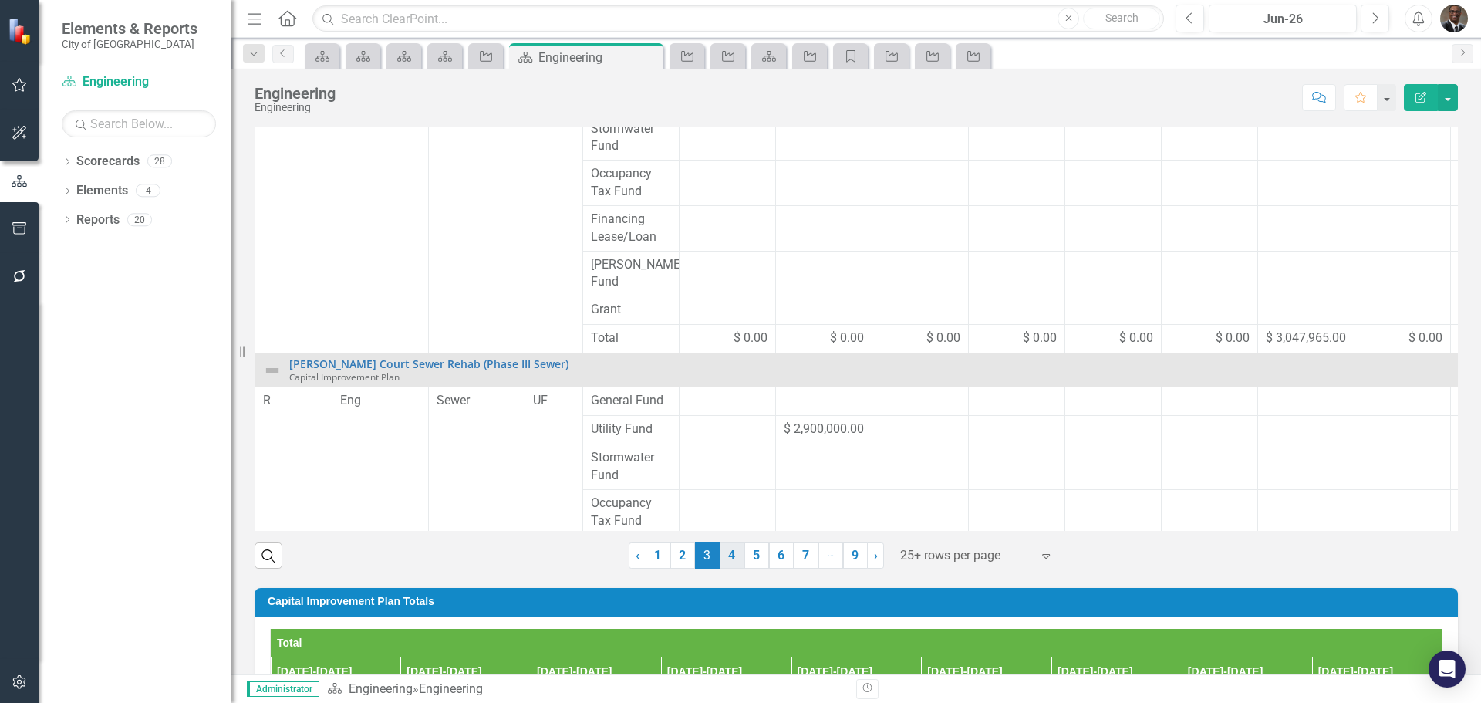
click at [727, 553] on link "4" at bounding box center [732, 555] width 25 height 26
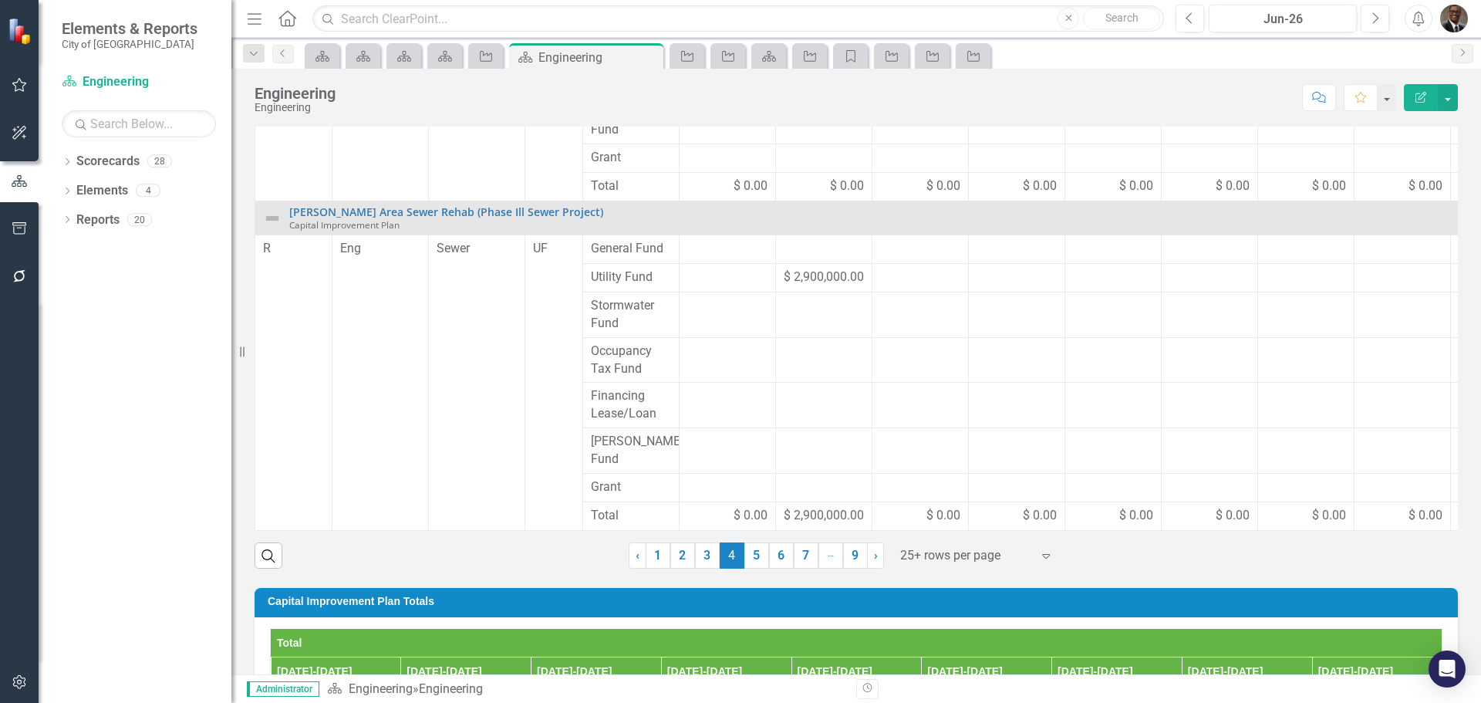
scroll to position [908, 0]
click at [751, 550] on link "5" at bounding box center [756, 555] width 25 height 26
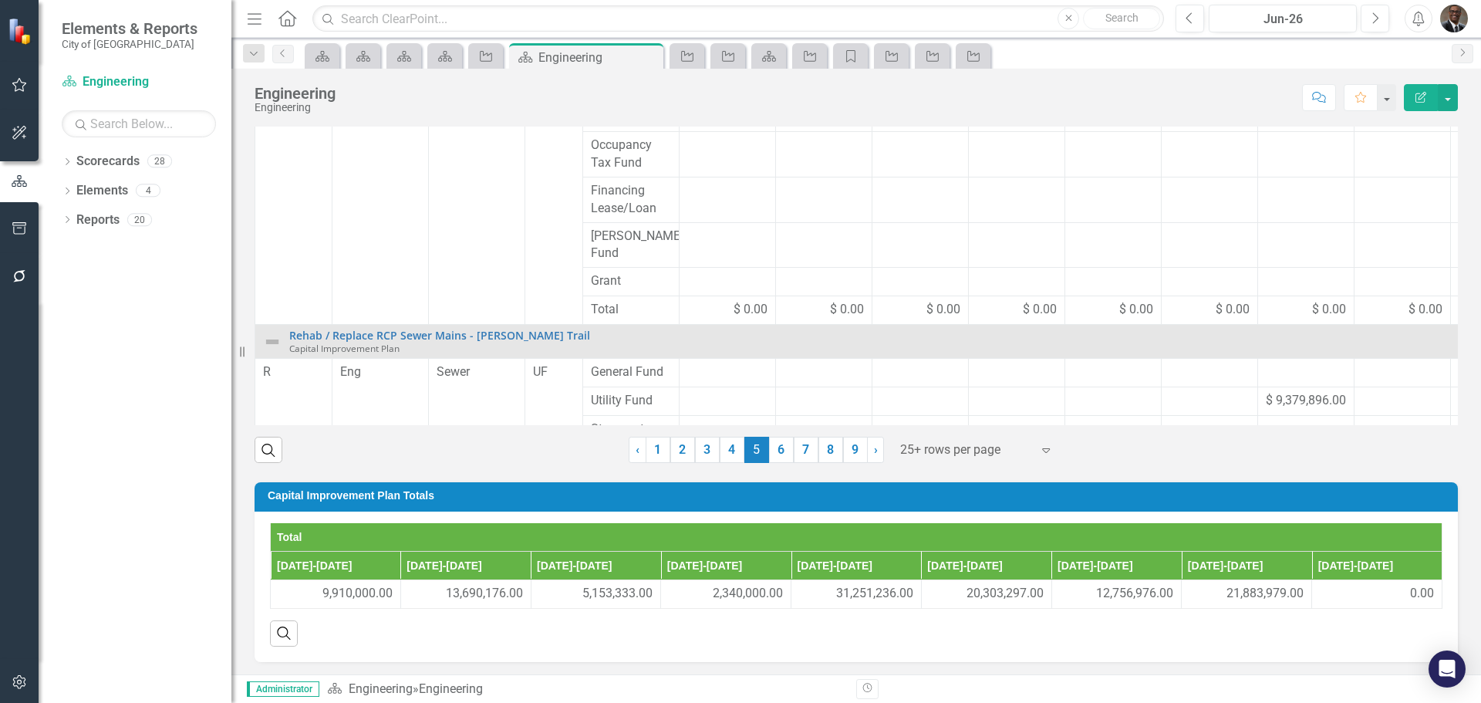
scroll to position [673, 0]
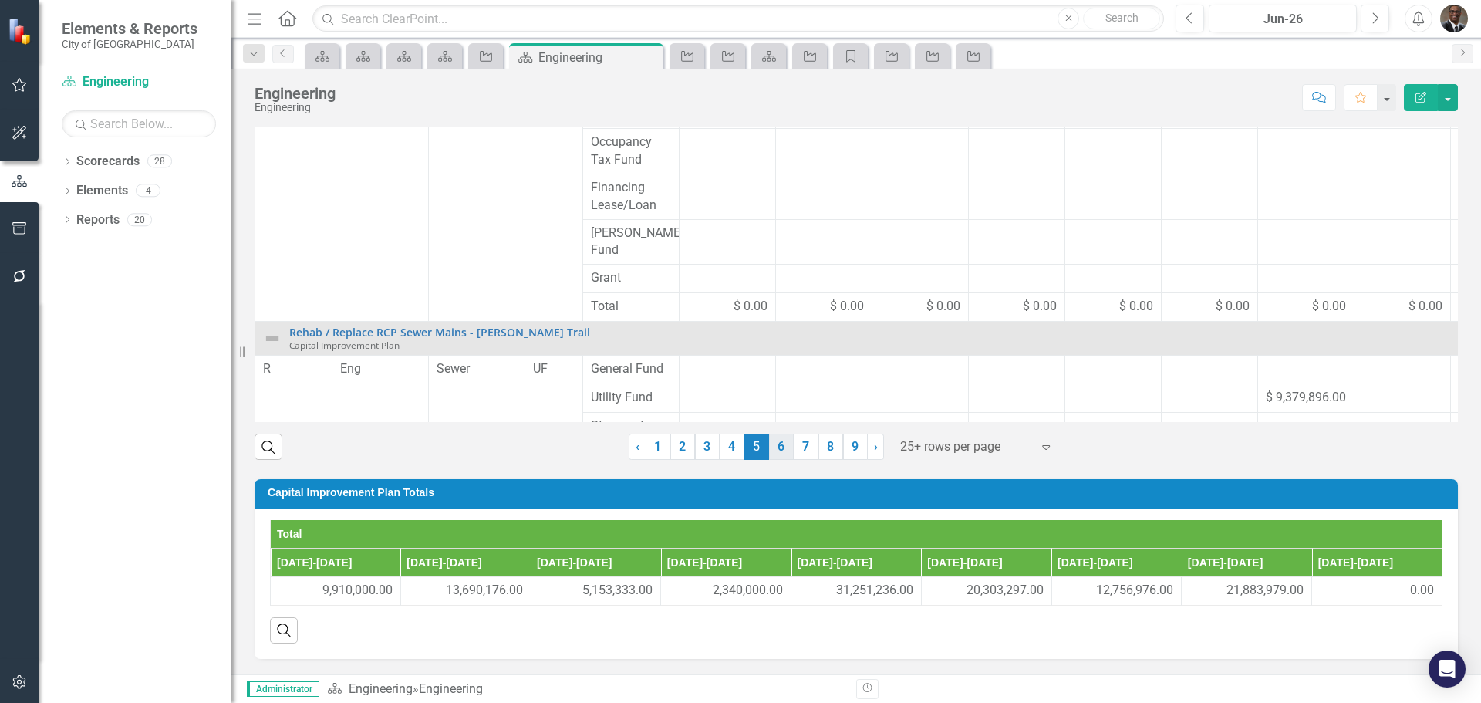
click at [771, 445] on link "6" at bounding box center [781, 447] width 25 height 26
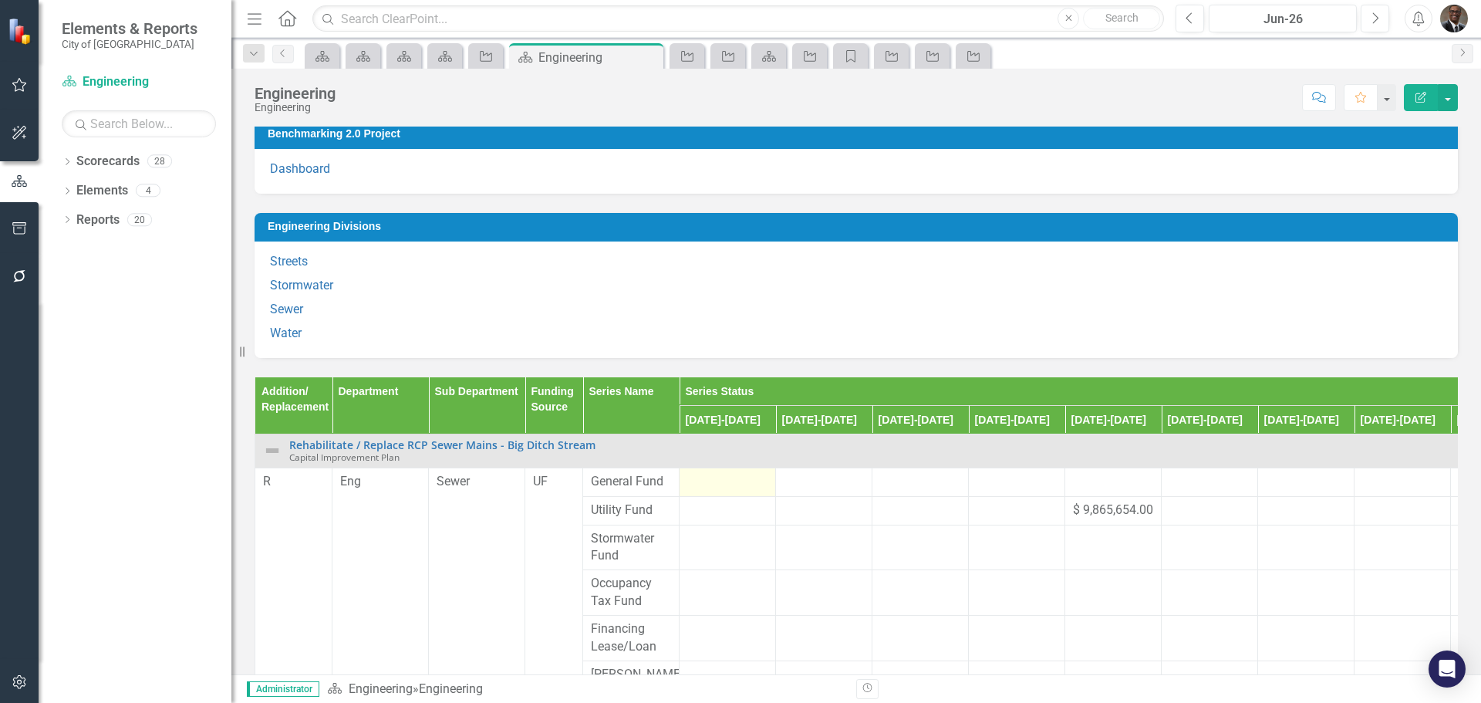
scroll to position [0, 0]
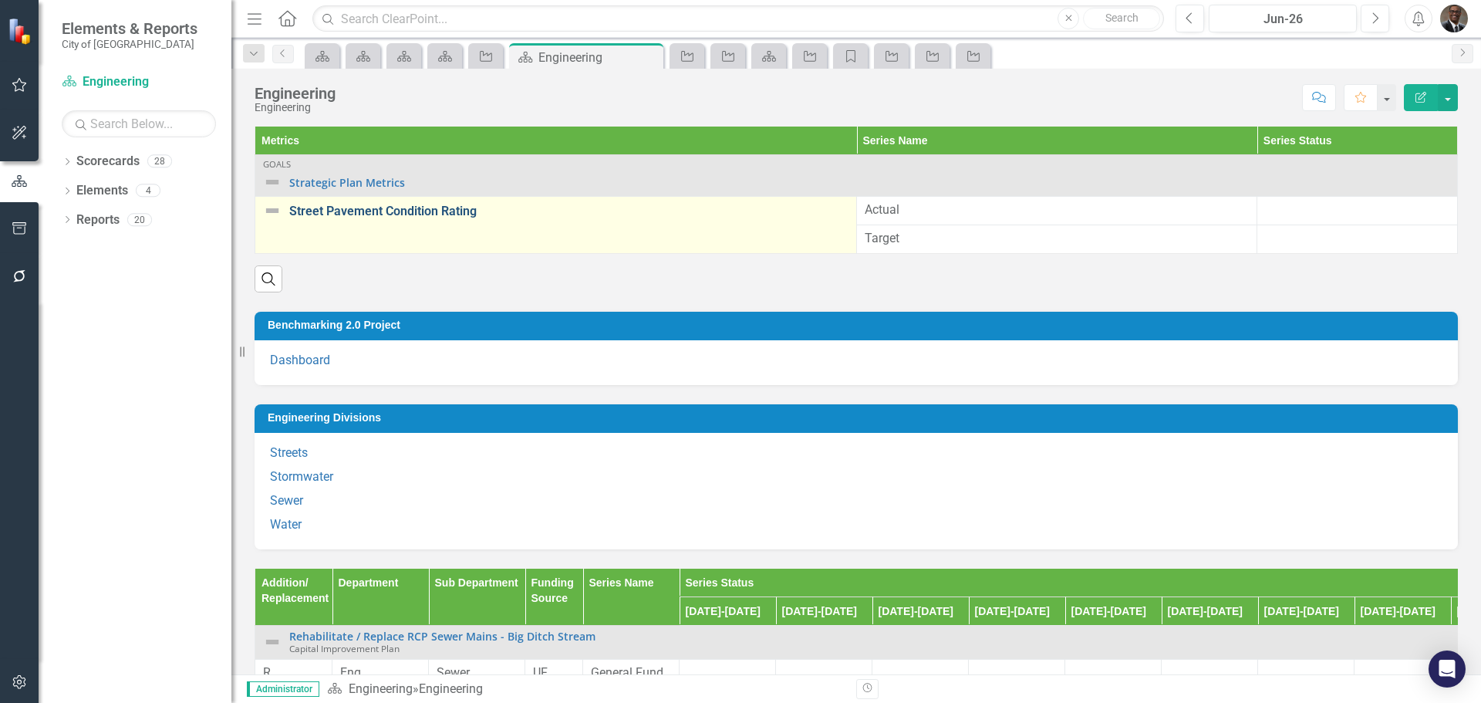
click at [378, 214] on link "Street Pavement Condition Rating" at bounding box center [568, 211] width 559 height 14
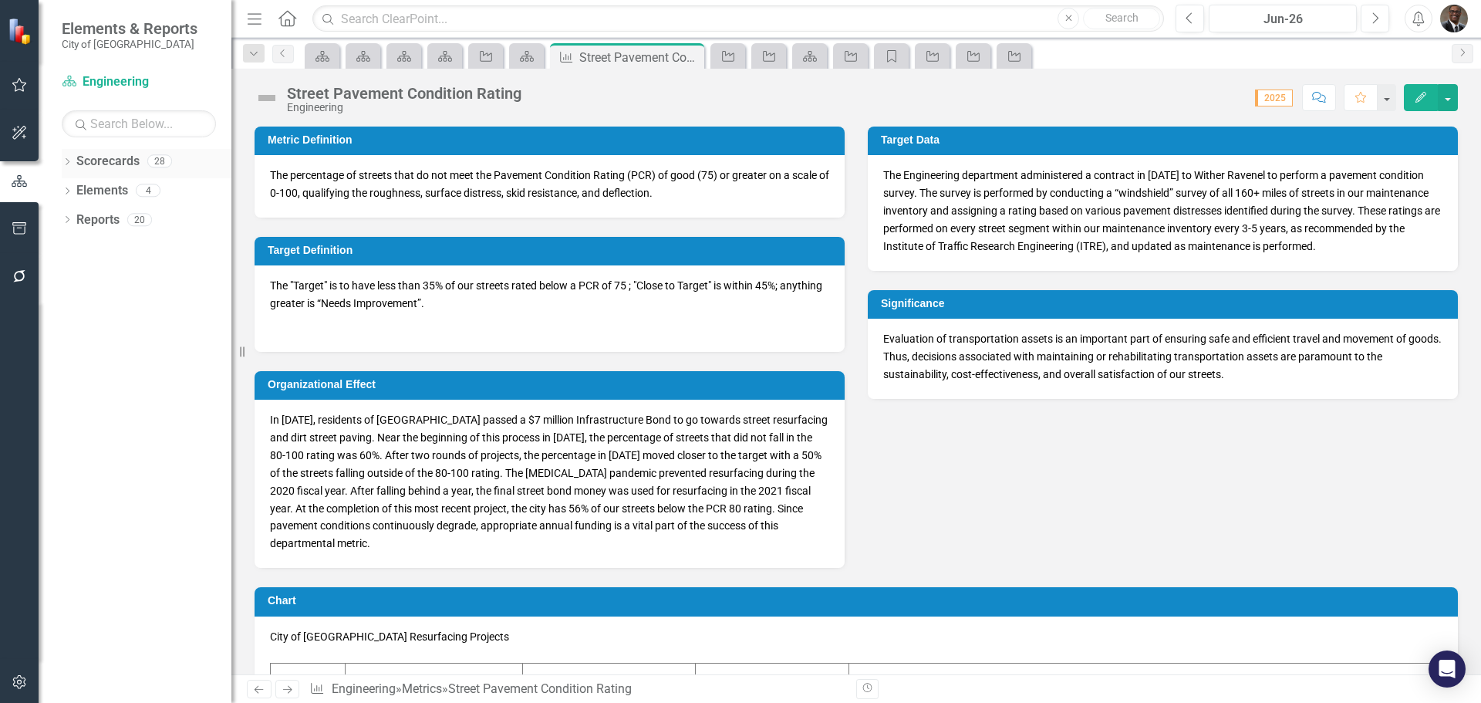
click at [123, 160] on link "Scorecards" at bounding box center [107, 162] width 63 height 18
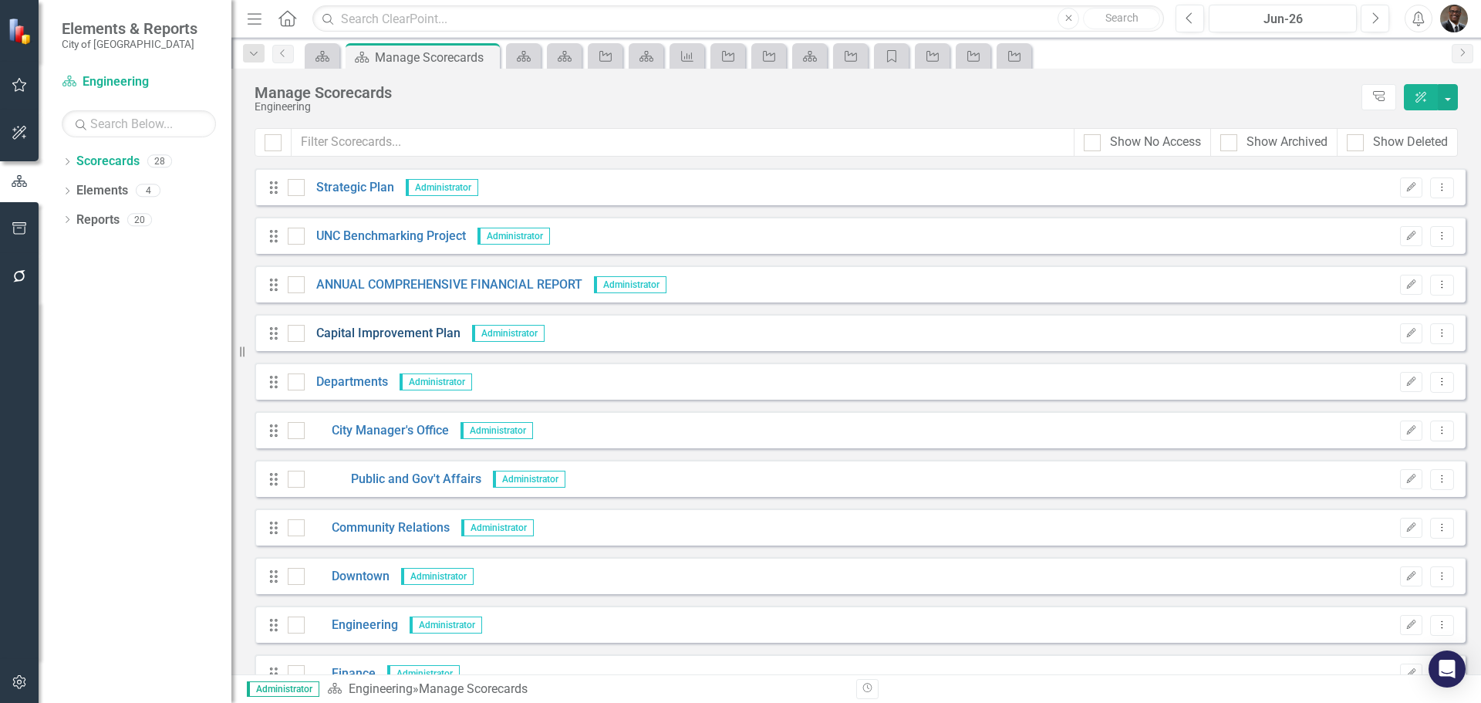
click at [400, 326] on link "Capital Improvement Plan" at bounding box center [383, 334] width 156 height 18
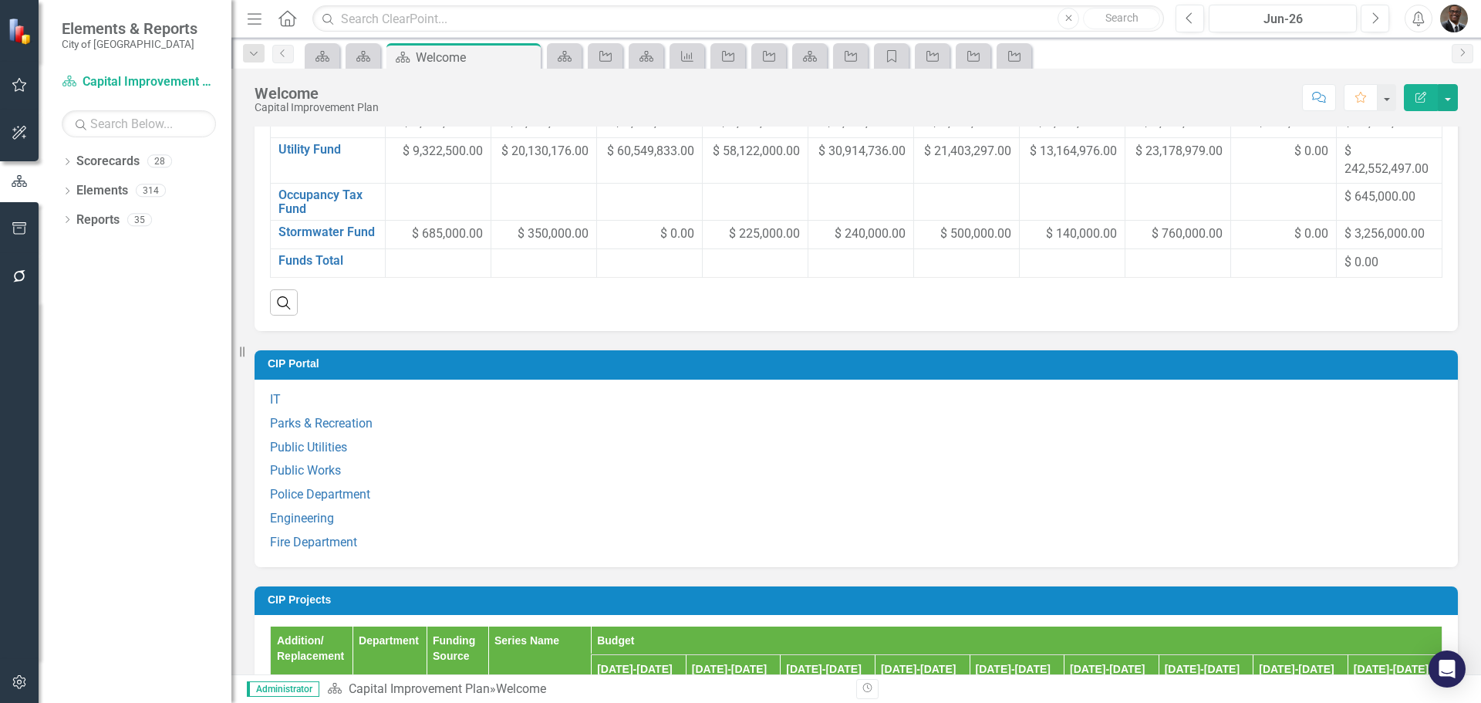
scroll to position [1080, 0]
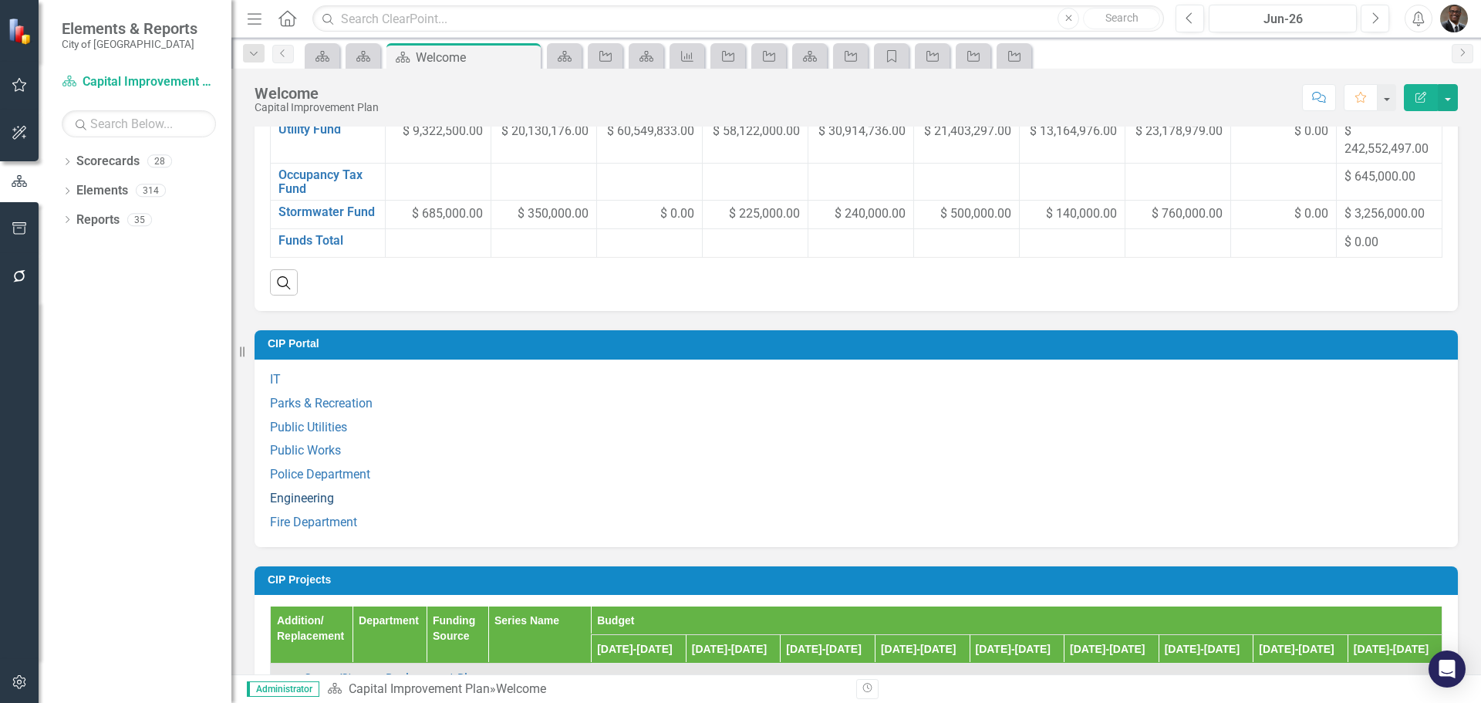
click at [303, 505] on link "Engineering" at bounding box center [302, 498] width 64 height 15
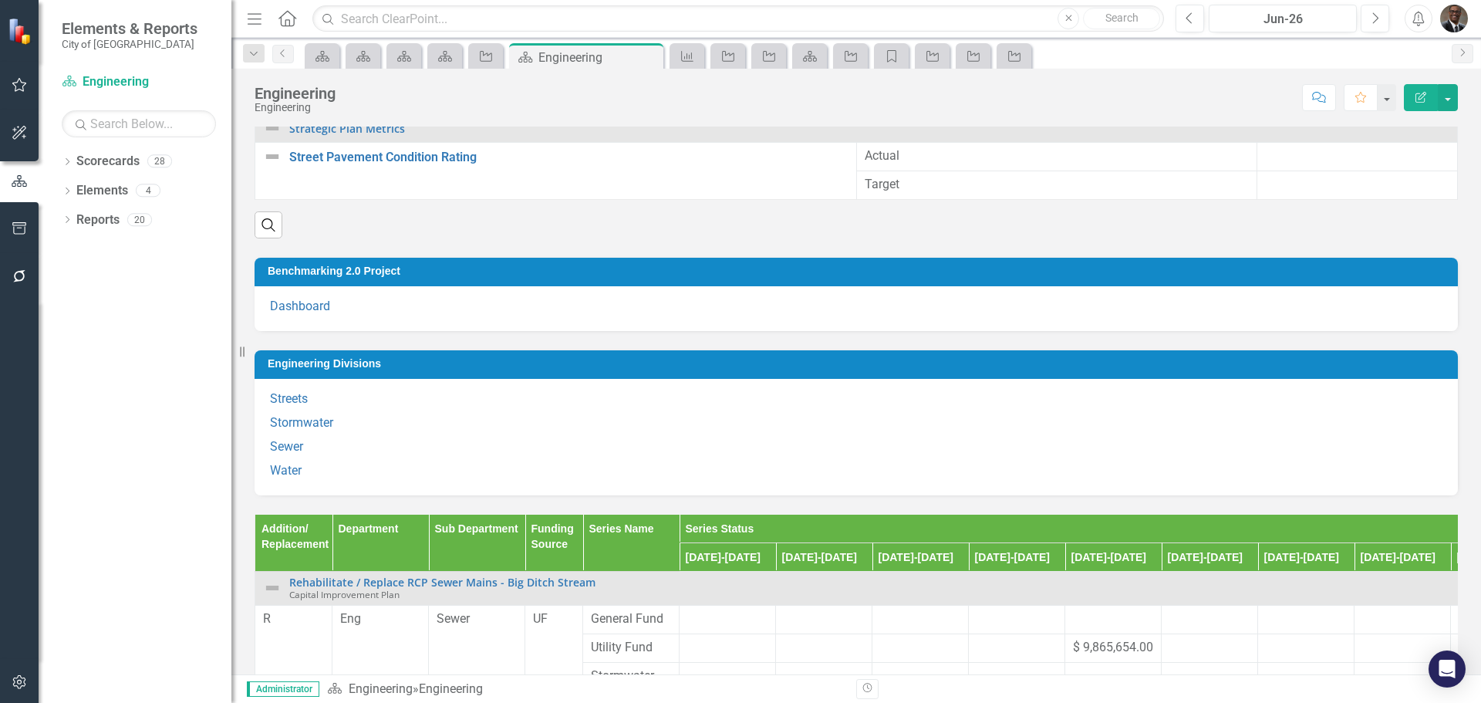
scroll to position [77, 0]
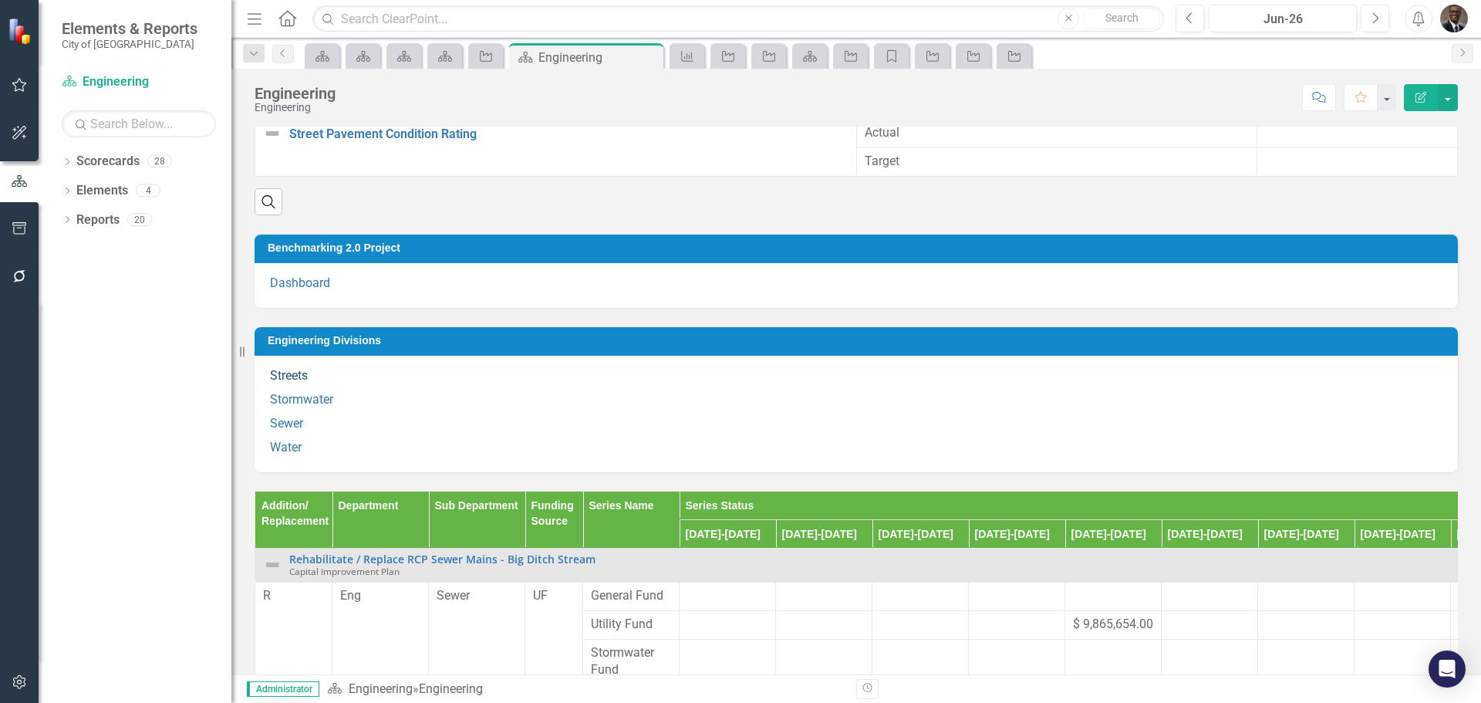
click at [282, 373] on link "Streets" at bounding box center [289, 375] width 38 height 15
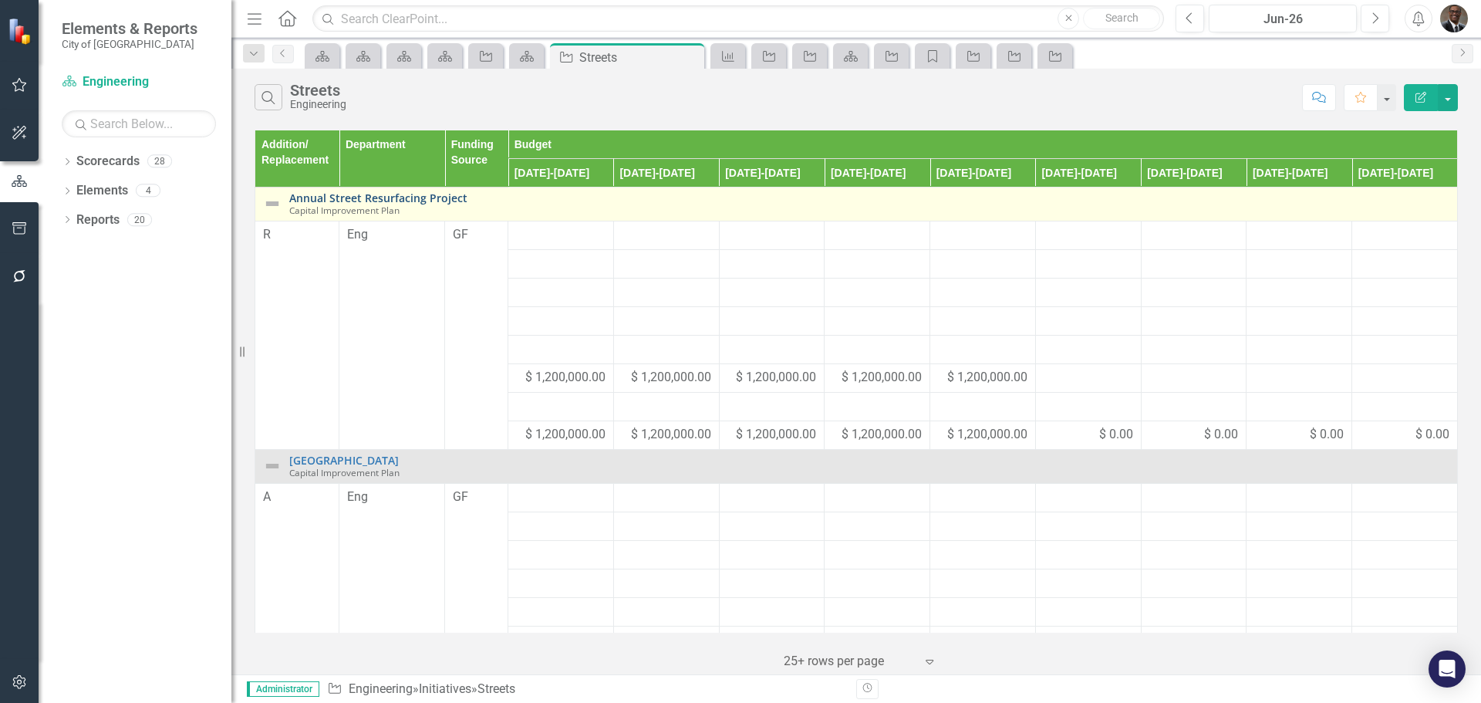
click at [364, 196] on link "Annual Street Resurfacing Project" at bounding box center [869, 198] width 1160 height 12
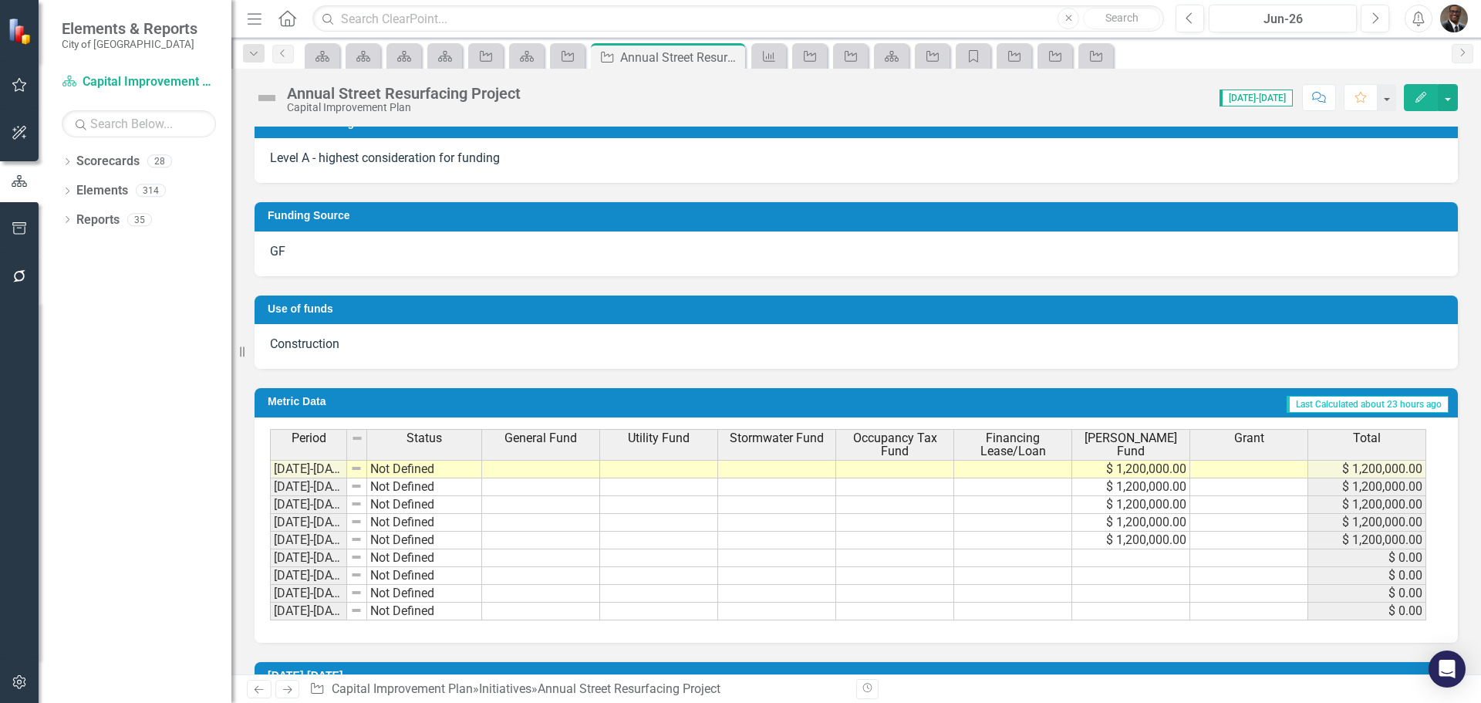
scroll to position [673, 0]
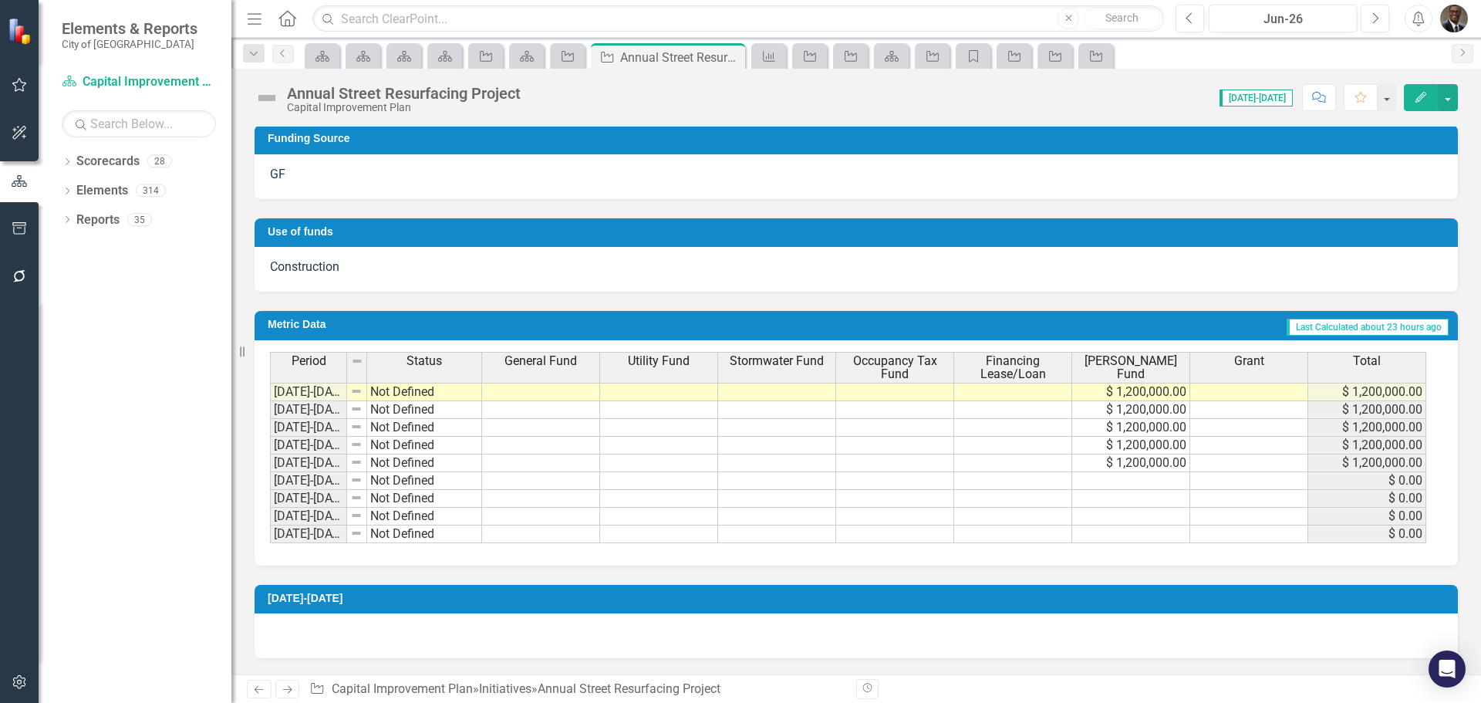
click at [538, 387] on td at bounding box center [541, 392] width 118 height 19
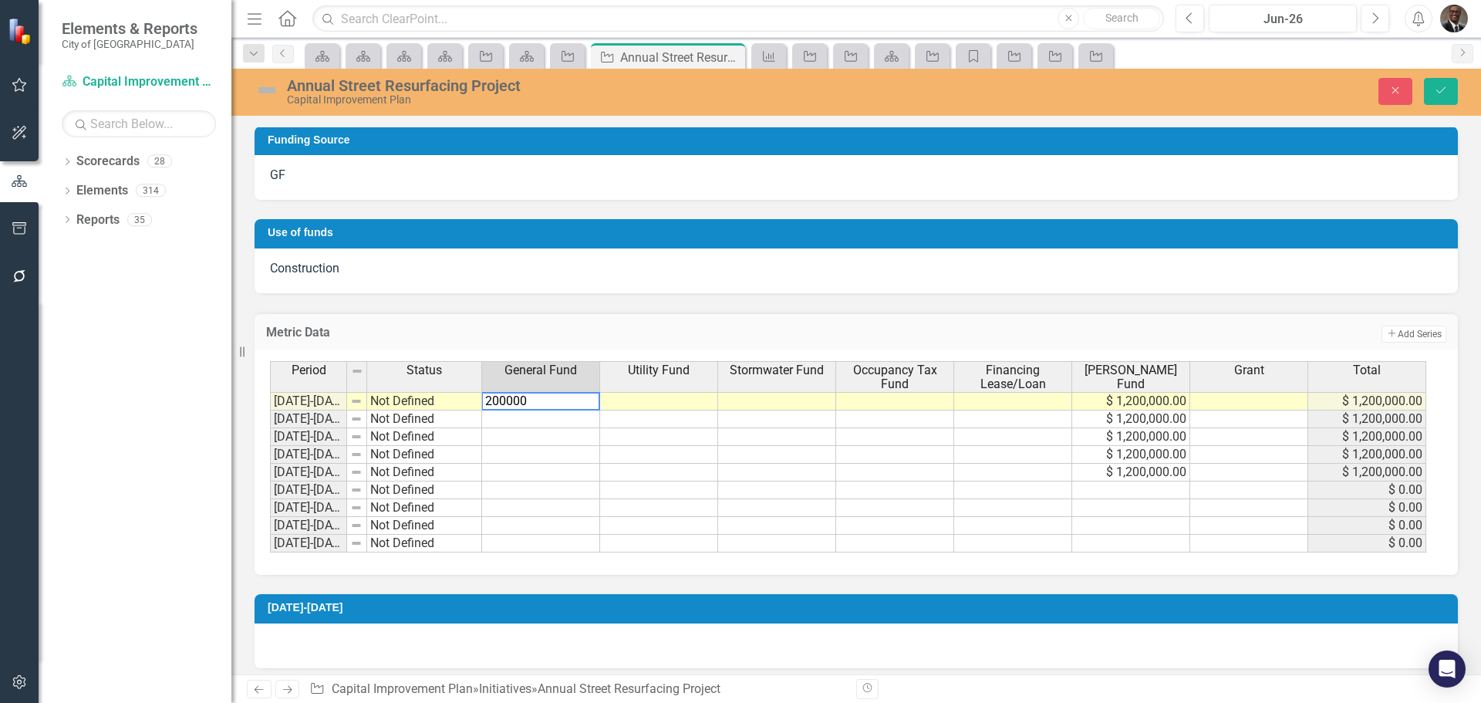
type textarea "2000000"
click at [531, 423] on td at bounding box center [541, 419] width 118 height 18
type textarea "2000000"
click at [1251, 403] on td at bounding box center [1249, 401] width 118 height 19
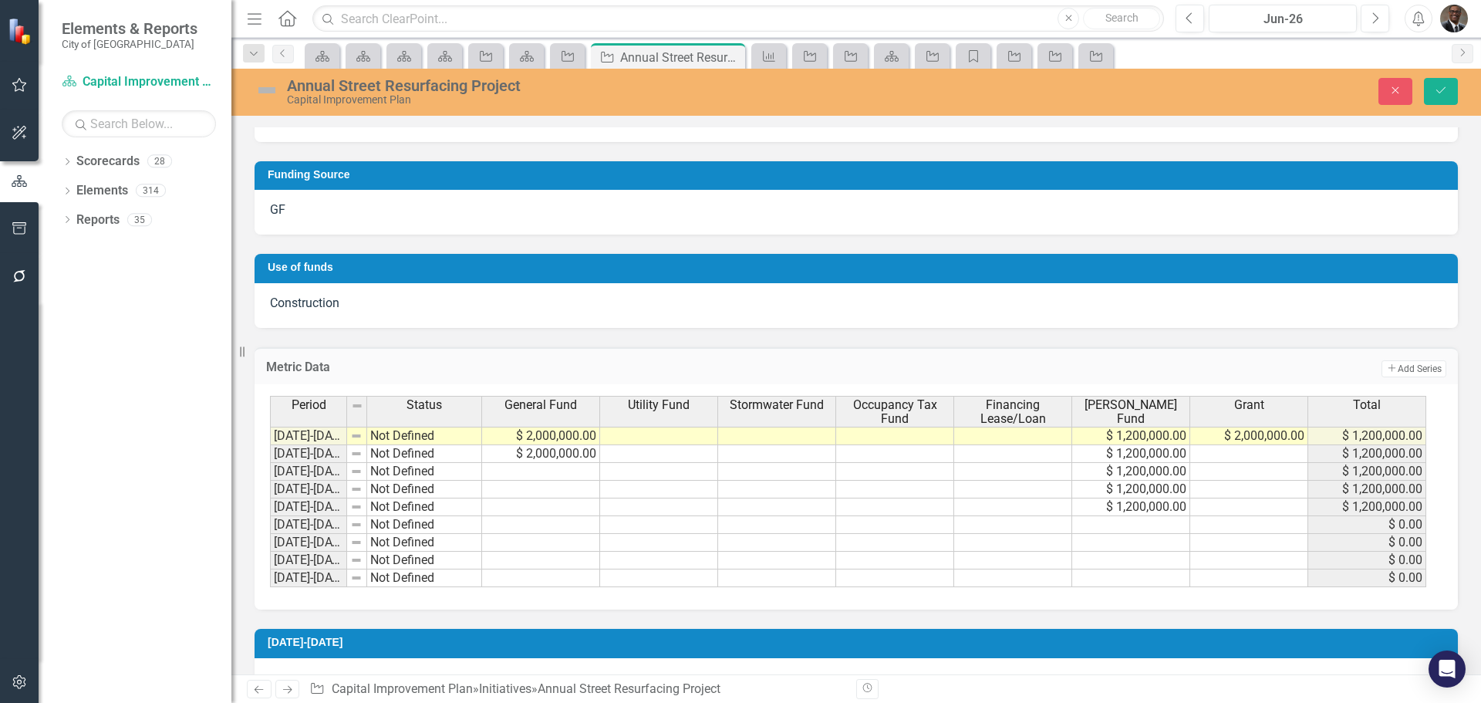
scroll to position [654, 0]
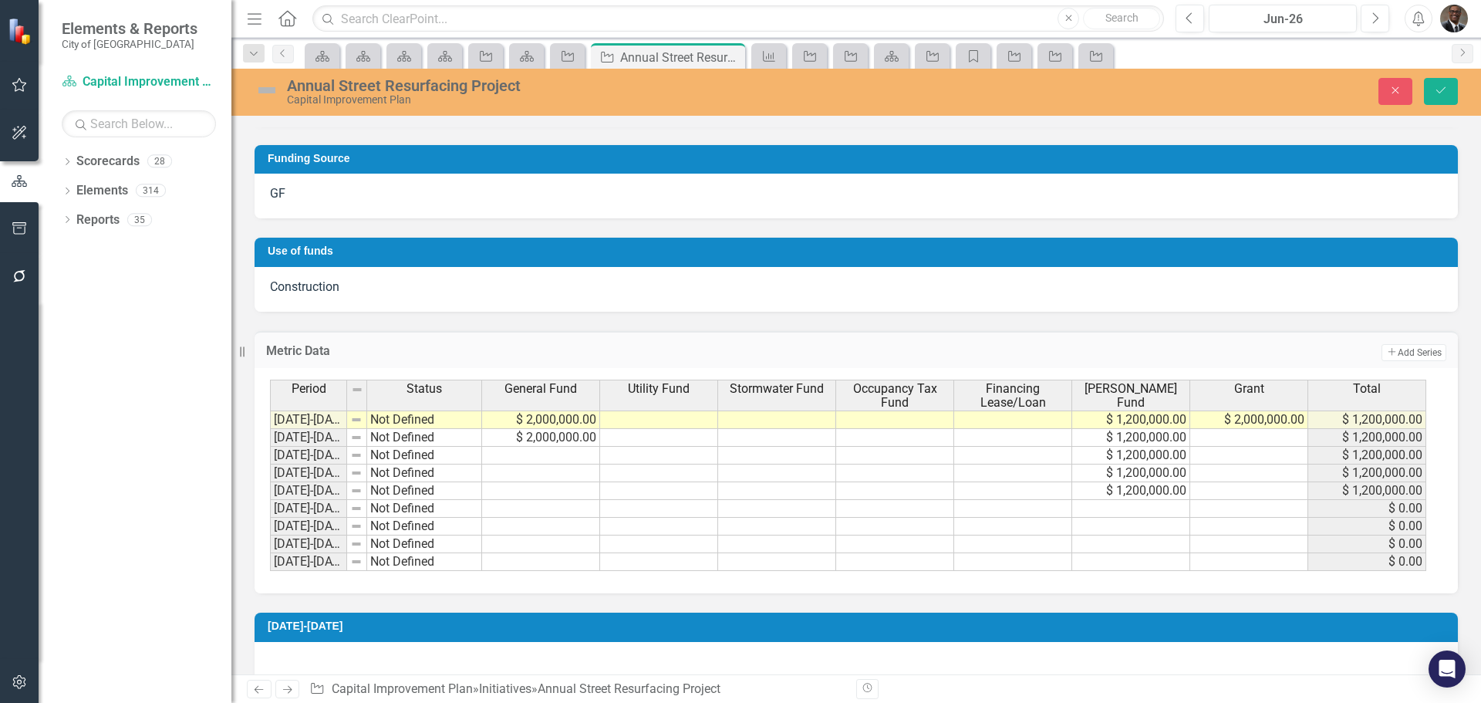
type textarea "2000000"
click at [505, 423] on td "$ 2,000,000.00" at bounding box center [541, 419] width 118 height 19
click at [540, 419] on td "$ 2,000,000.00" at bounding box center [541, 419] width 118 height 19
click at [537, 420] on td "$ 2,000,000.00" at bounding box center [541, 419] width 118 height 19
click at [530, 417] on td "$ 2,000,000.00" at bounding box center [541, 419] width 118 height 19
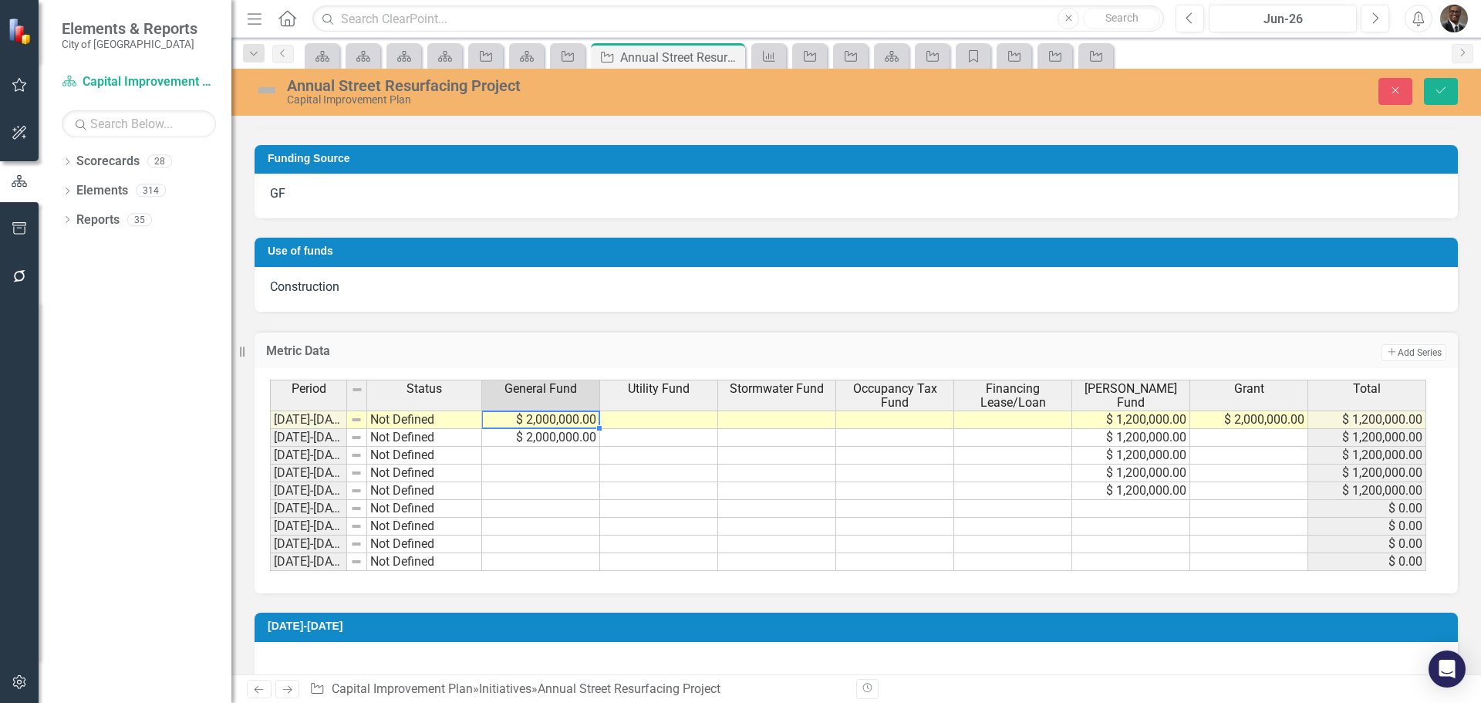
click at [595, 501] on td at bounding box center [541, 509] width 118 height 18
click at [1387, 89] on button "Close" at bounding box center [1395, 91] width 34 height 27
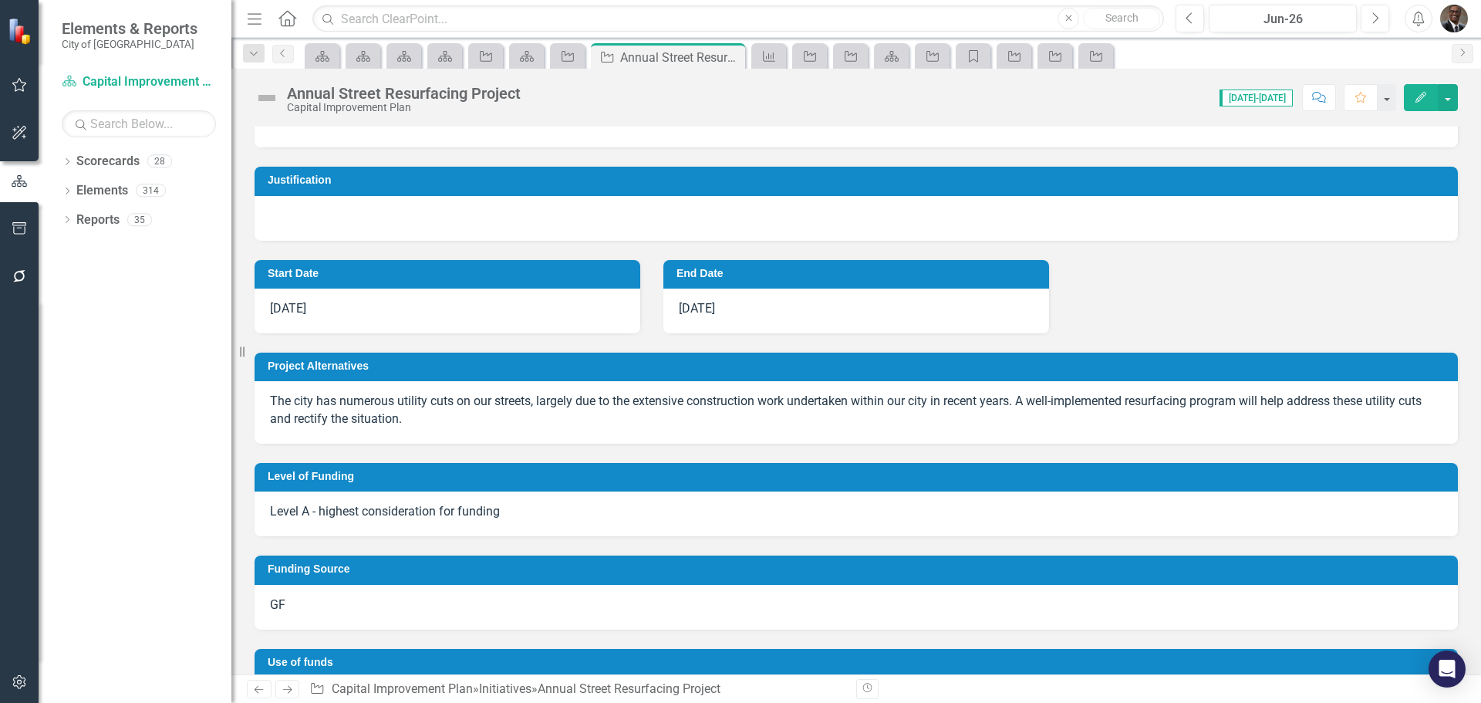
scroll to position [309, 0]
